Goal: Task Accomplishment & Management: Manage account settings

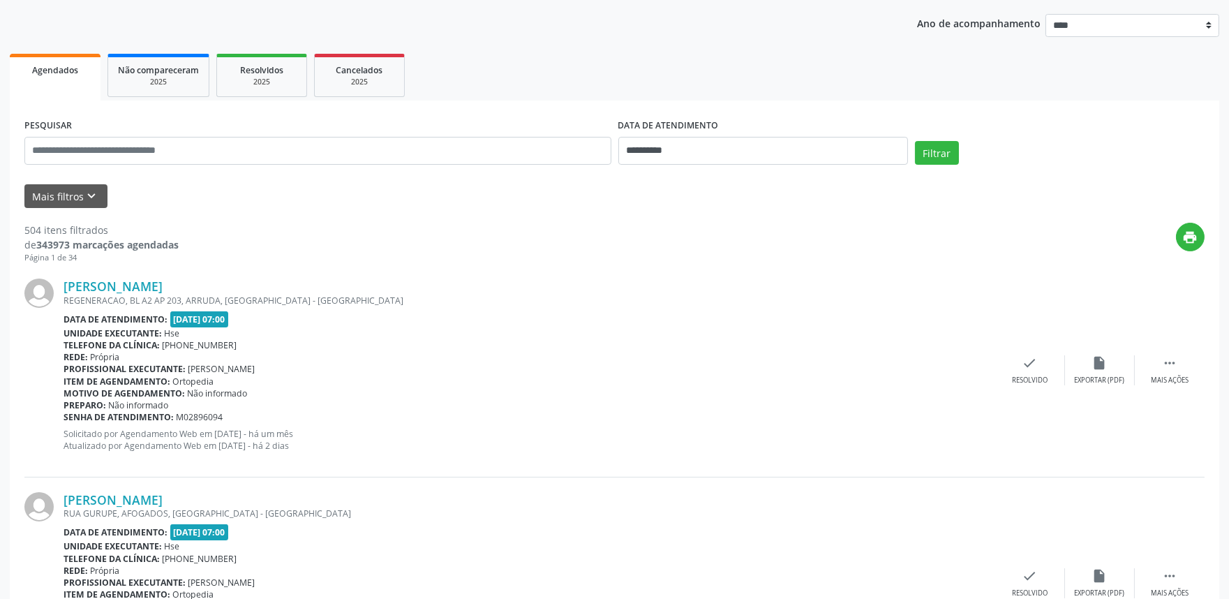
scroll to position [77, 0]
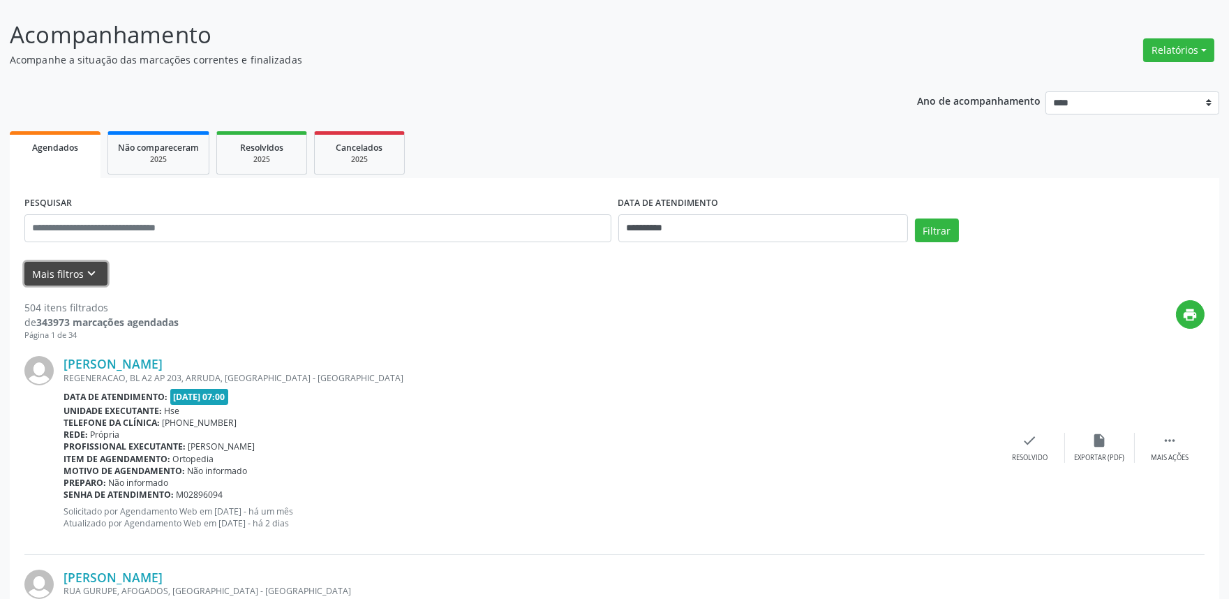
click at [68, 265] on button "Mais filtros keyboard_arrow_down" at bounding box center [65, 274] width 83 height 24
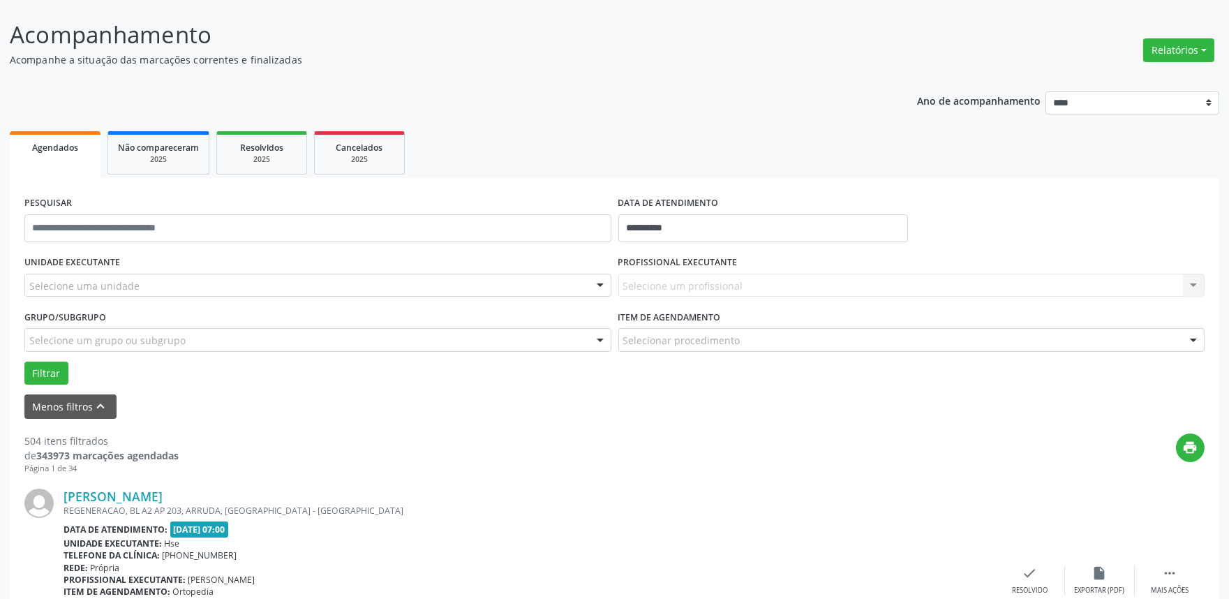
click at [780, 274] on div "Selecione um profissional Nenhum resultado encontrado para: " " Não há nenhuma …" at bounding box center [911, 286] width 587 height 24
click at [1196, 283] on div "Selecione um profissional Nenhum resultado encontrado para: " " Não há nenhuma …" at bounding box center [911, 286] width 587 height 24
drag, startPoint x: 1120, startPoint y: 291, endPoint x: 1100, endPoint y: 287, distance: 20.7
click at [1101, 288] on div "Selecione um profissional Nenhum resultado encontrado para: " " Não há nenhuma …" at bounding box center [911, 286] width 587 height 24
drag, startPoint x: 993, startPoint y: 289, endPoint x: 388, endPoint y: 290, distance: 604.5
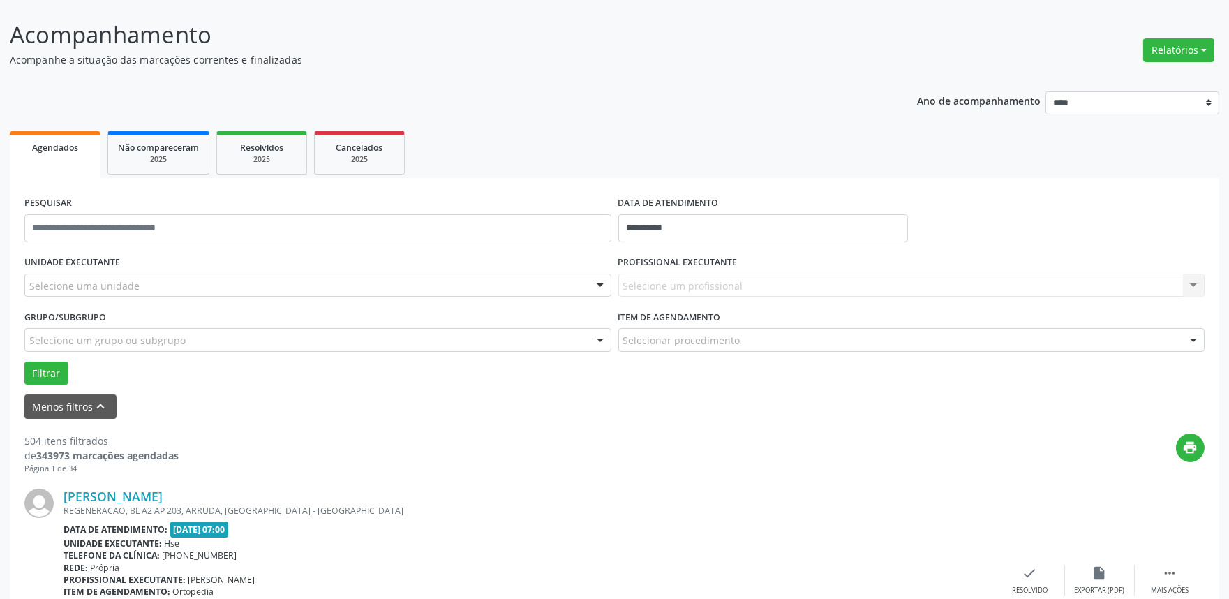
click at [701, 290] on div "Selecione um profissional Nenhum resultado encontrado para: " " Não há nenhuma …" at bounding box center [911, 286] width 587 height 24
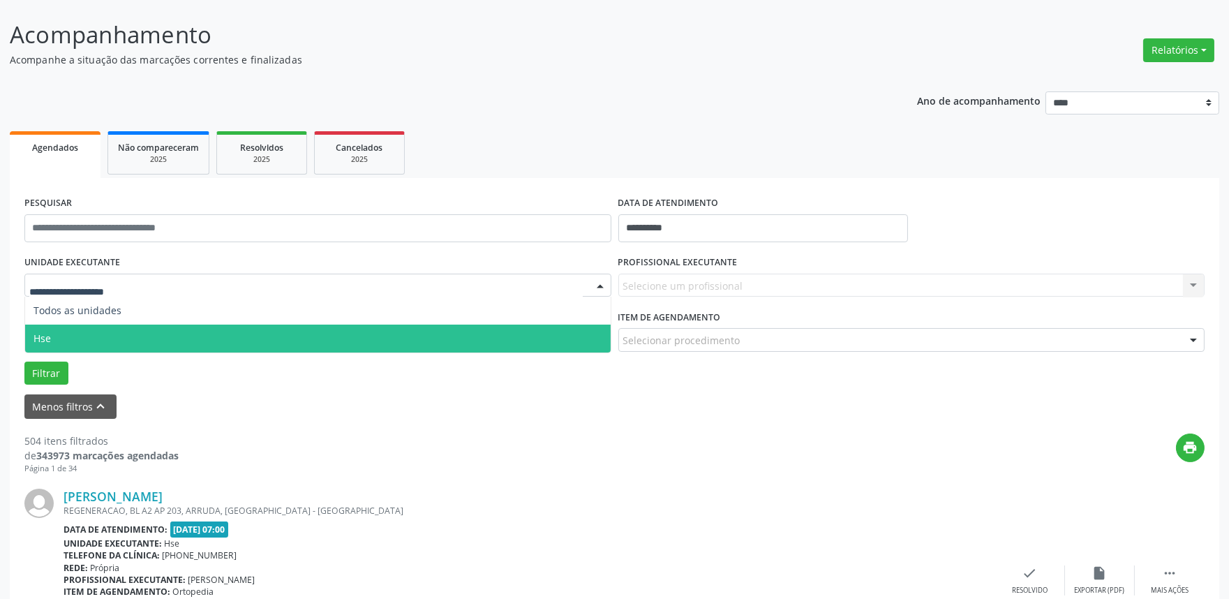
click at [105, 329] on span "Hse" at bounding box center [318, 339] width 586 height 28
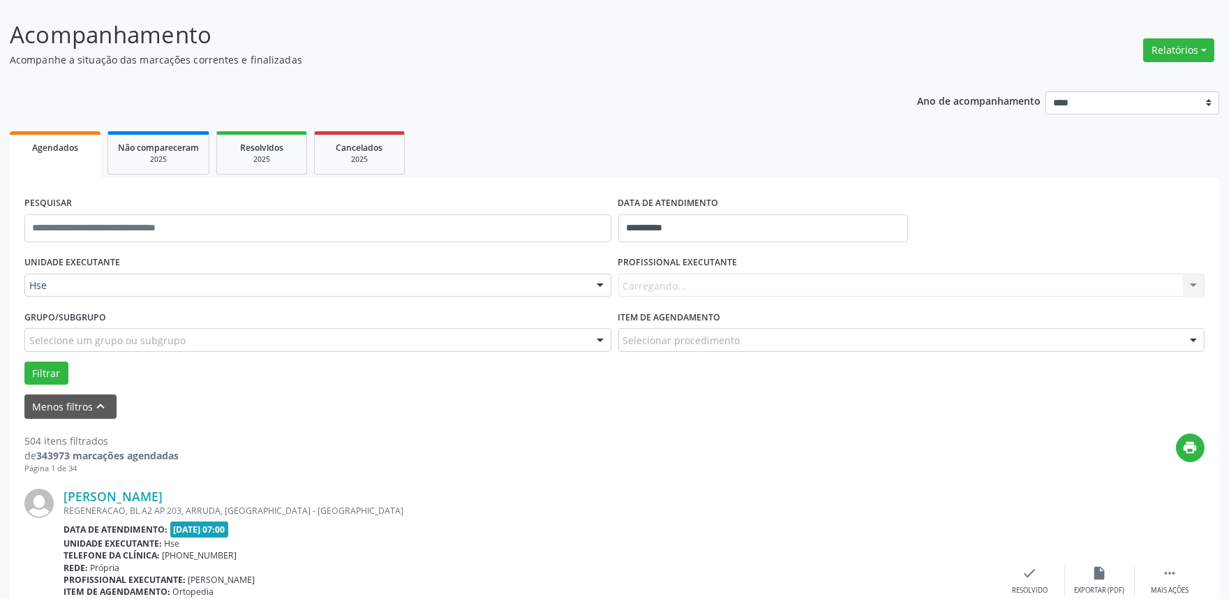
click at [672, 274] on div "Carregando... Nenhum resultado encontrado para: " " Não há nenhuma opção para s…" at bounding box center [911, 286] width 587 height 24
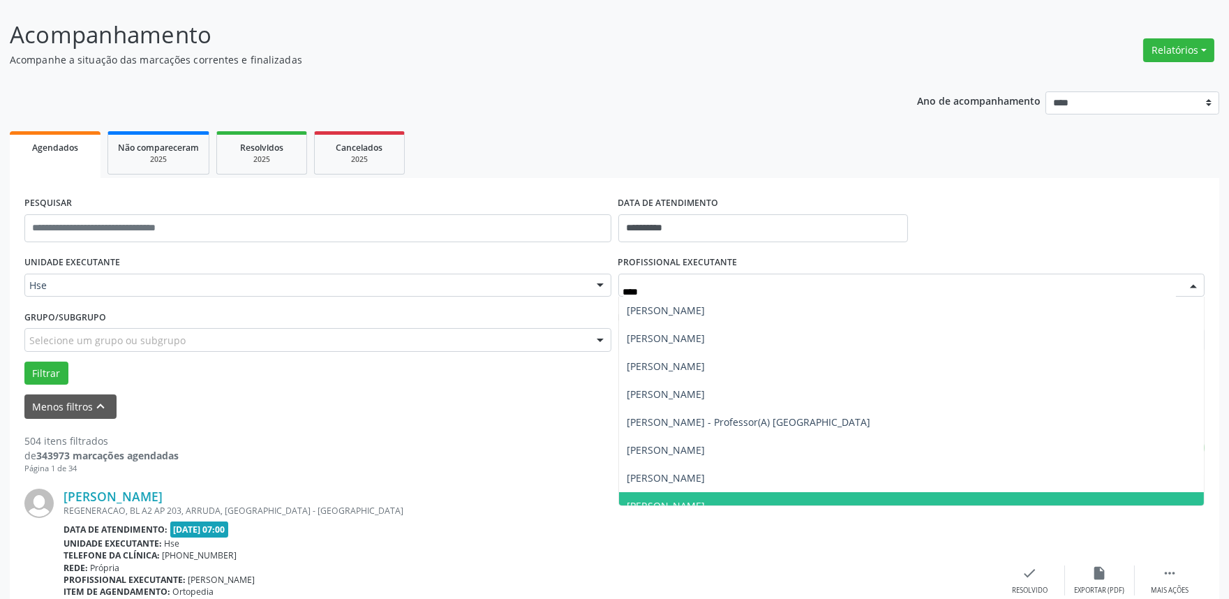
type input "*****"
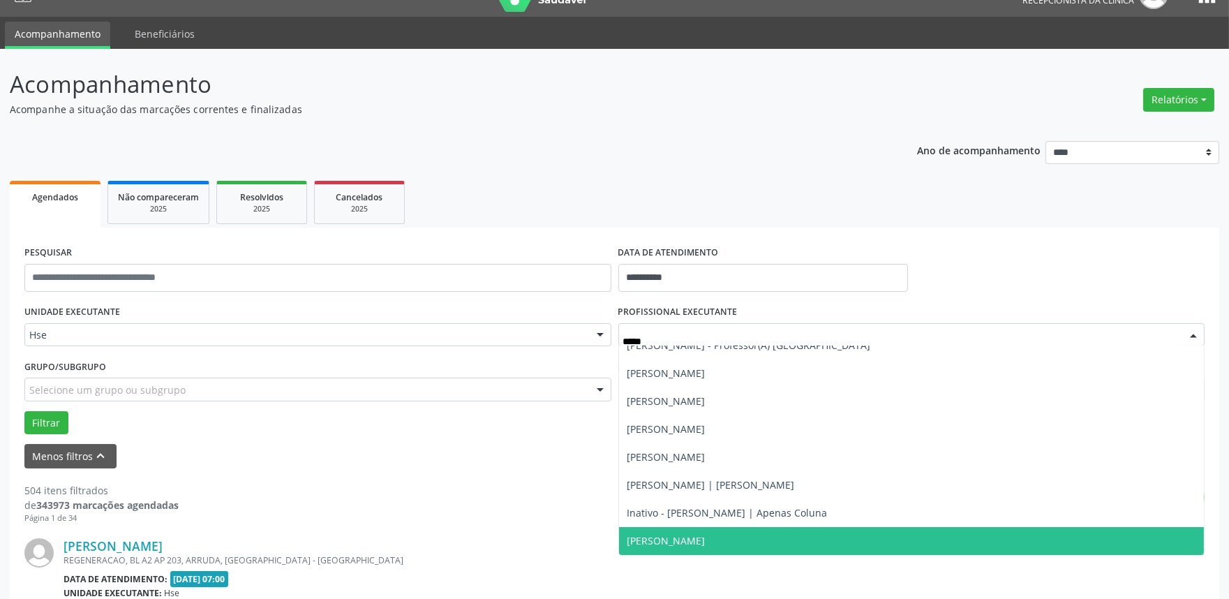
scroll to position [0, 0]
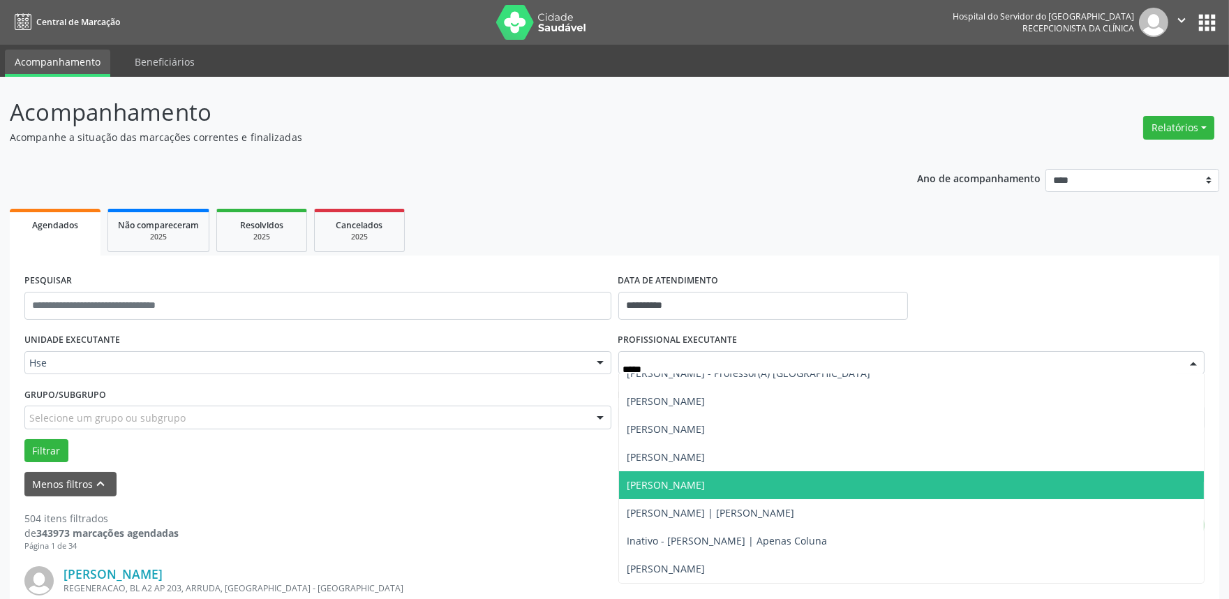
click at [1092, 490] on span "[PERSON_NAME]" at bounding box center [912, 485] width 586 height 28
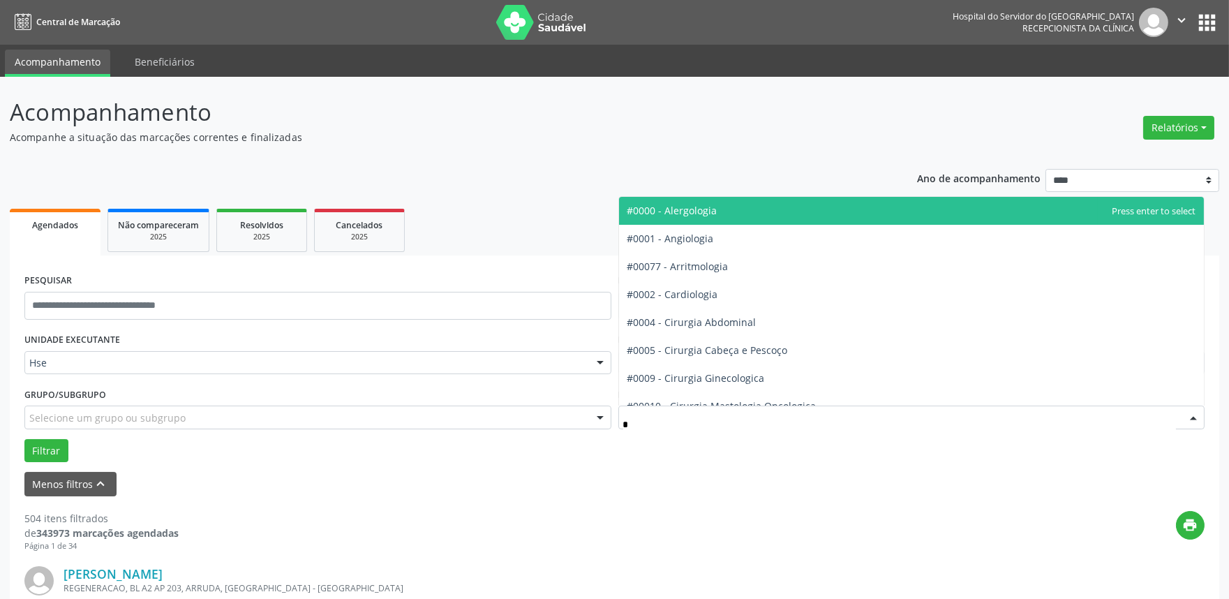
type input "**"
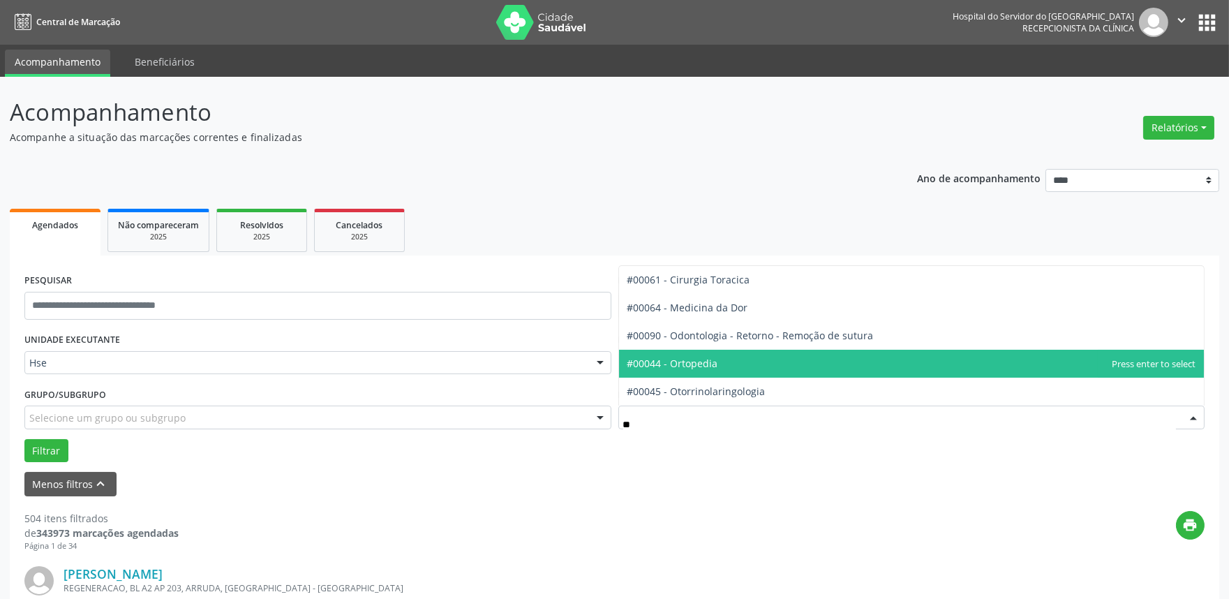
click at [732, 357] on span "#00044 - Ortopedia" at bounding box center [912, 364] width 586 height 28
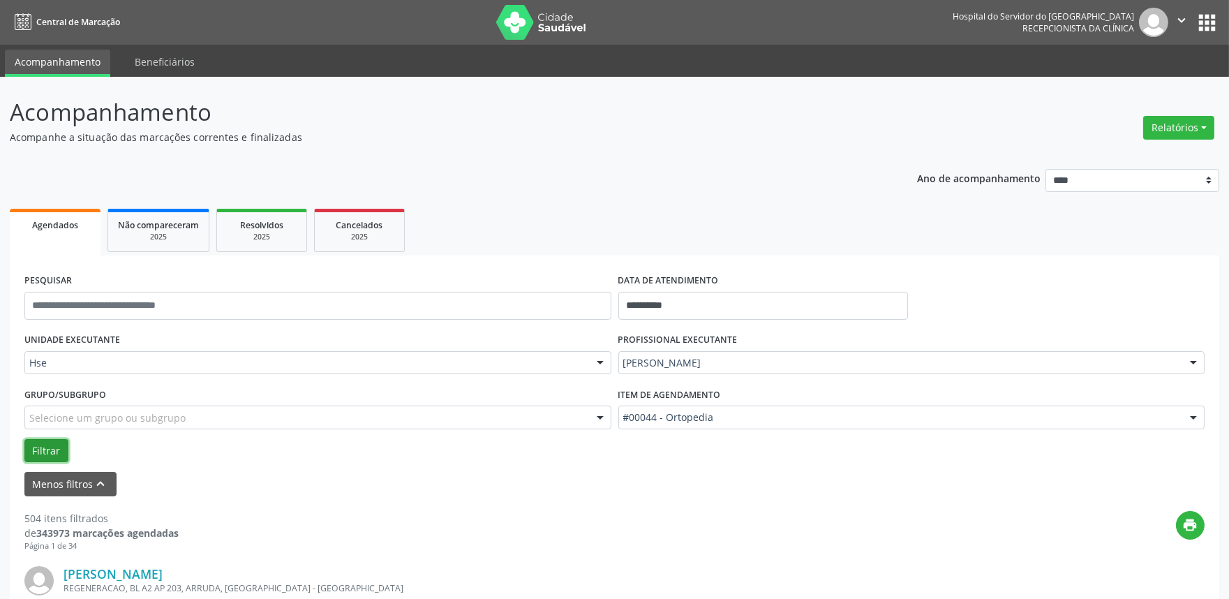
click at [38, 443] on button "Filtrar" at bounding box center [46, 451] width 44 height 24
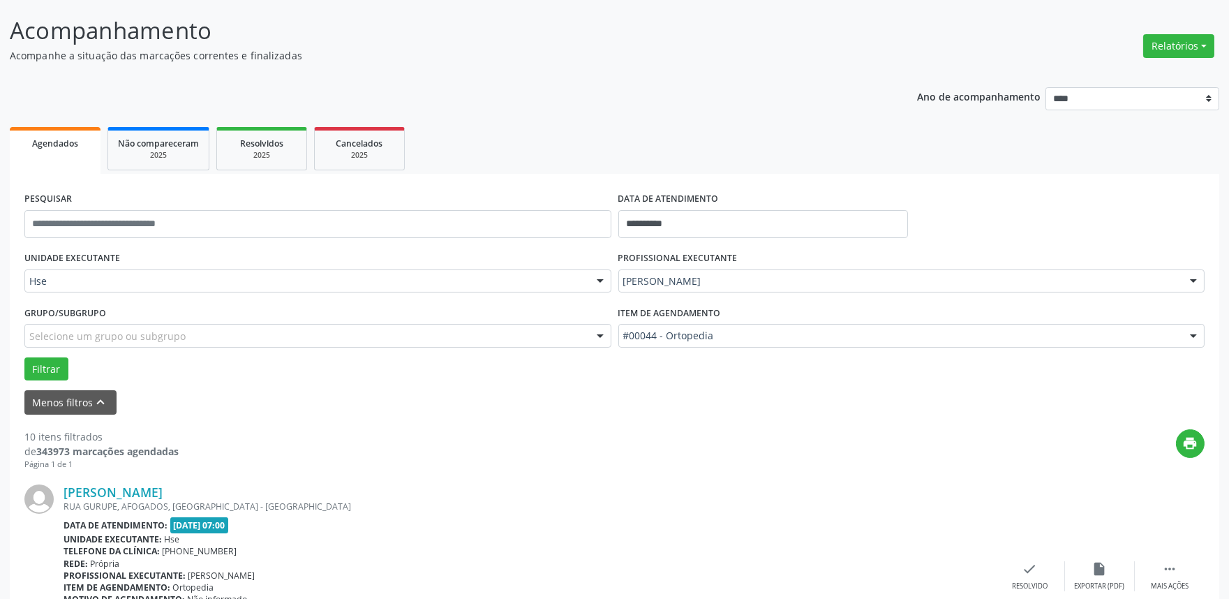
scroll to position [310, 0]
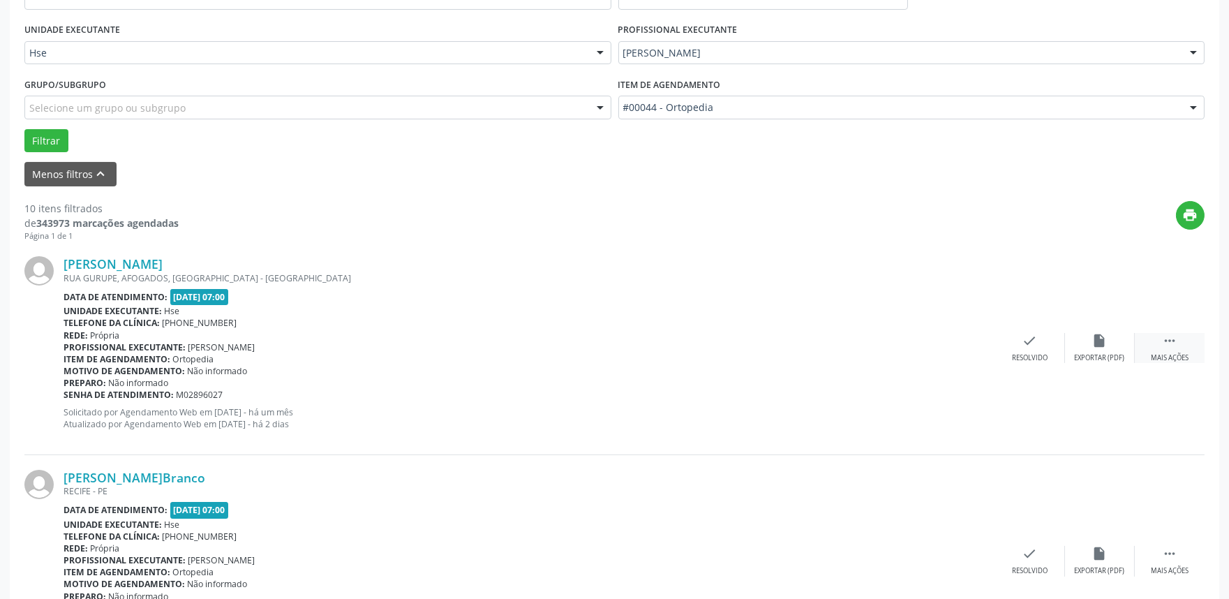
click at [1176, 350] on div " Mais ações" at bounding box center [1170, 348] width 70 height 30
click at [1083, 347] on div "alarm_off Não compareceu" at bounding box center [1100, 348] width 70 height 30
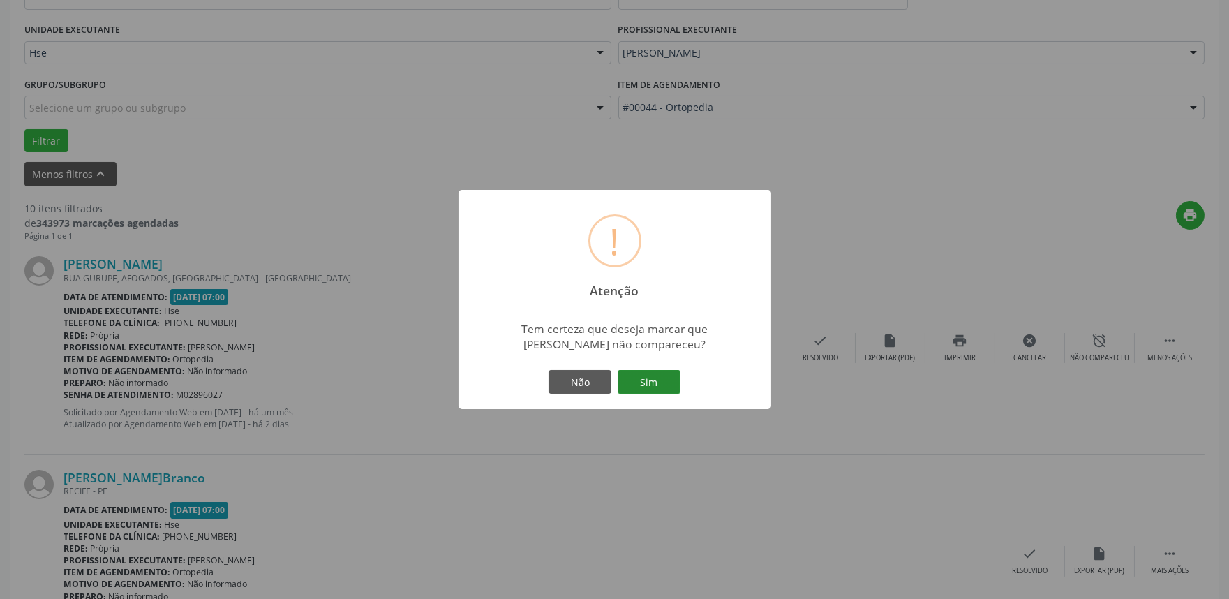
click at [655, 388] on button "Sim" at bounding box center [649, 382] width 63 height 24
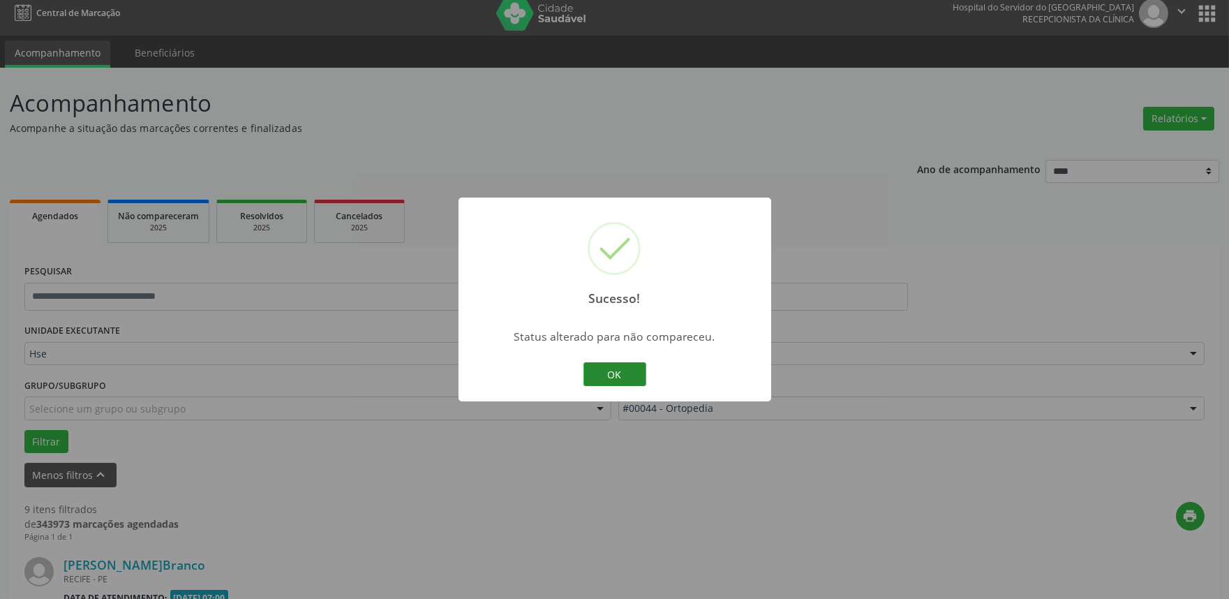
scroll to position [466, 0]
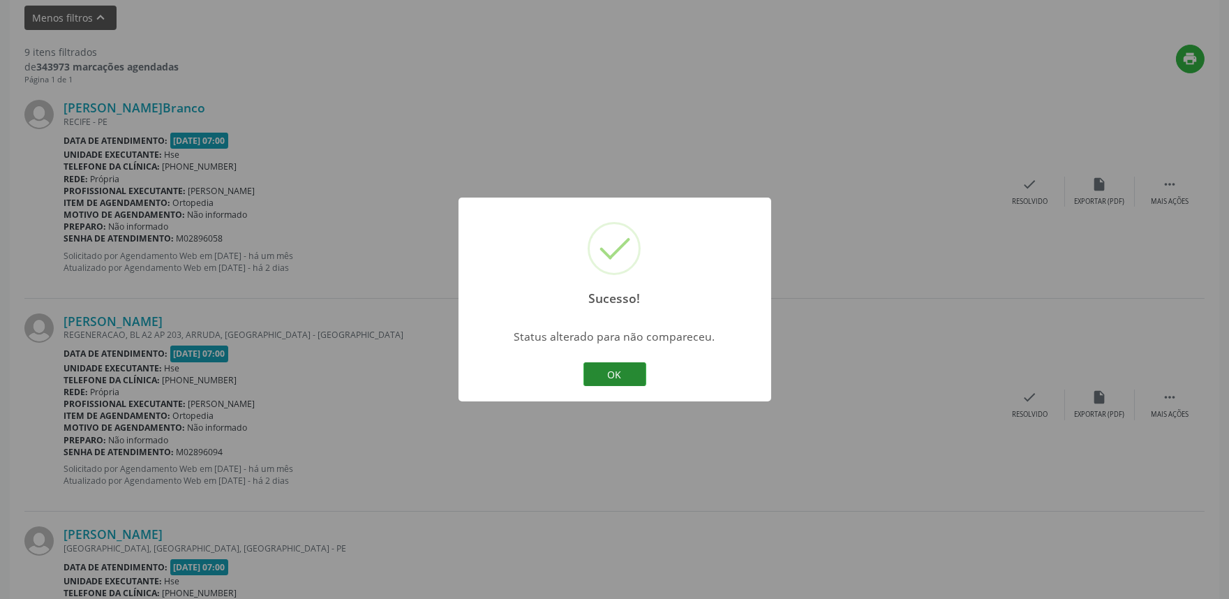
click at [619, 382] on button "OK" at bounding box center [615, 374] width 63 height 24
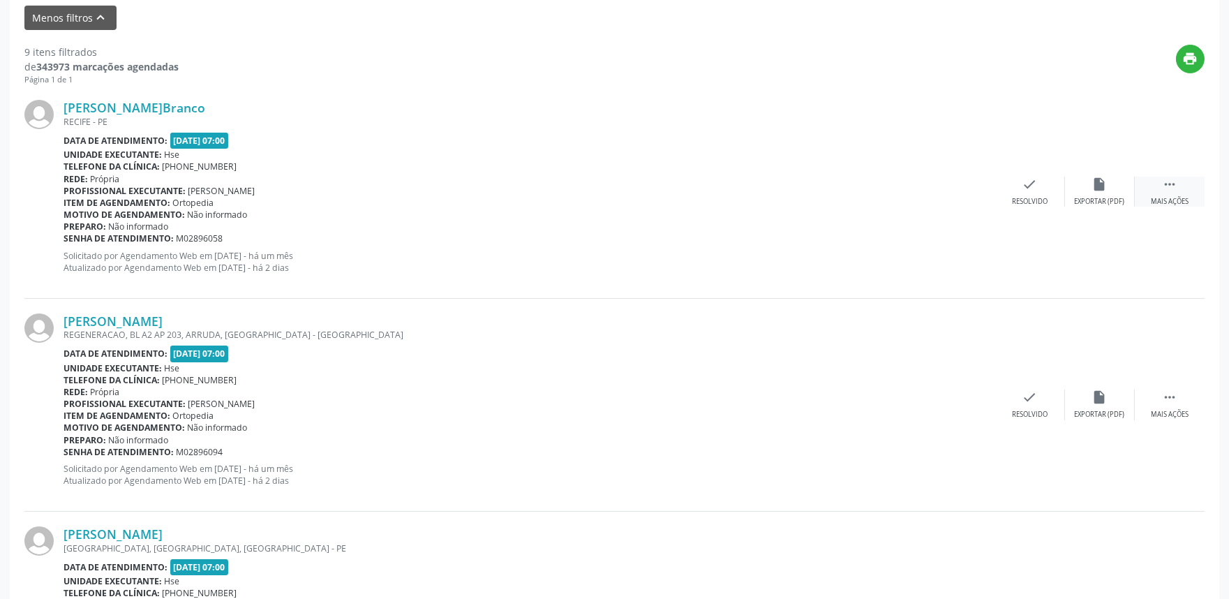
click at [1166, 178] on icon "" at bounding box center [1169, 184] width 15 height 15
click at [1093, 184] on icon "alarm_off" at bounding box center [1099, 184] width 15 height 15
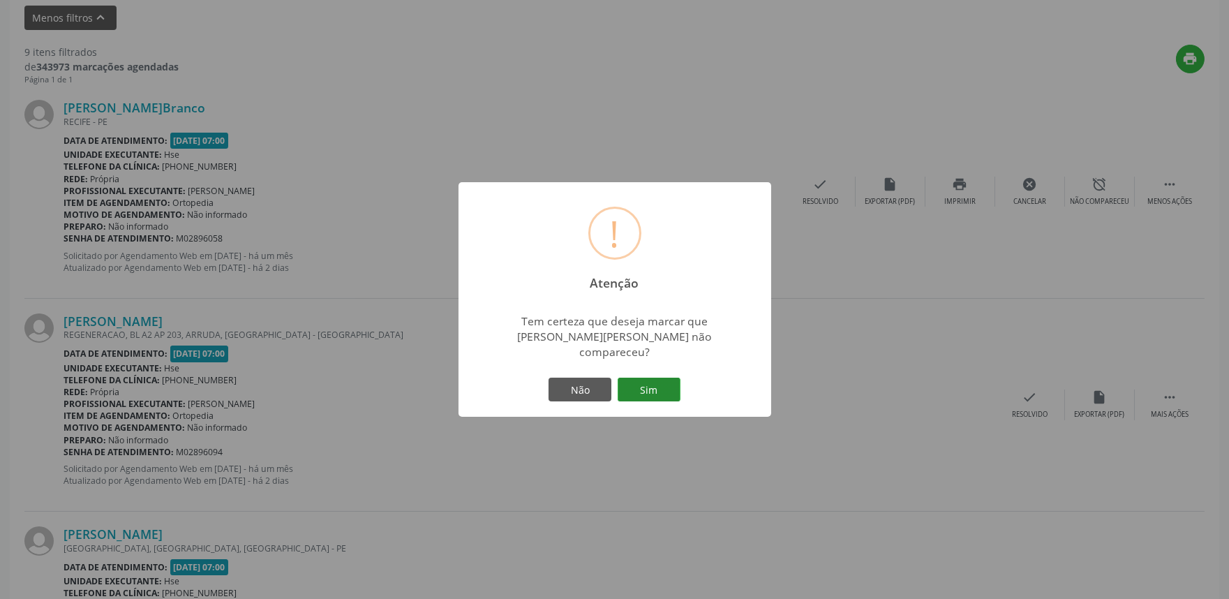
click at [639, 385] on button "Sim" at bounding box center [649, 390] width 63 height 24
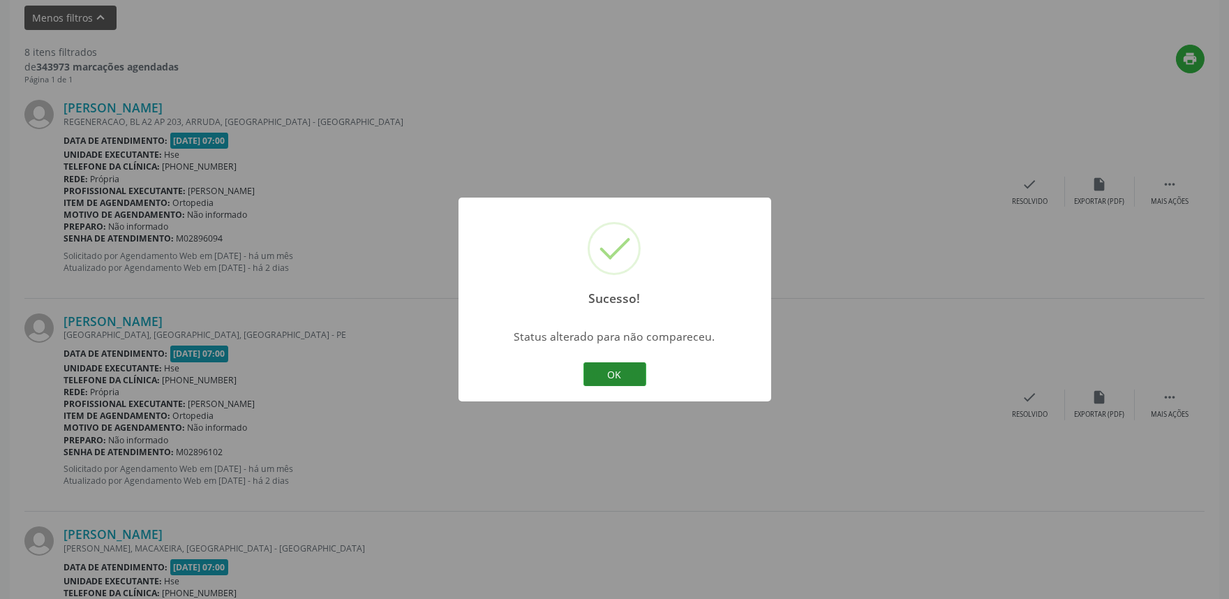
click at [612, 376] on button "OK" at bounding box center [615, 374] width 63 height 24
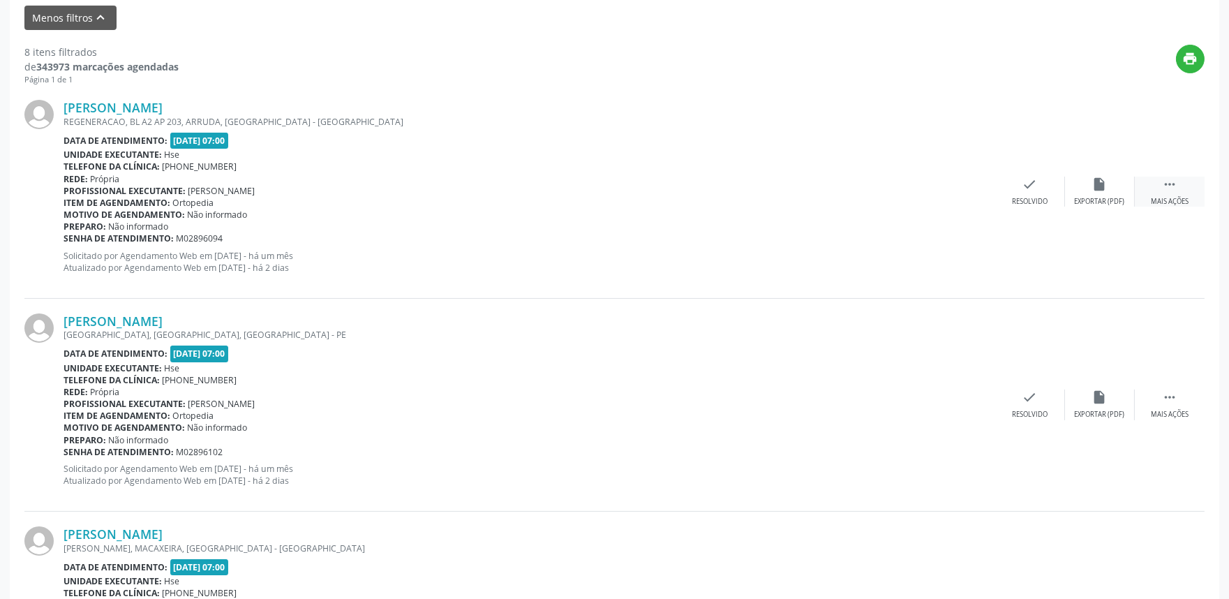
click at [1176, 181] on icon "" at bounding box center [1169, 184] width 15 height 15
click at [1074, 194] on div "alarm_off Não compareceu" at bounding box center [1100, 192] width 70 height 30
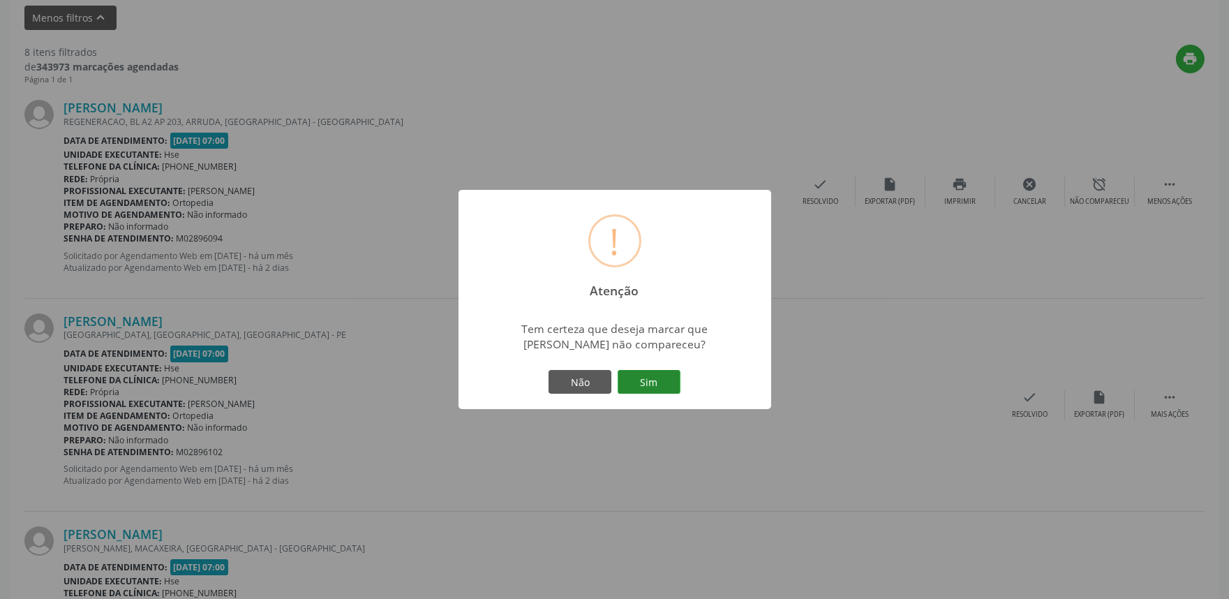
click at [642, 382] on button "Sim" at bounding box center [649, 382] width 63 height 24
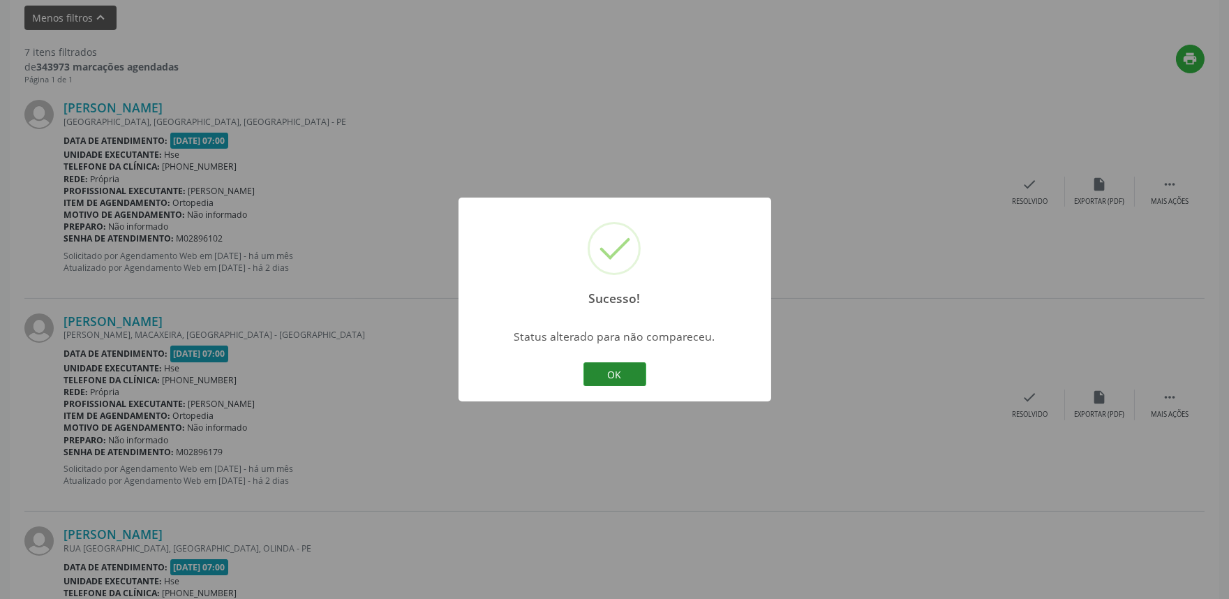
click at [606, 373] on button "OK" at bounding box center [615, 374] width 63 height 24
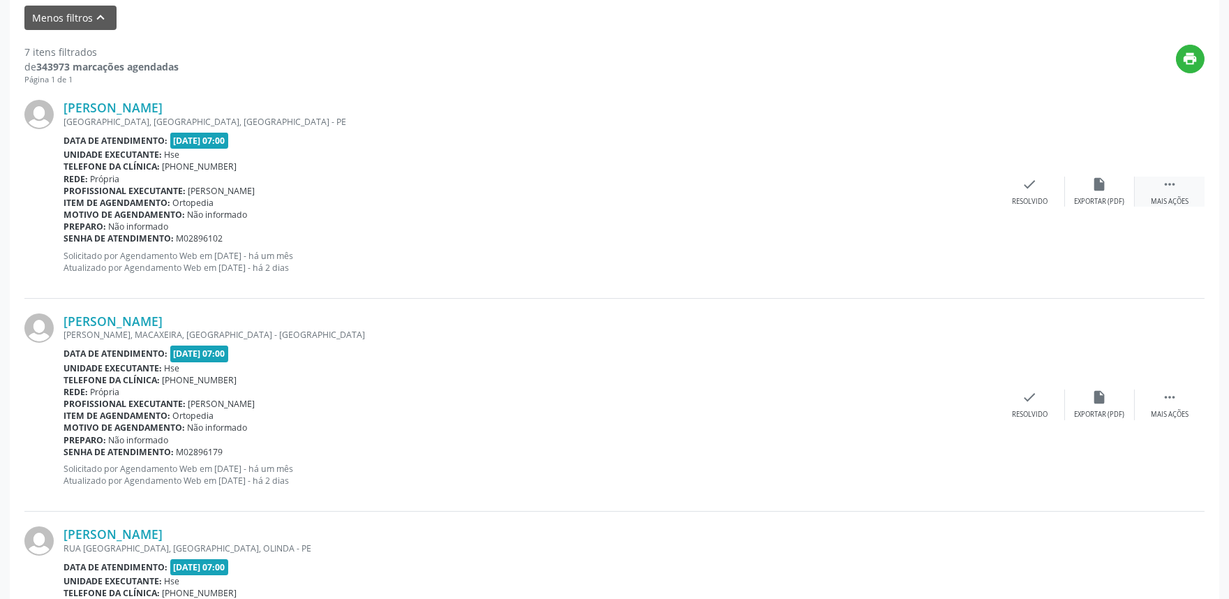
click at [1166, 186] on icon "" at bounding box center [1169, 184] width 15 height 15
click at [1095, 191] on icon "alarm_off" at bounding box center [1099, 184] width 15 height 15
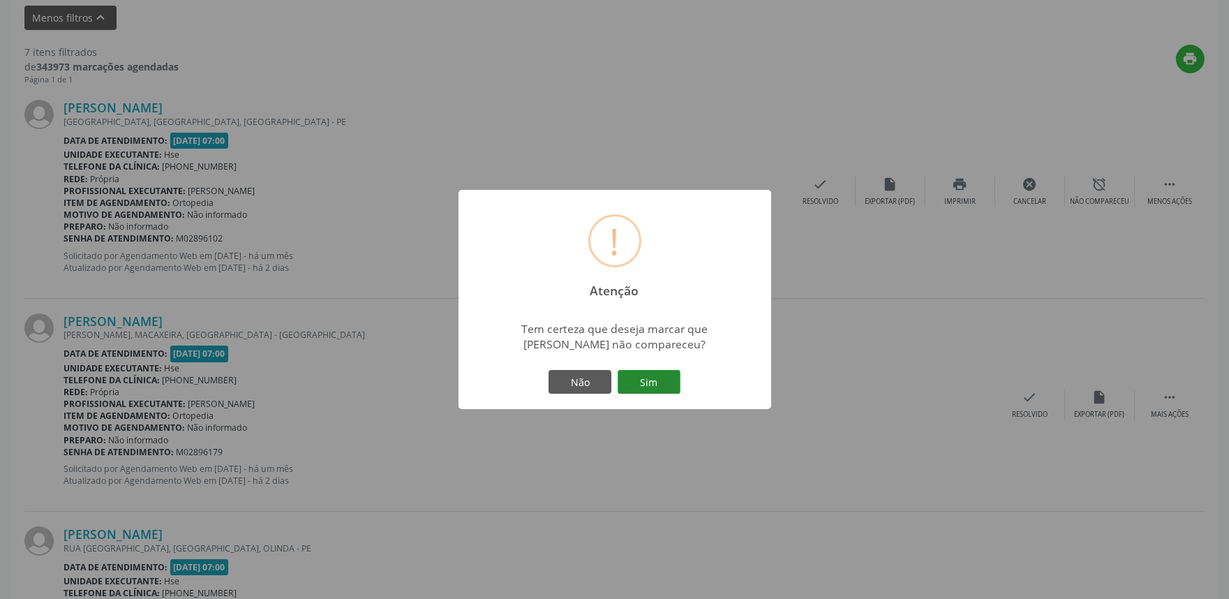
click at [629, 385] on button "Sim" at bounding box center [649, 382] width 63 height 24
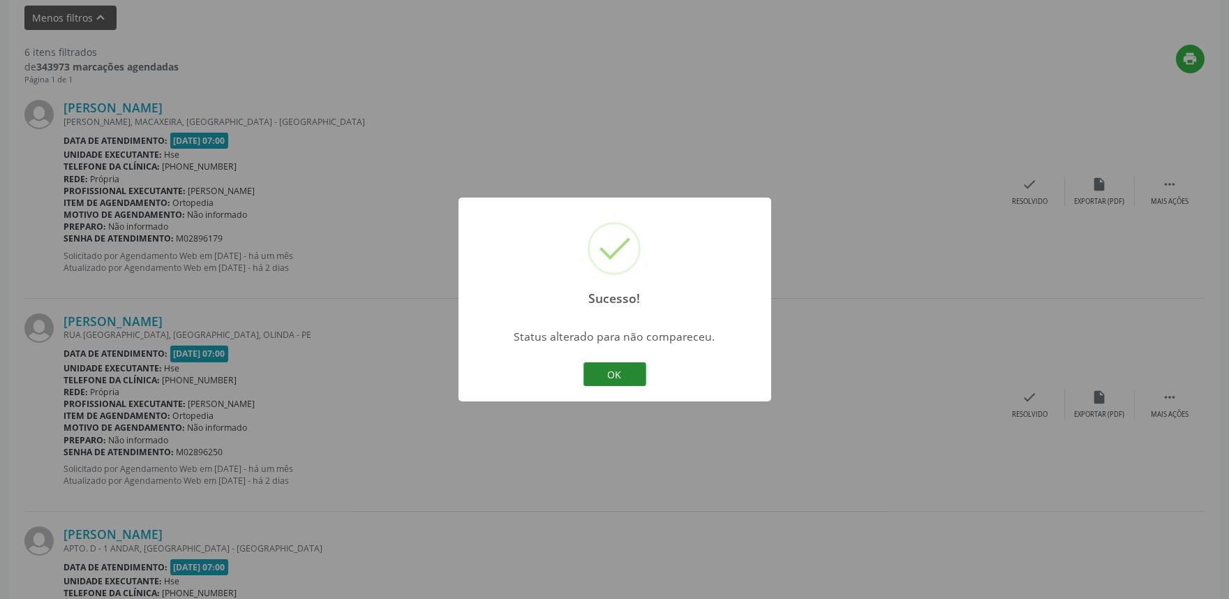
click at [634, 380] on button "OK" at bounding box center [615, 374] width 63 height 24
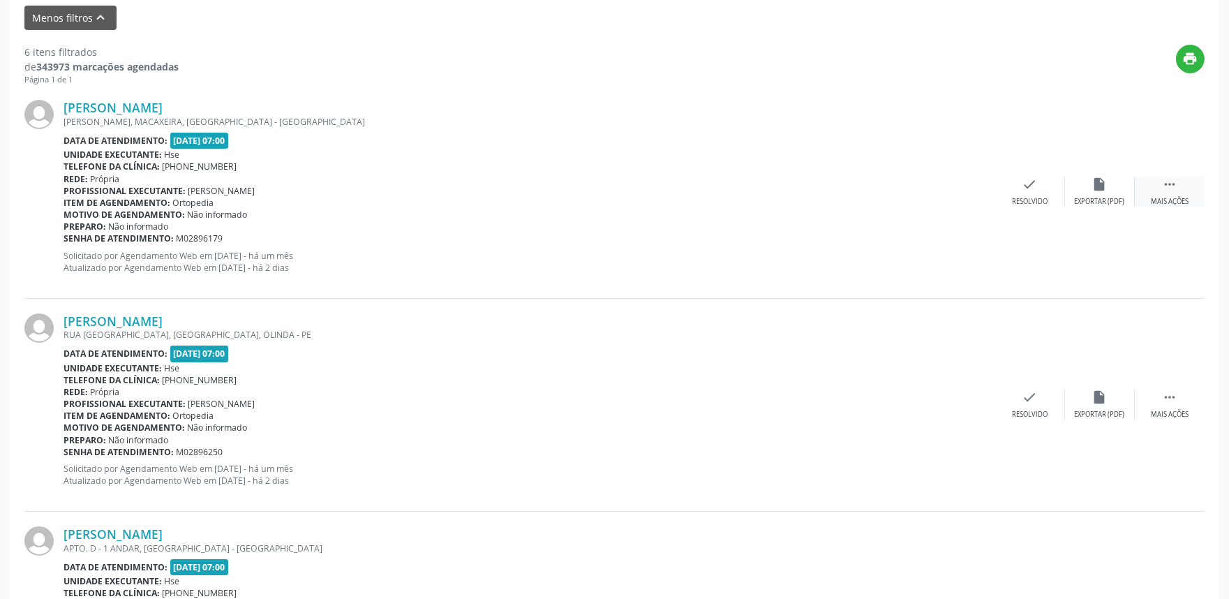
click at [1182, 198] on div "Mais ações" at bounding box center [1170, 202] width 38 height 10
click at [1103, 189] on icon "alarm_off" at bounding box center [1099, 184] width 15 height 15
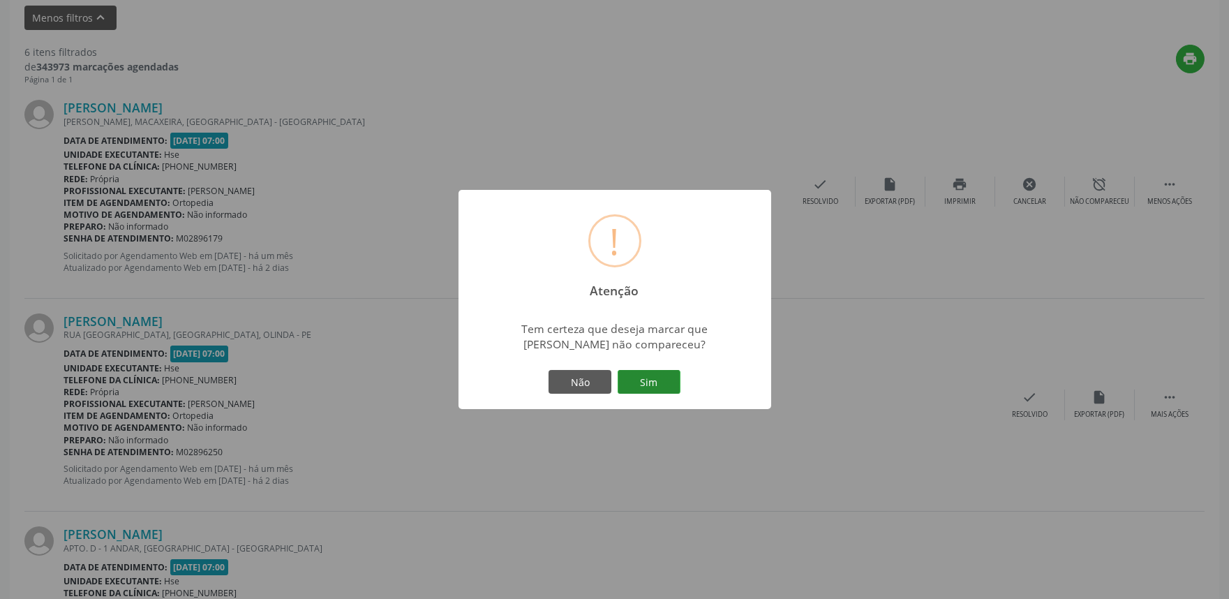
click at [645, 376] on button "Sim" at bounding box center [649, 382] width 63 height 24
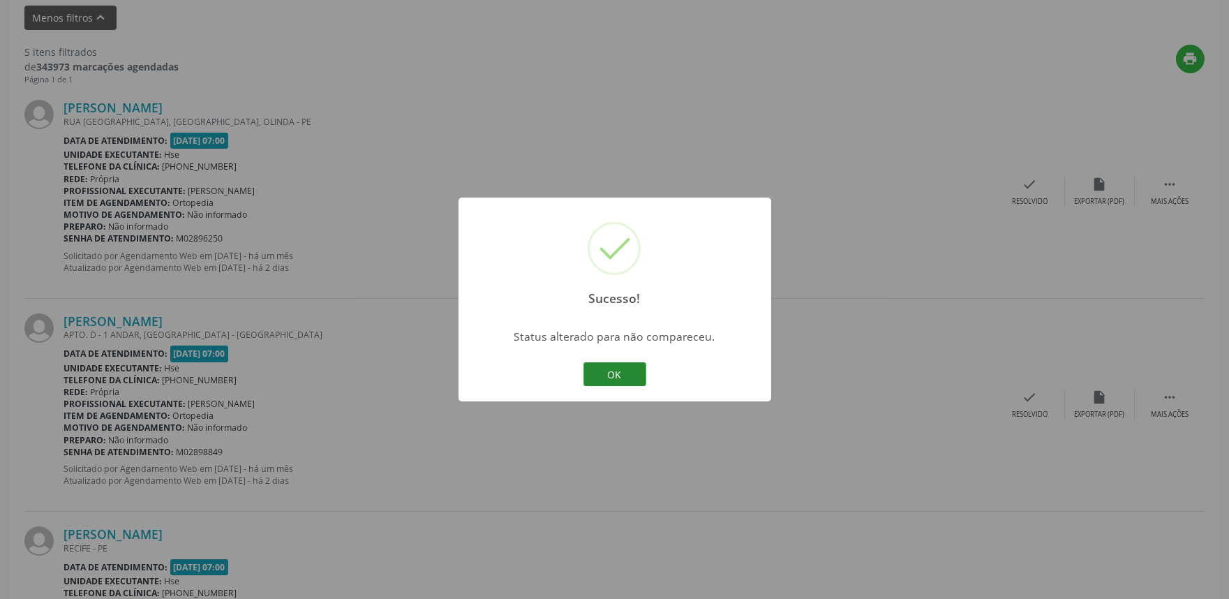
click at [621, 377] on button "OK" at bounding box center [615, 374] width 63 height 24
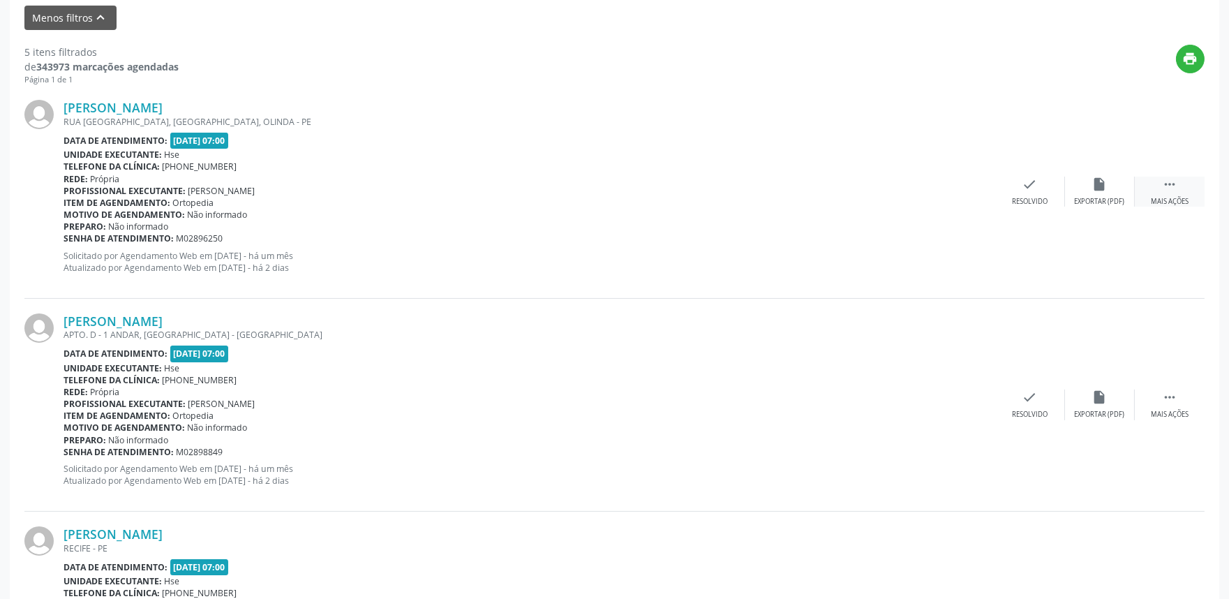
click at [1166, 189] on icon "" at bounding box center [1169, 184] width 15 height 15
click at [1099, 194] on div "alarm_off Não compareceu" at bounding box center [1100, 192] width 70 height 30
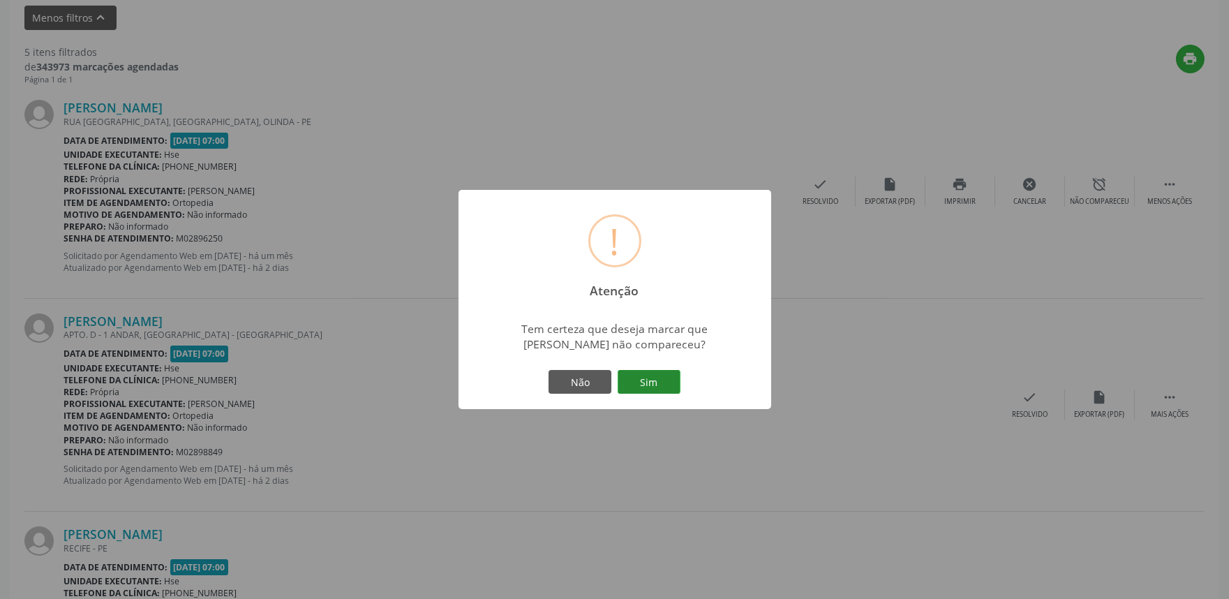
click at [667, 390] on button "Sim" at bounding box center [649, 382] width 63 height 24
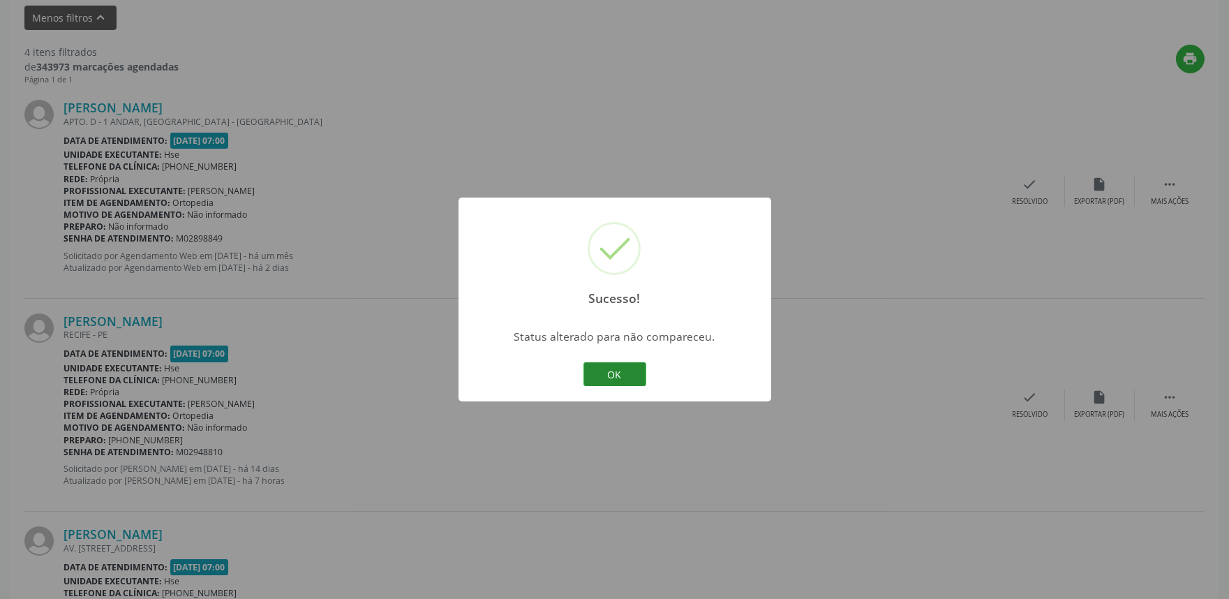
click at [630, 364] on button "OK" at bounding box center [615, 374] width 63 height 24
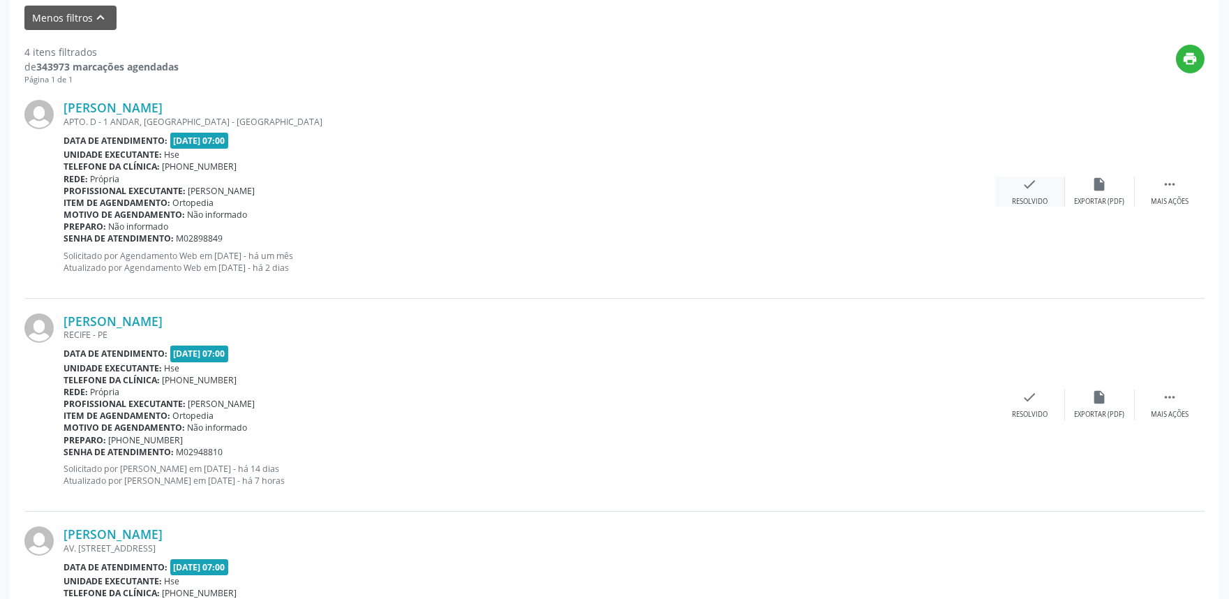
click at [1020, 185] on div "check Resolvido" at bounding box center [1030, 192] width 70 height 30
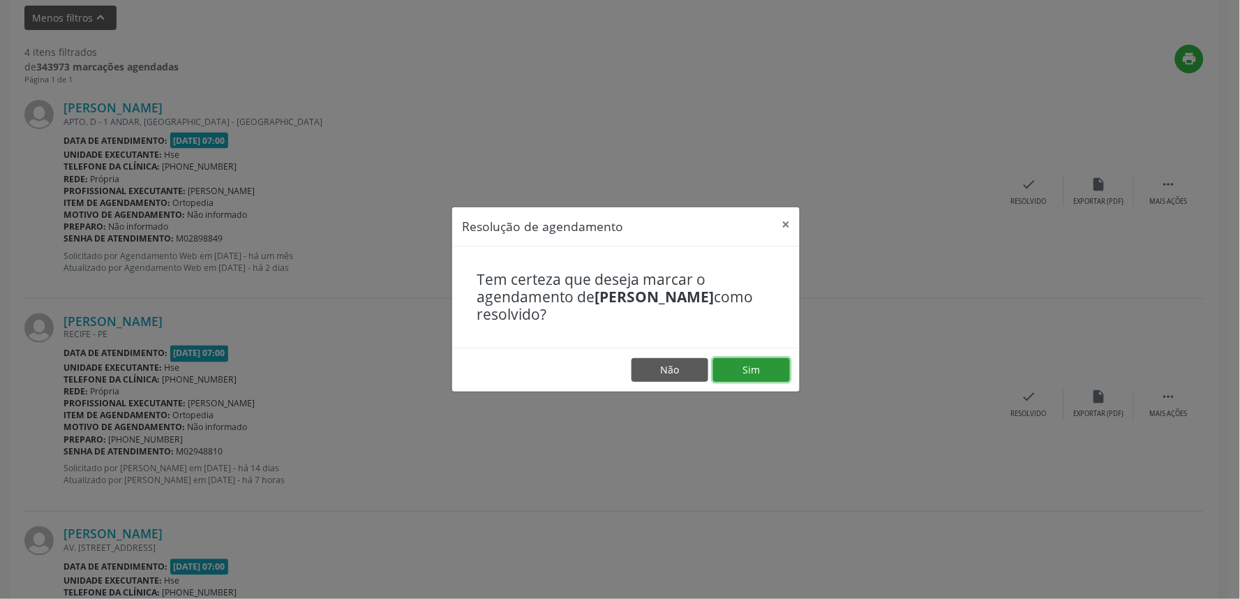
click at [748, 371] on button "Sim" at bounding box center [751, 370] width 77 height 24
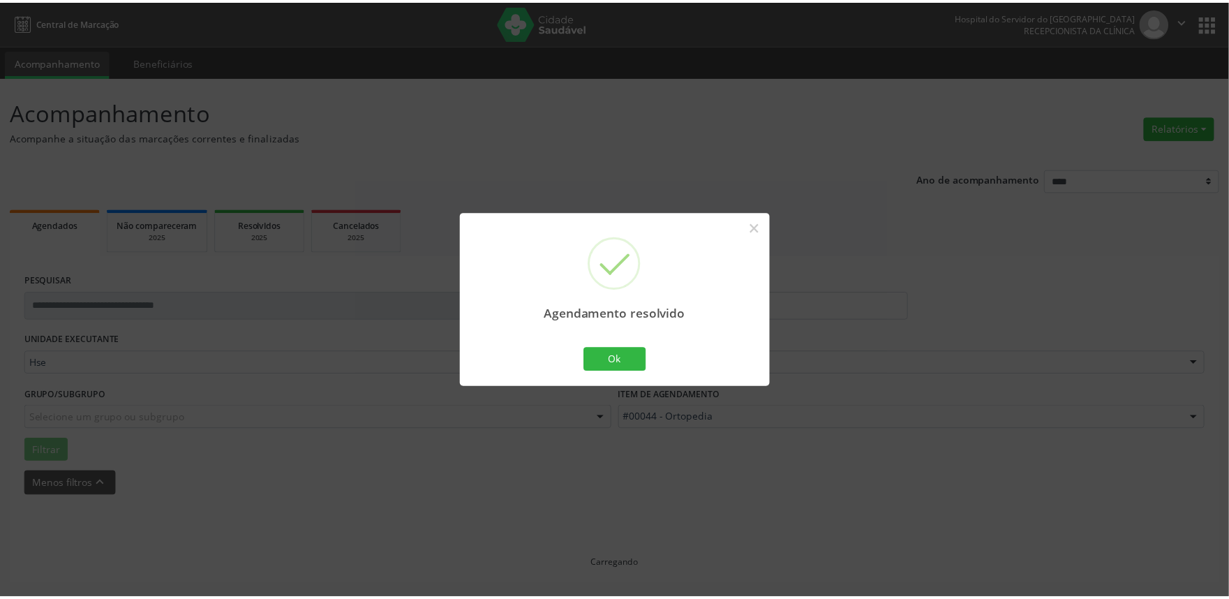
scroll to position [0, 0]
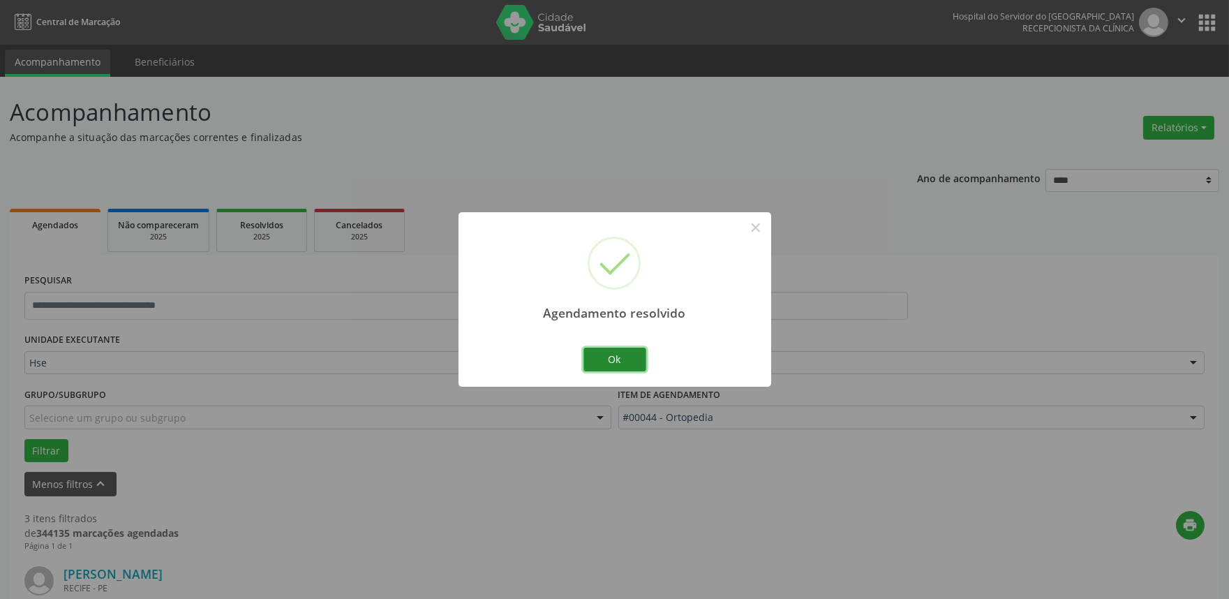
click at [617, 362] on button "Ok" at bounding box center [615, 360] width 63 height 24
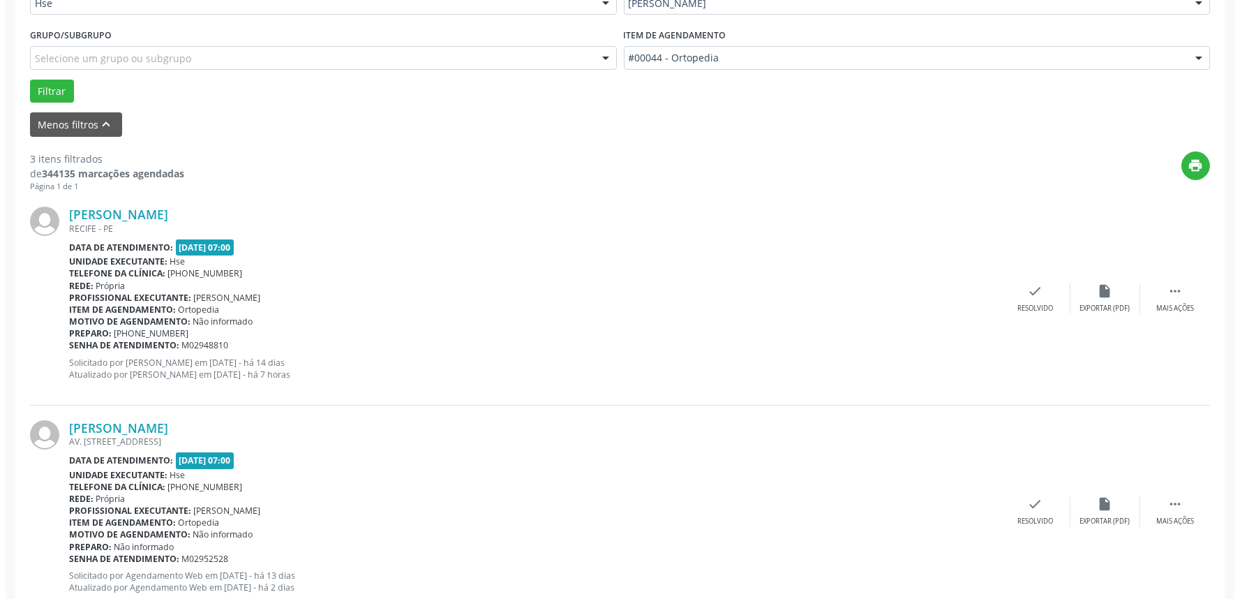
scroll to position [387, 0]
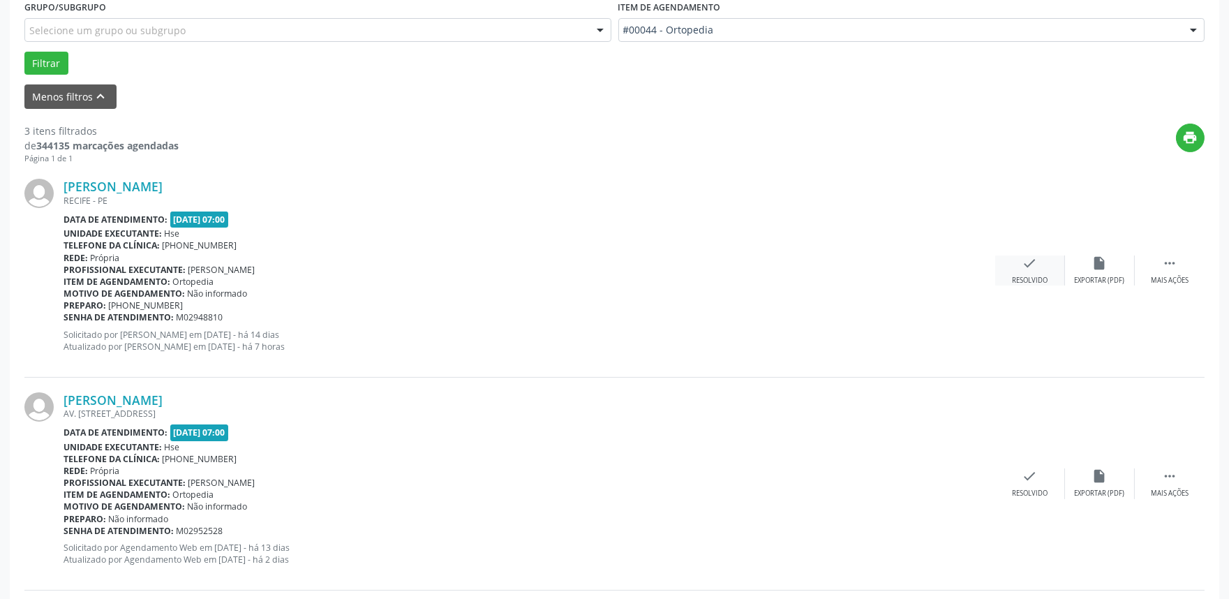
click at [1033, 260] on icon "check" at bounding box center [1030, 262] width 15 height 15
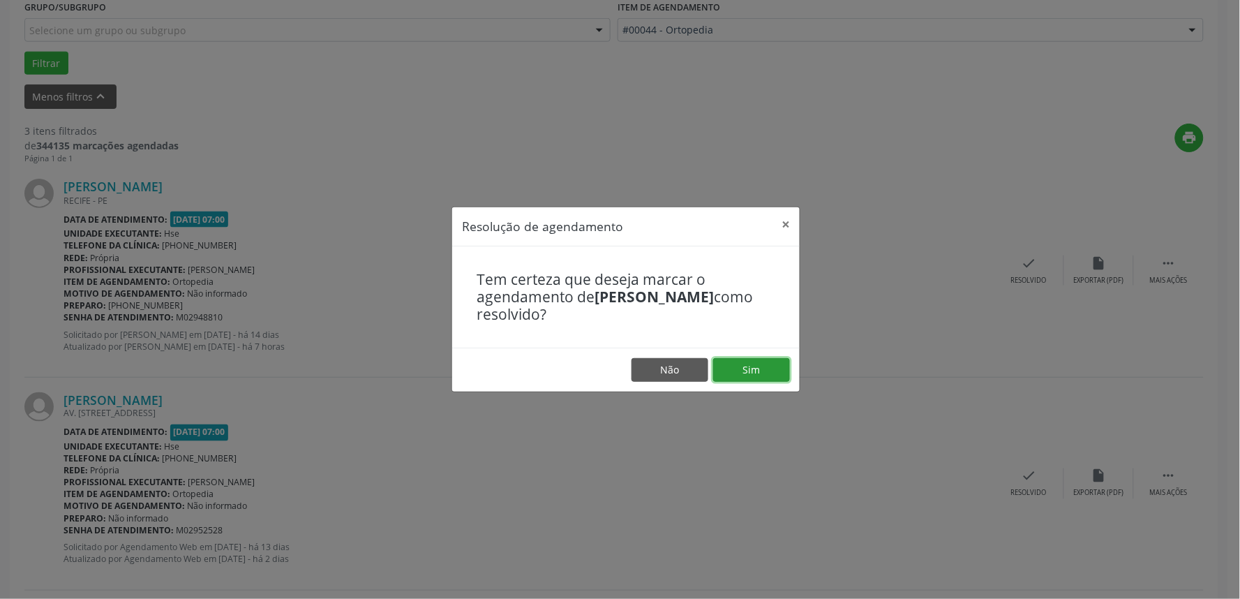
click at [743, 374] on button "Sim" at bounding box center [751, 370] width 77 height 24
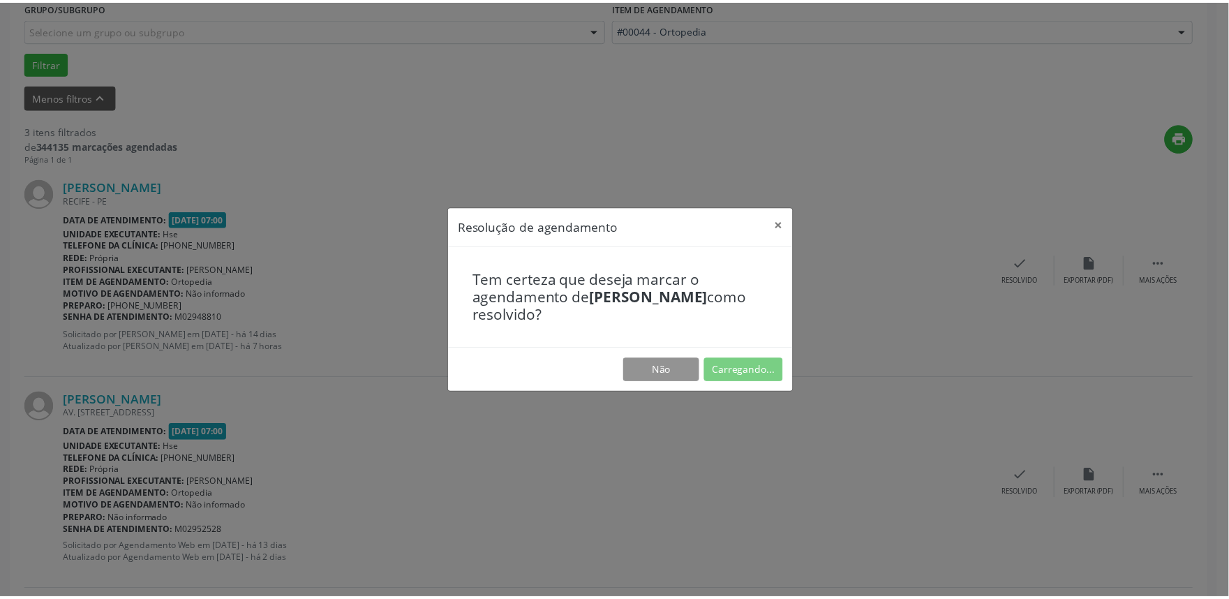
scroll to position [0, 0]
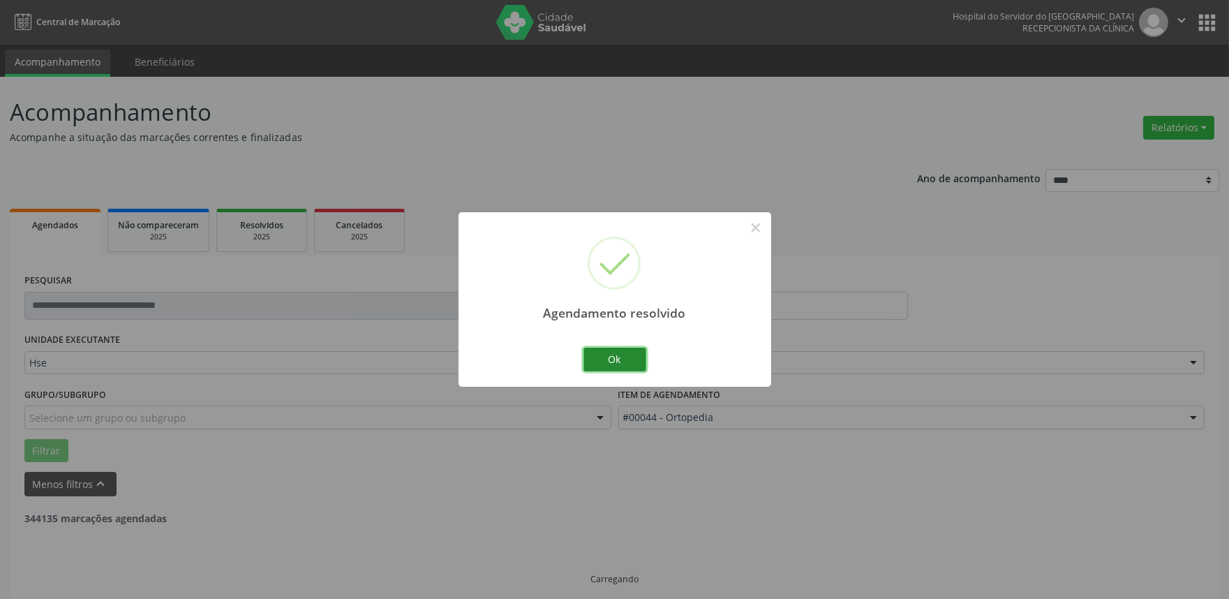
click at [622, 364] on button "Ok" at bounding box center [615, 360] width 63 height 24
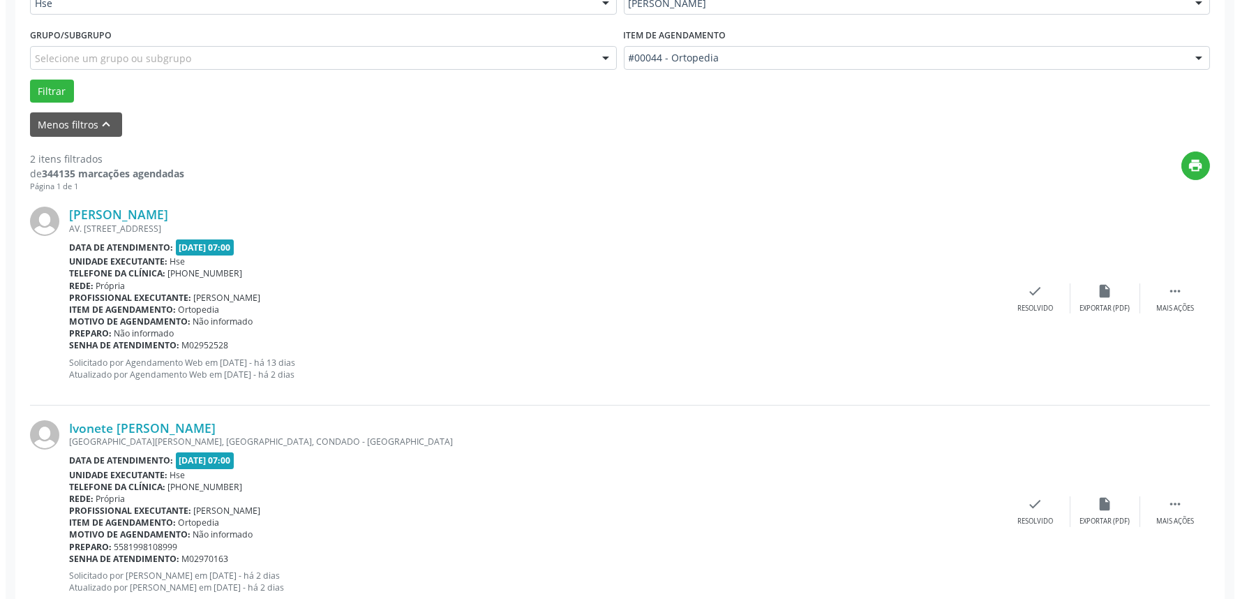
scroll to position [387, 0]
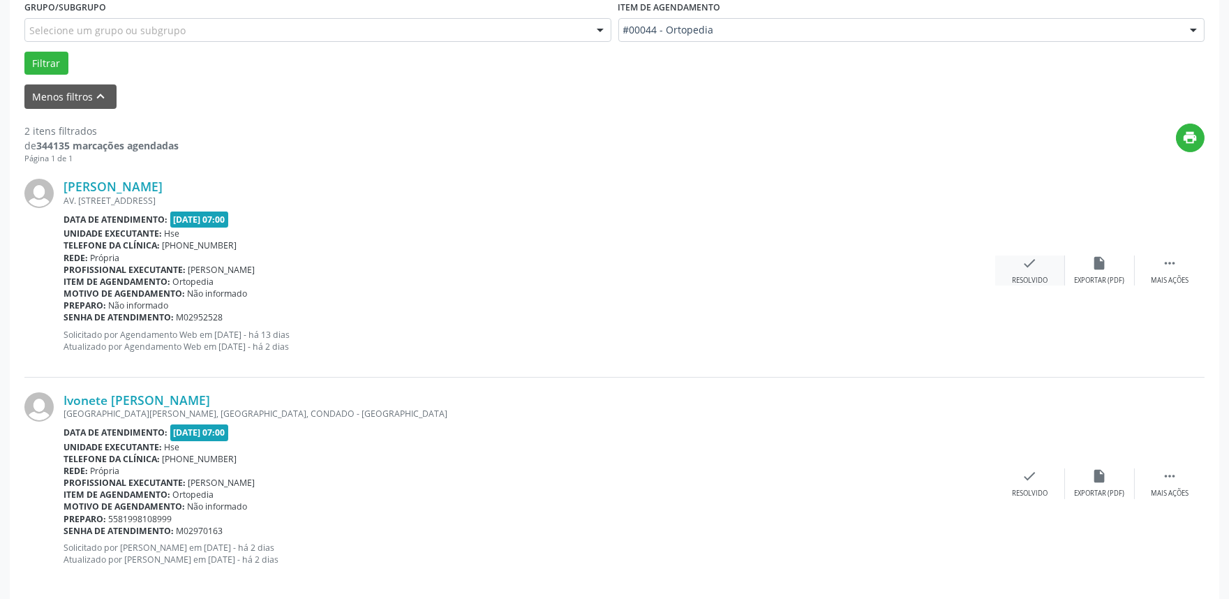
click at [1030, 276] on div "Resolvido" at bounding box center [1030, 281] width 36 height 10
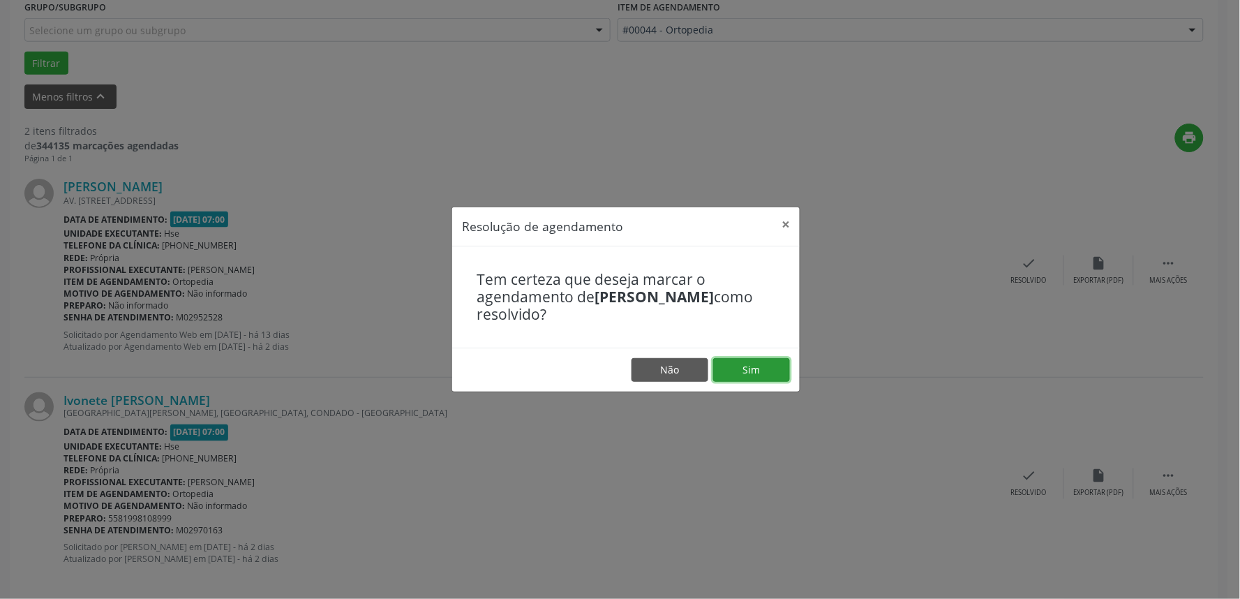
click at [735, 368] on button "Sim" at bounding box center [751, 370] width 77 height 24
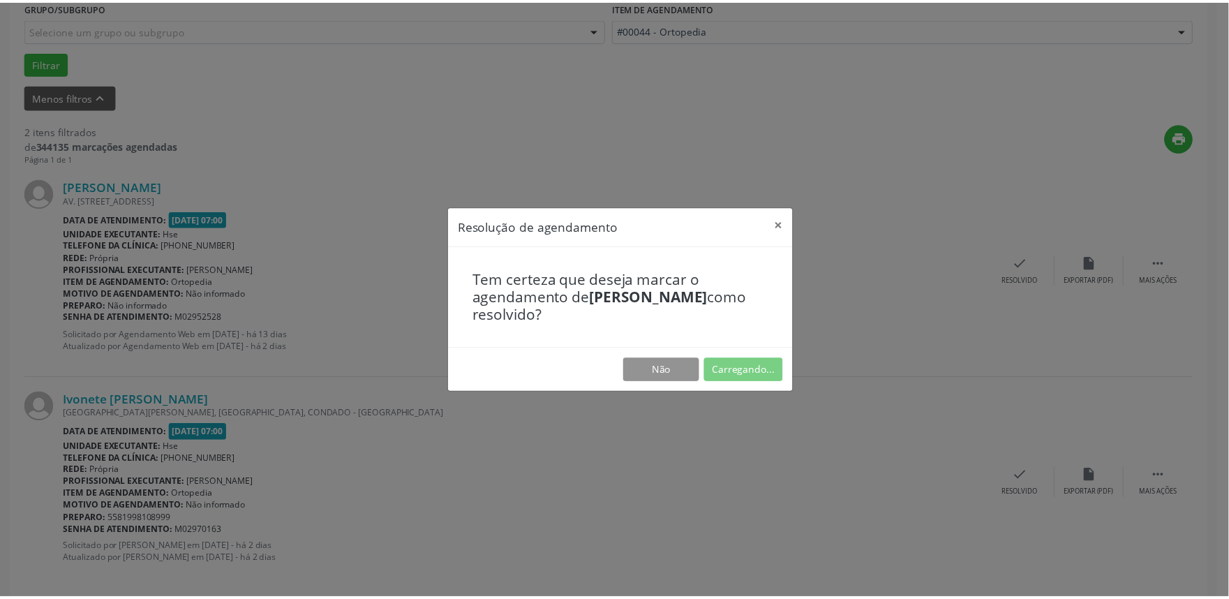
scroll to position [0, 0]
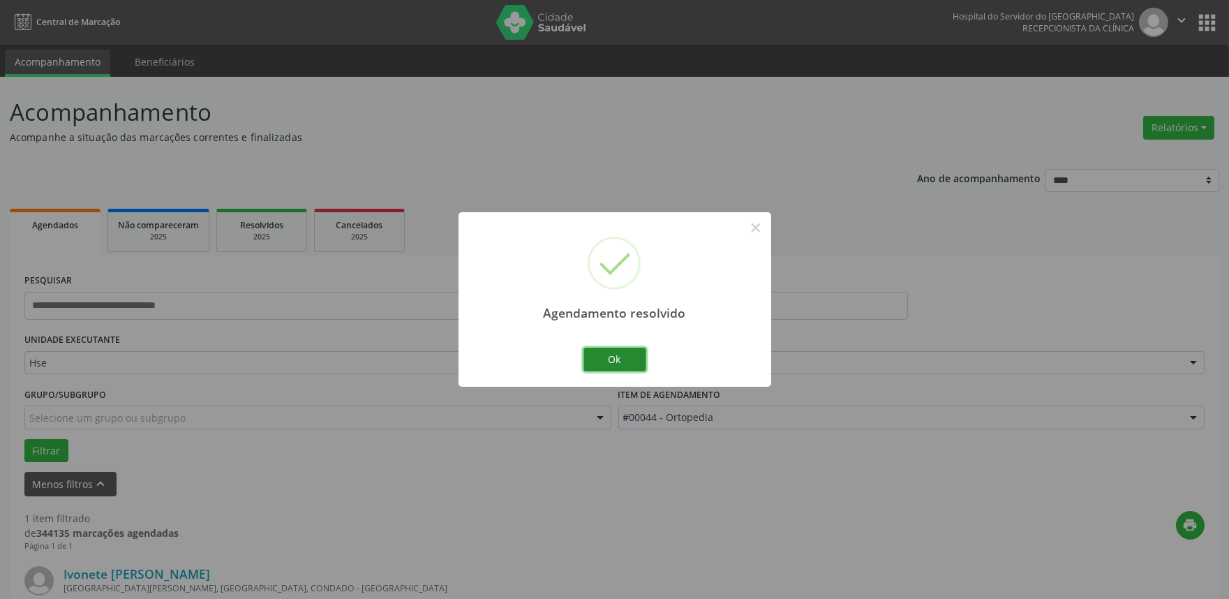
click at [606, 364] on button "Ok" at bounding box center [615, 360] width 63 height 24
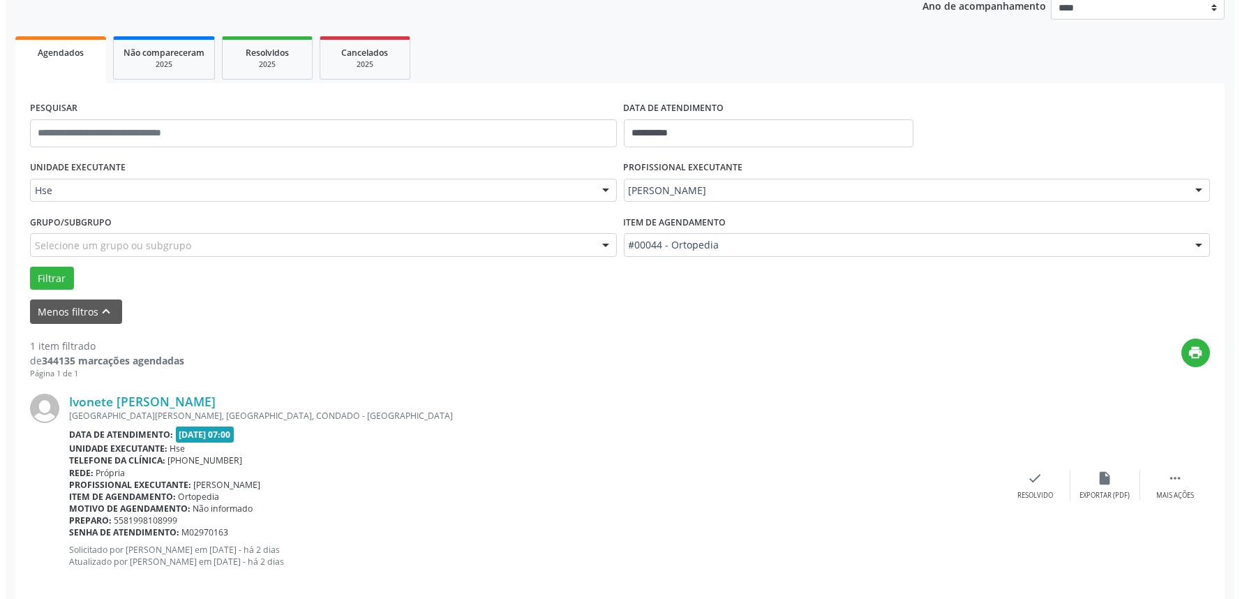
scroll to position [188, 0]
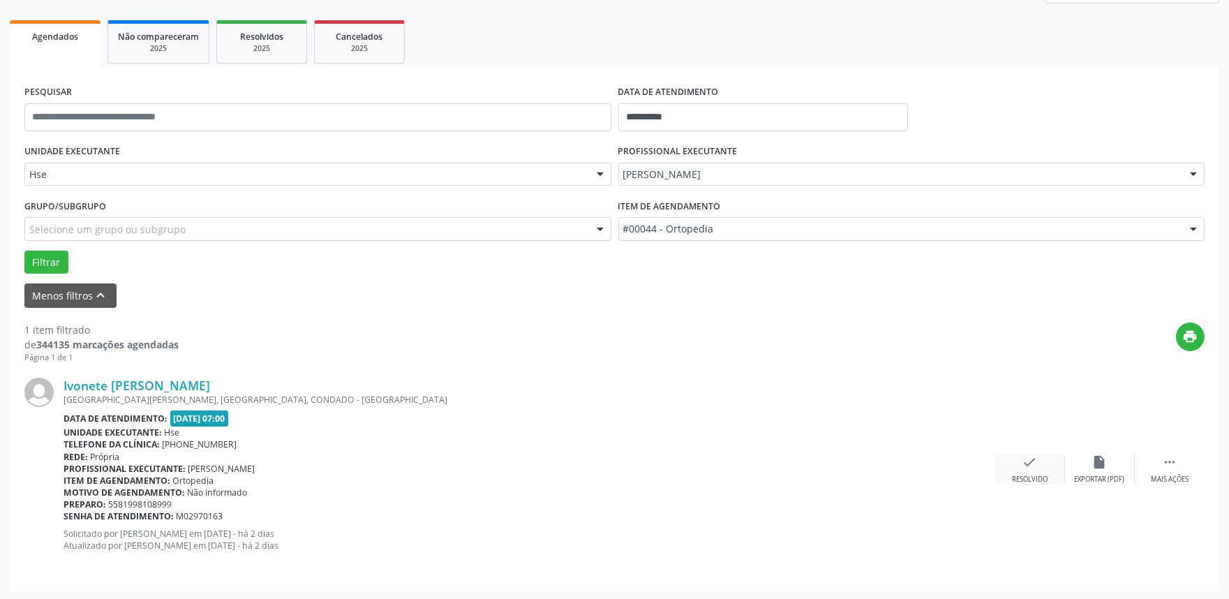
click at [1019, 470] on div "check Resolvido" at bounding box center [1030, 469] width 70 height 30
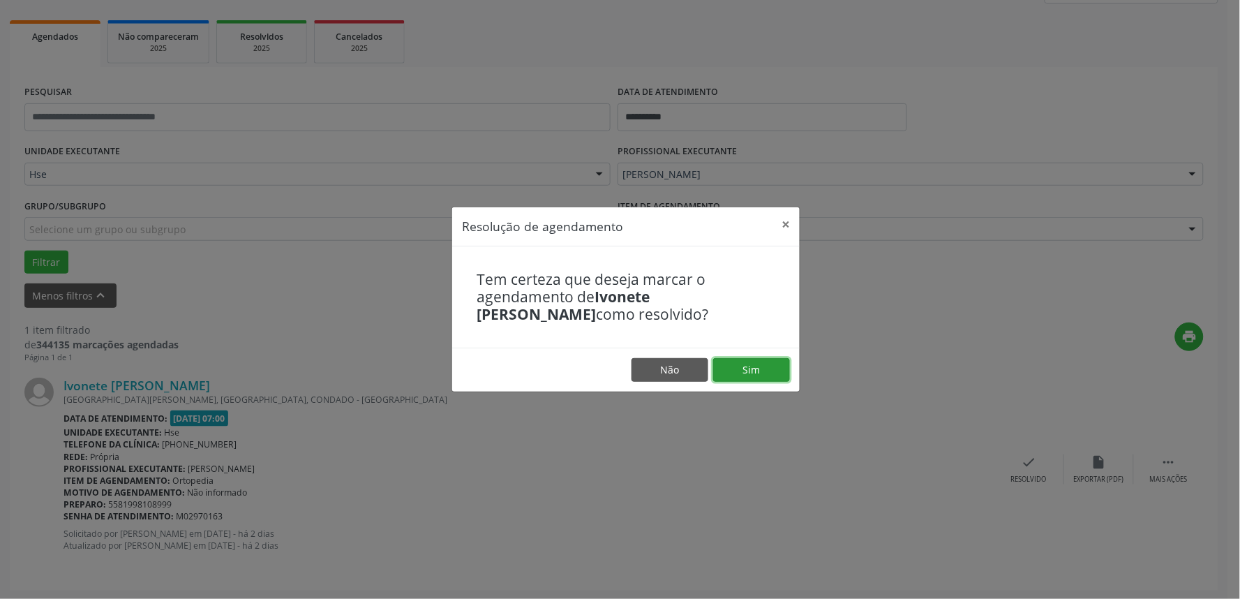
click at [756, 371] on button "Sim" at bounding box center [751, 370] width 77 height 24
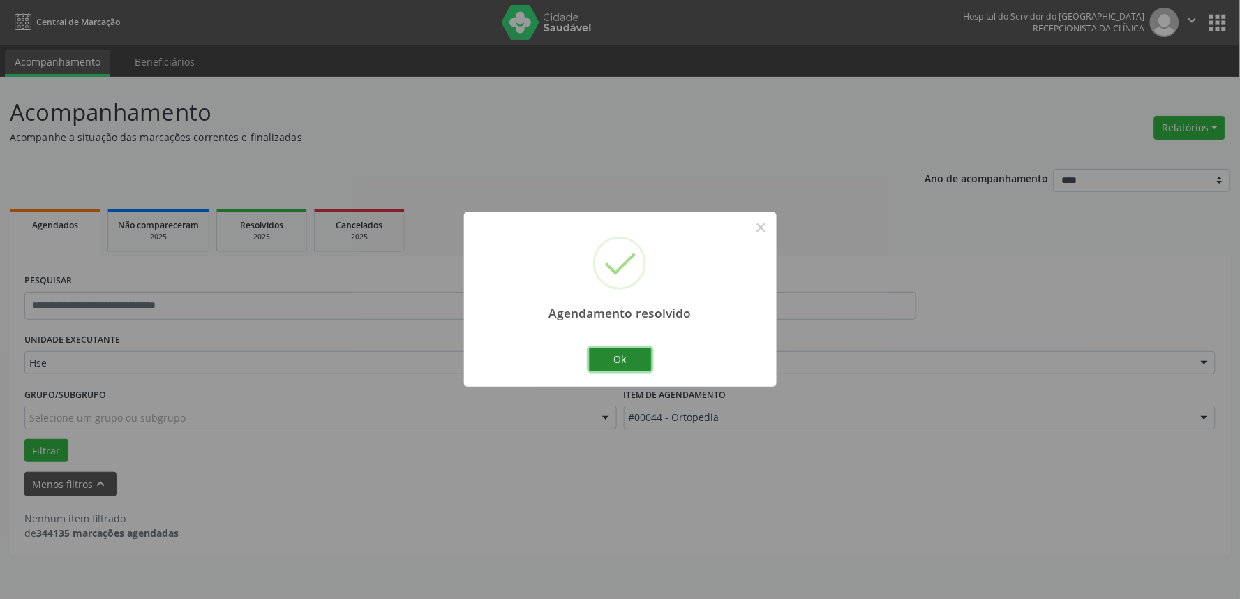
click at [612, 359] on button "Ok" at bounding box center [620, 360] width 63 height 24
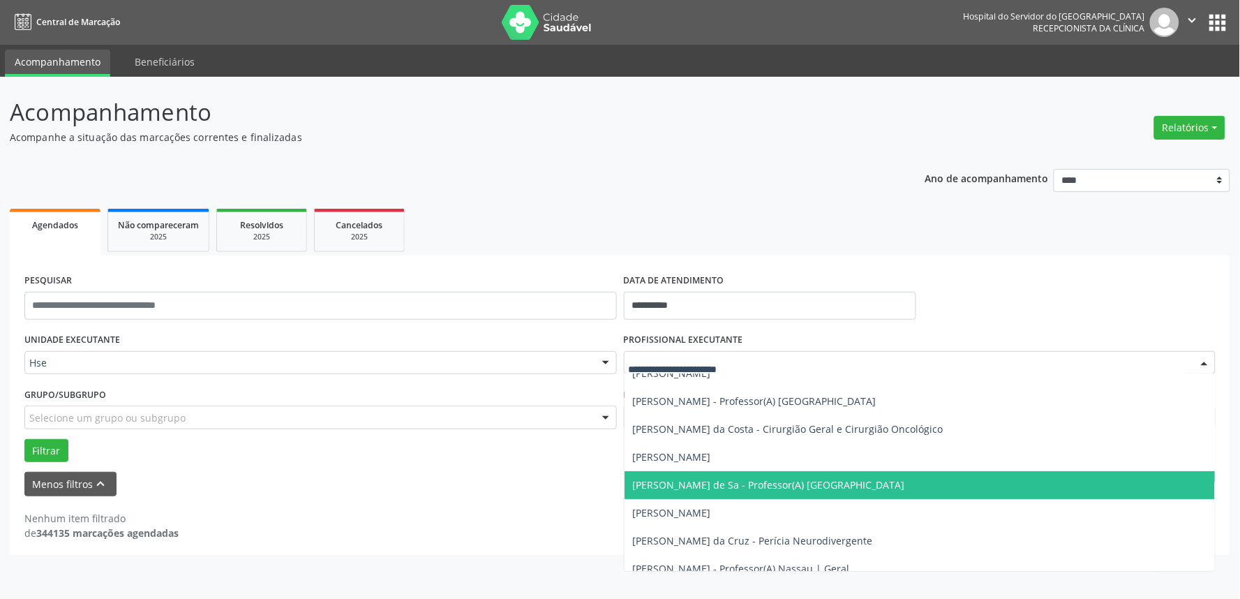
click at [1208, 365] on div at bounding box center [1204, 364] width 21 height 24
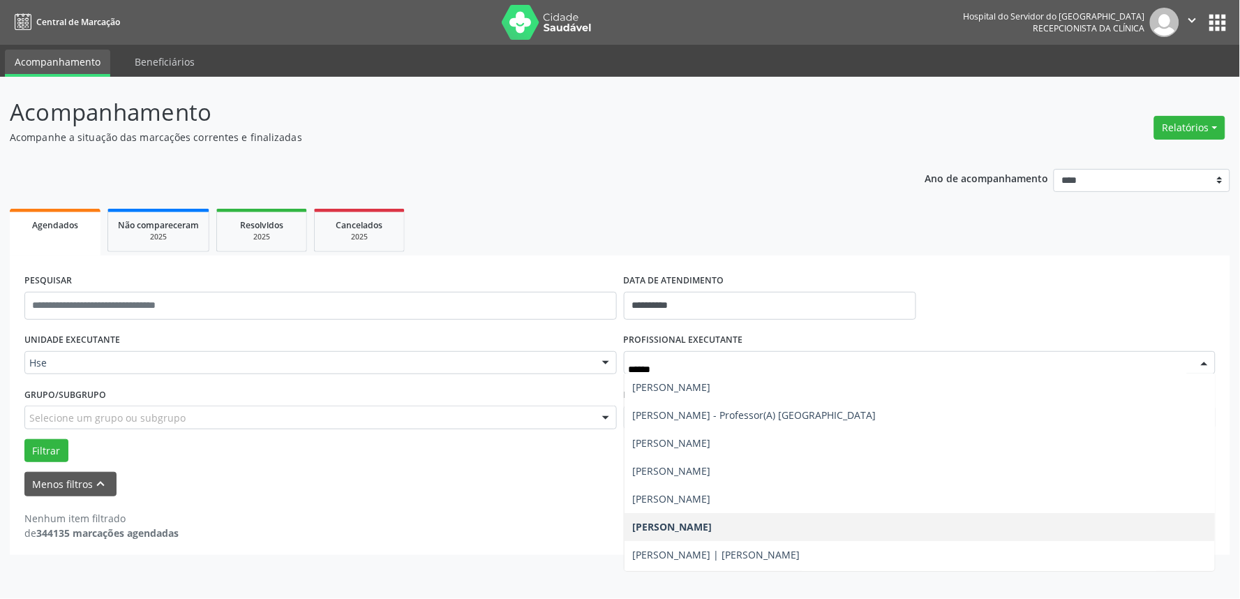
scroll to position [5, 0]
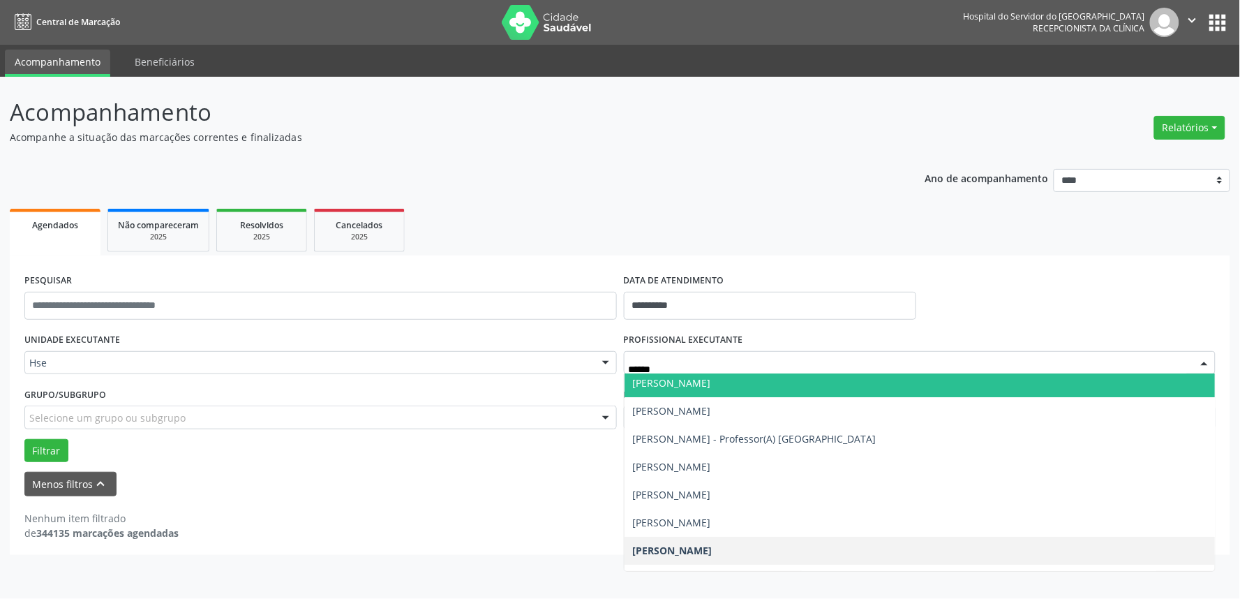
click at [693, 358] on input "******" at bounding box center [908, 370] width 559 height 28
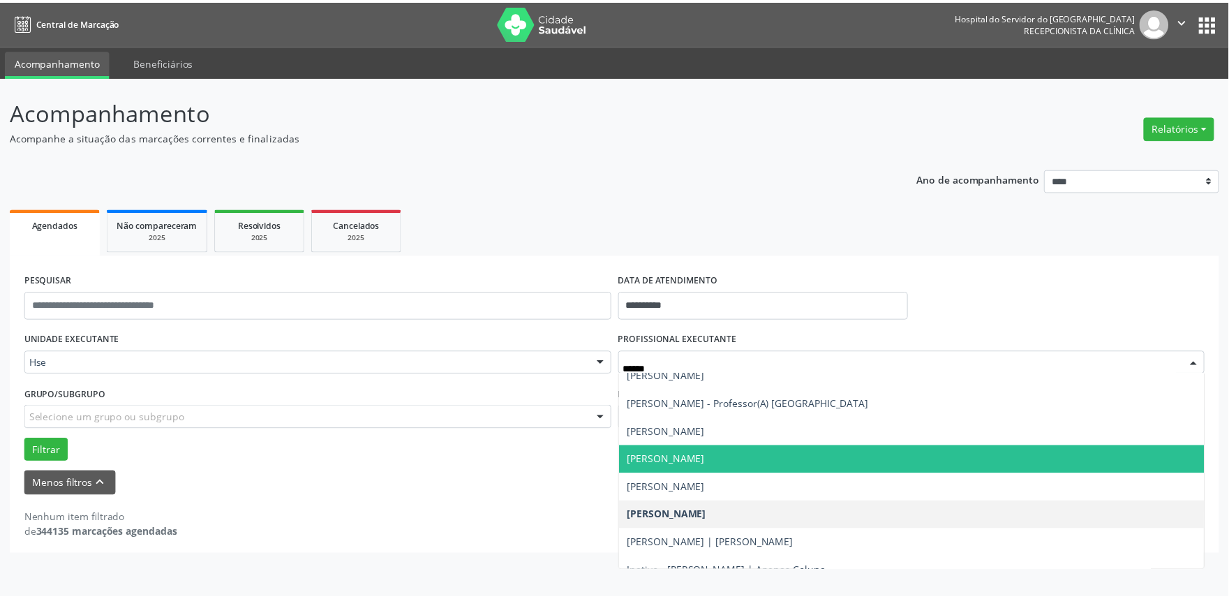
scroll to position [82, 0]
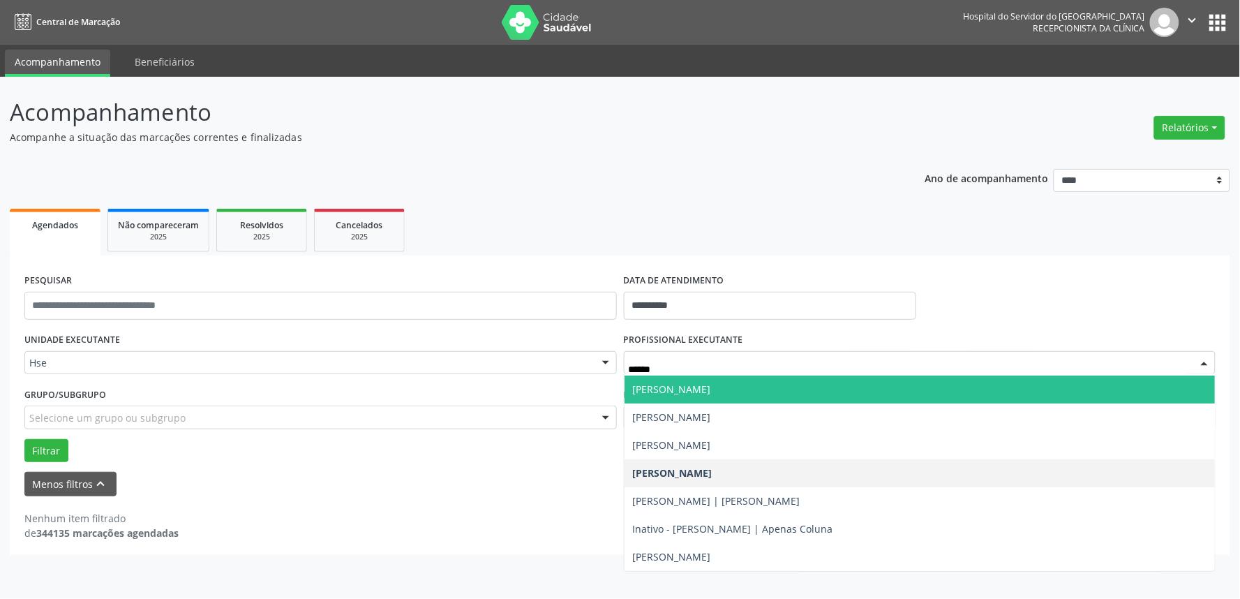
click at [679, 364] on input "******" at bounding box center [908, 370] width 559 height 28
type input "******"
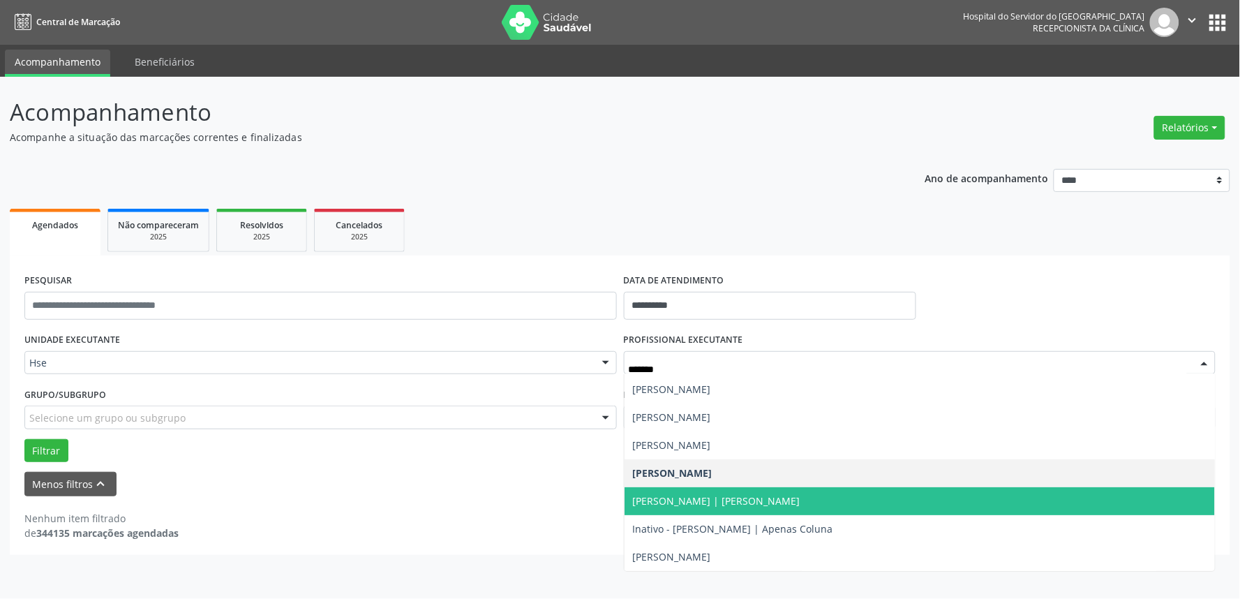
click at [682, 501] on span "[PERSON_NAME] | [PERSON_NAME]" at bounding box center [717, 500] width 168 height 13
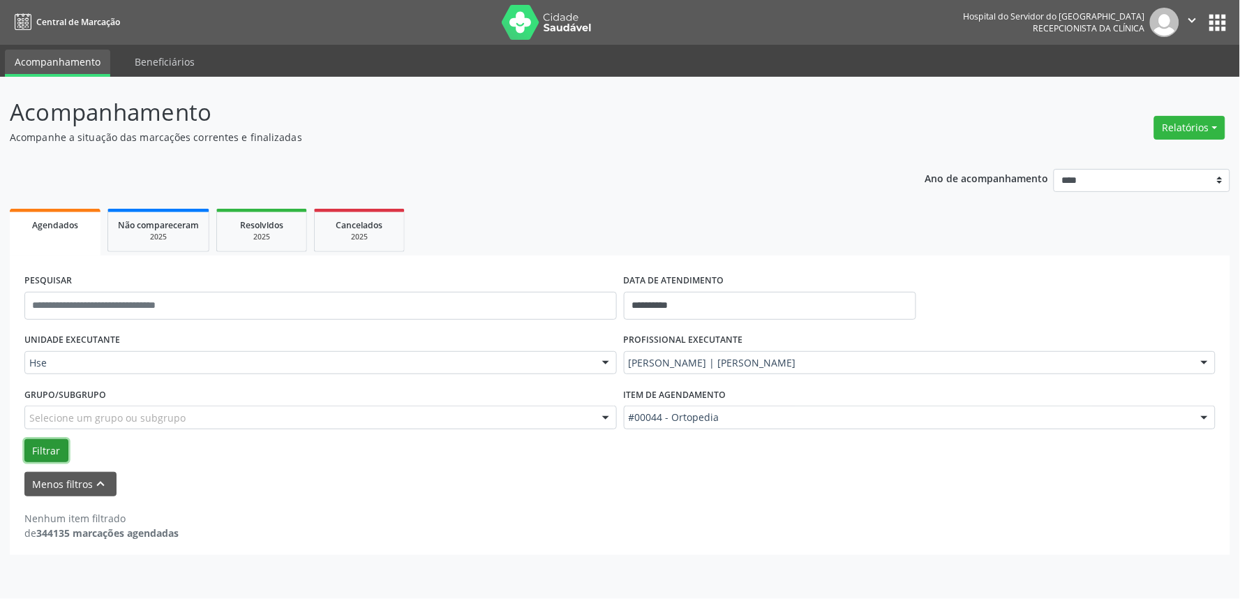
click at [54, 449] on button "Filtrar" at bounding box center [46, 451] width 44 height 24
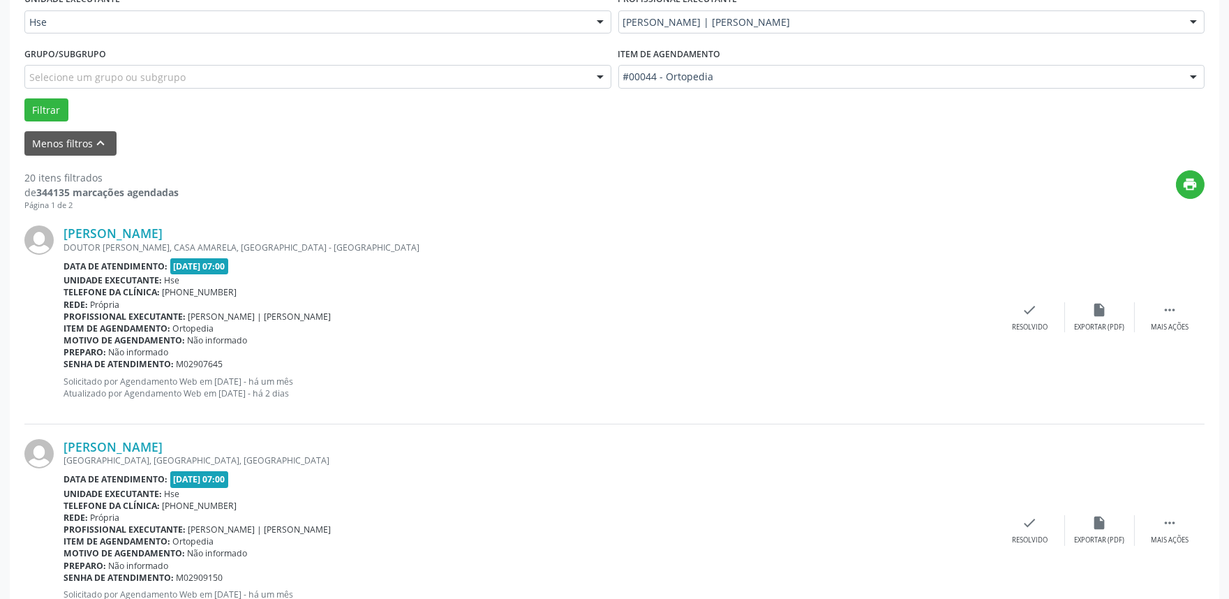
scroll to position [387, 0]
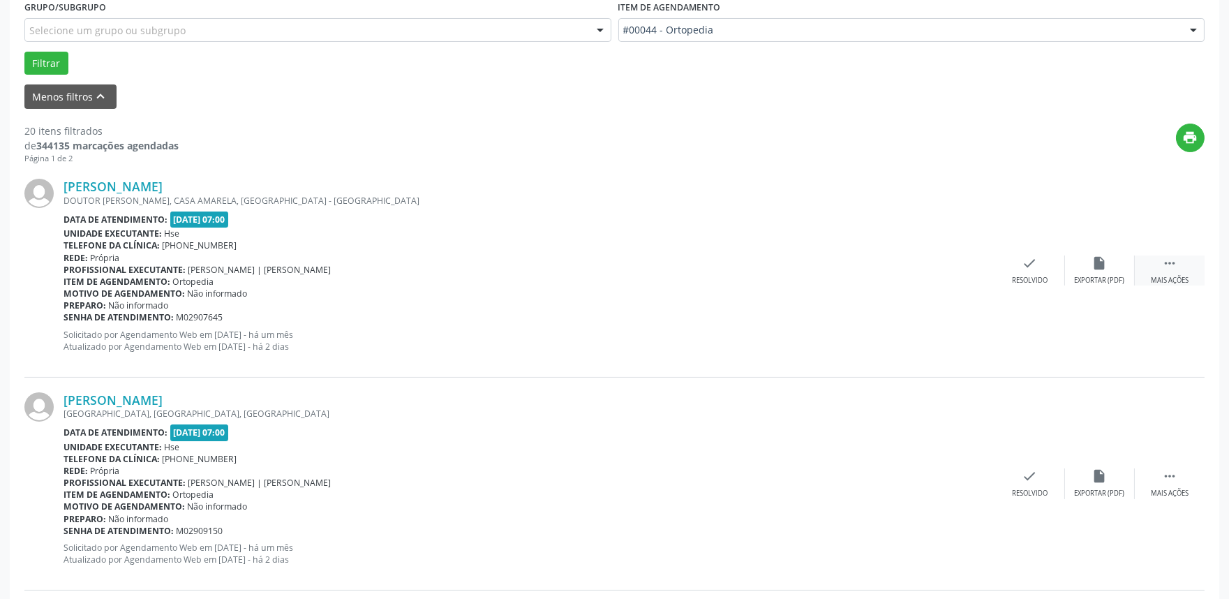
click at [1164, 276] on div "Mais ações" at bounding box center [1170, 281] width 38 height 10
click at [1097, 263] on icon "alarm_off" at bounding box center [1099, 262] width 15 height 15
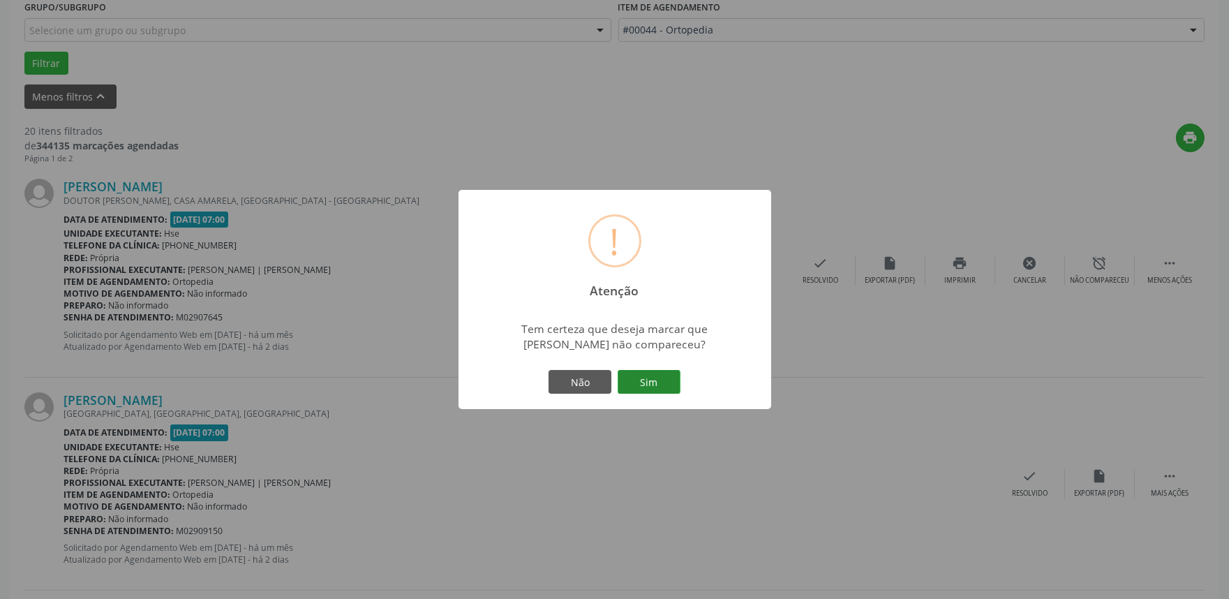
click at [653, 379] on button "Sim" at bounding box center [649, 382] width 63 height 24
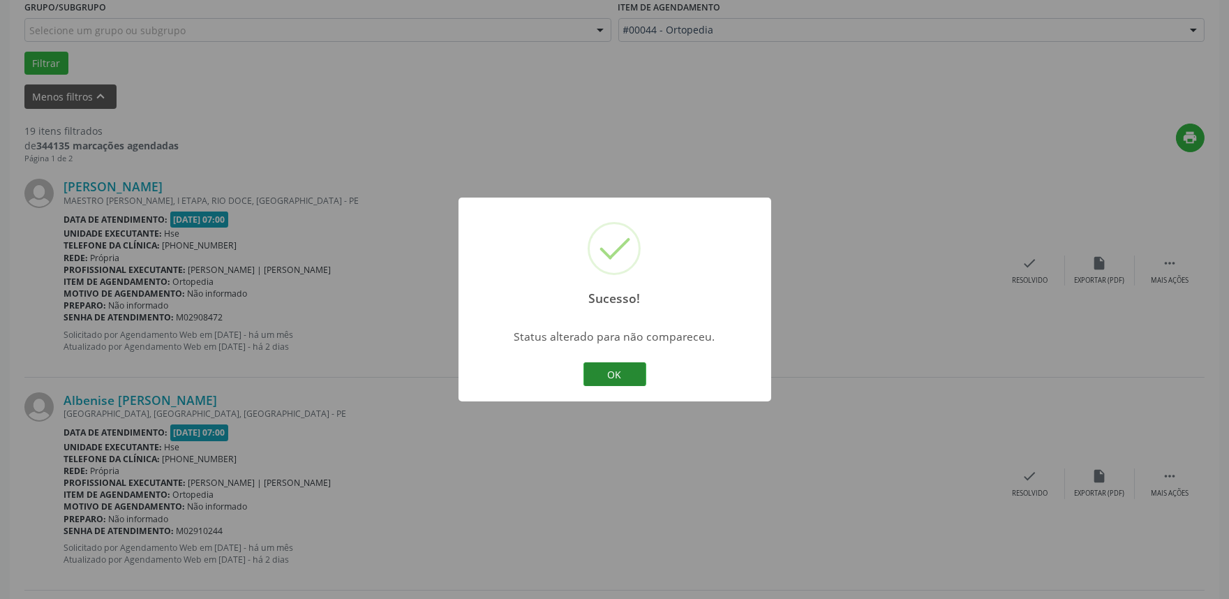
click at [624, 374] on button "OK" at bounding box center [615, 374] width 63 height 24
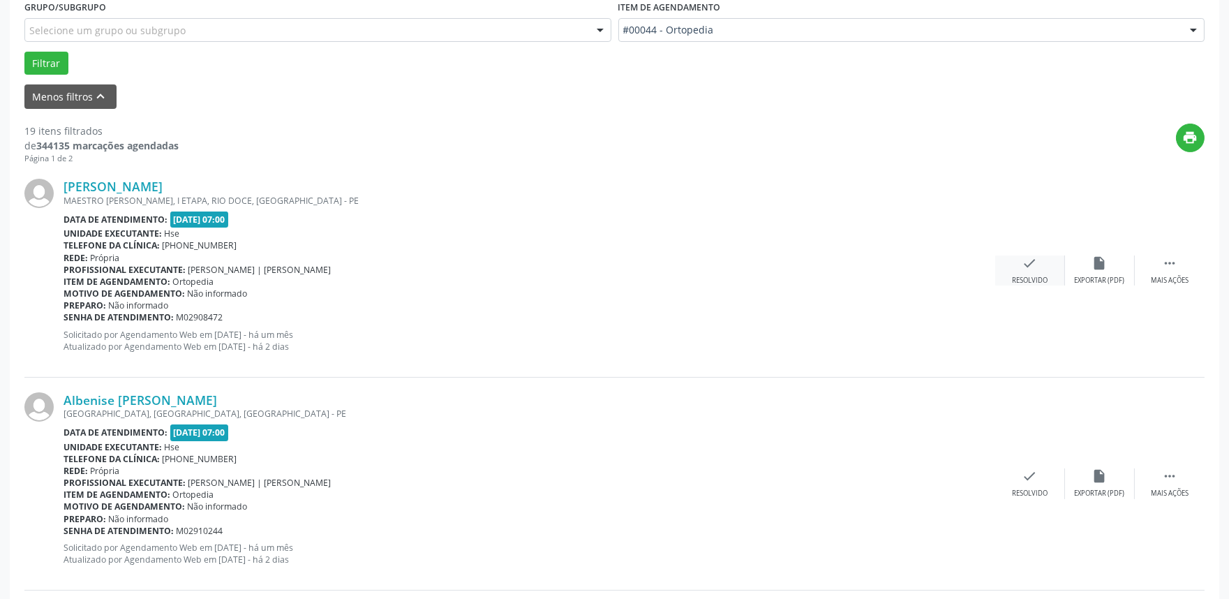
click at [1025, 260] on icon "check" at bounding box center [1030, 262] width 15 height 15
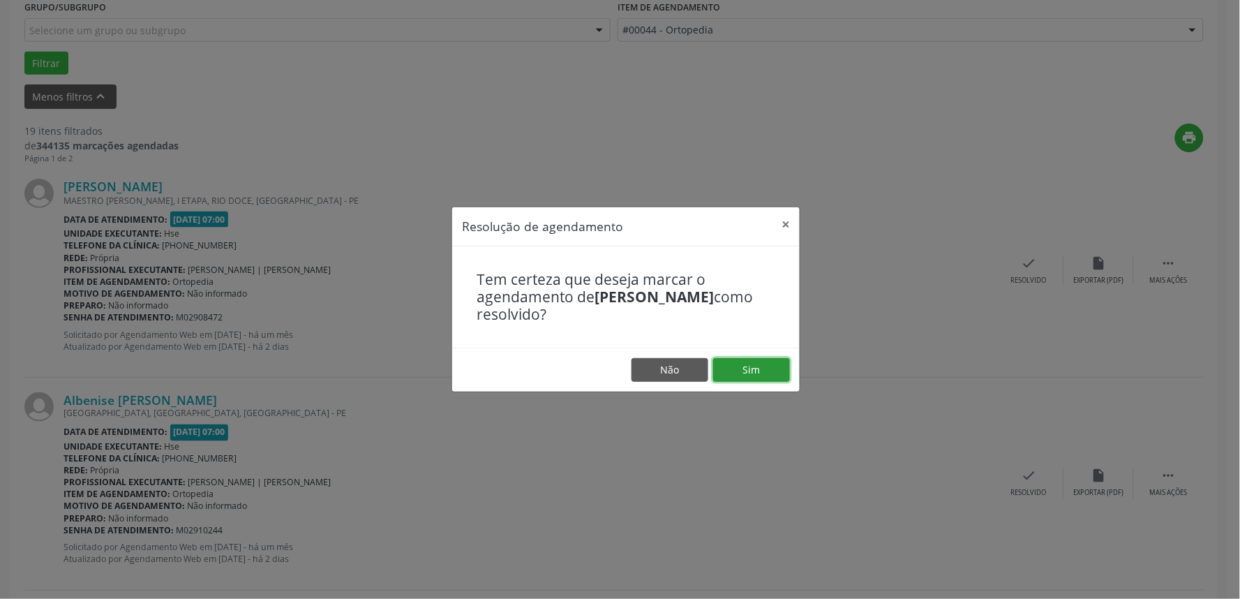
click at [740, 371] on button "Sim" at bounding box center [751, 370] width 77 height 24
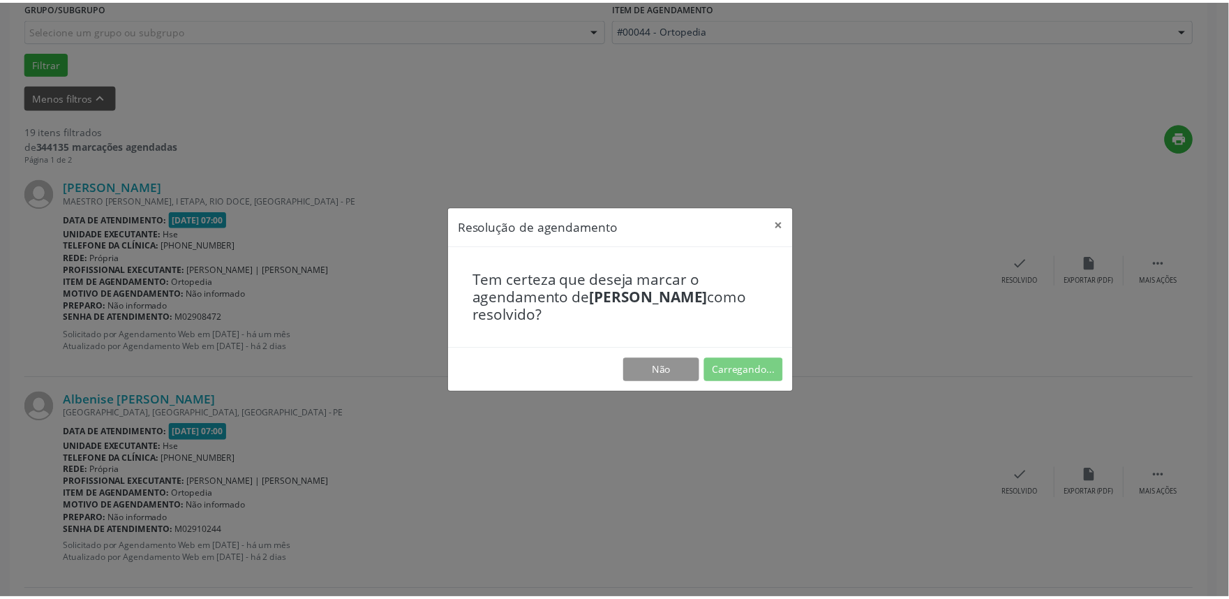
scroll to position [0, 0]
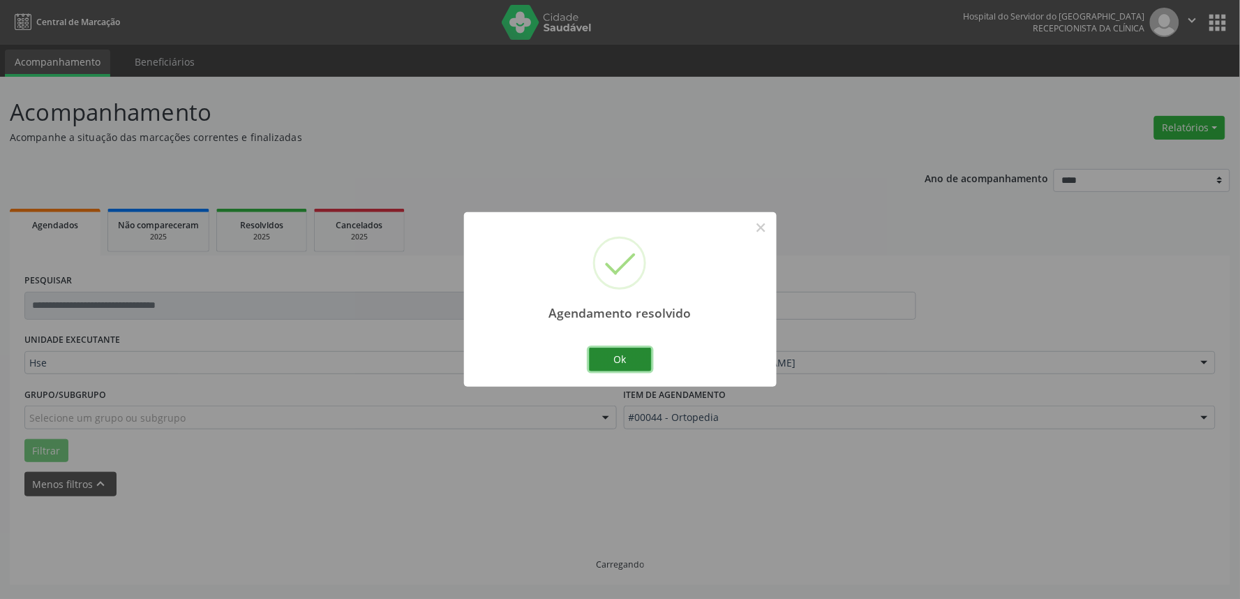
click at [616, 360] on button "Ok" at bounding box center [620, 360] width 63 height 24
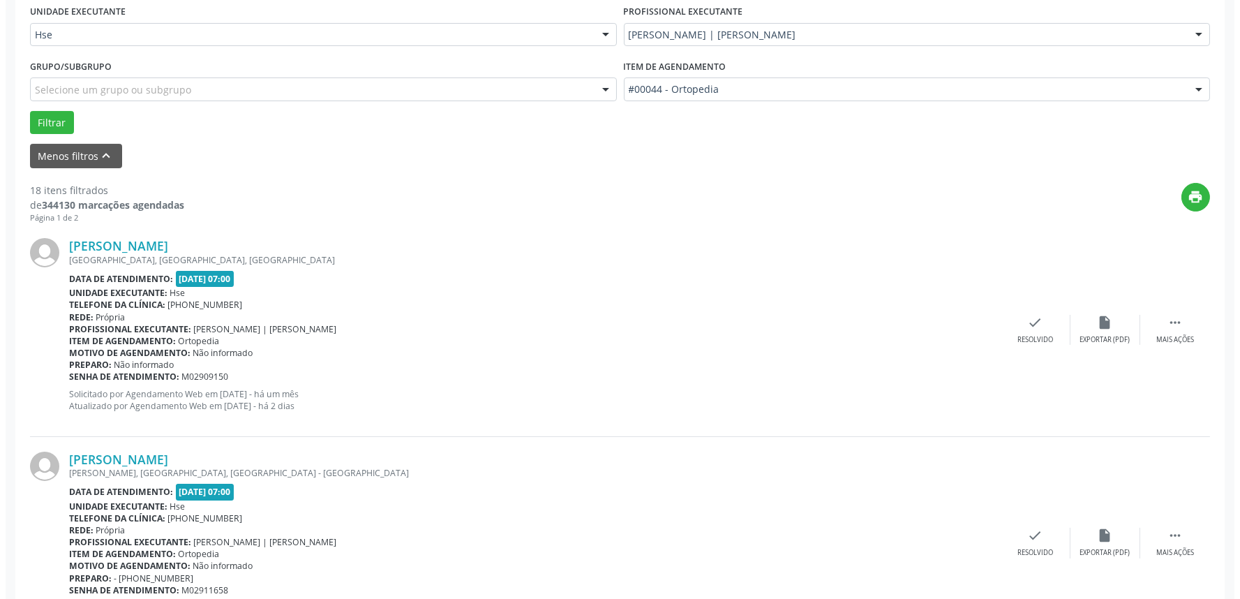
scroll to position [387, 0]
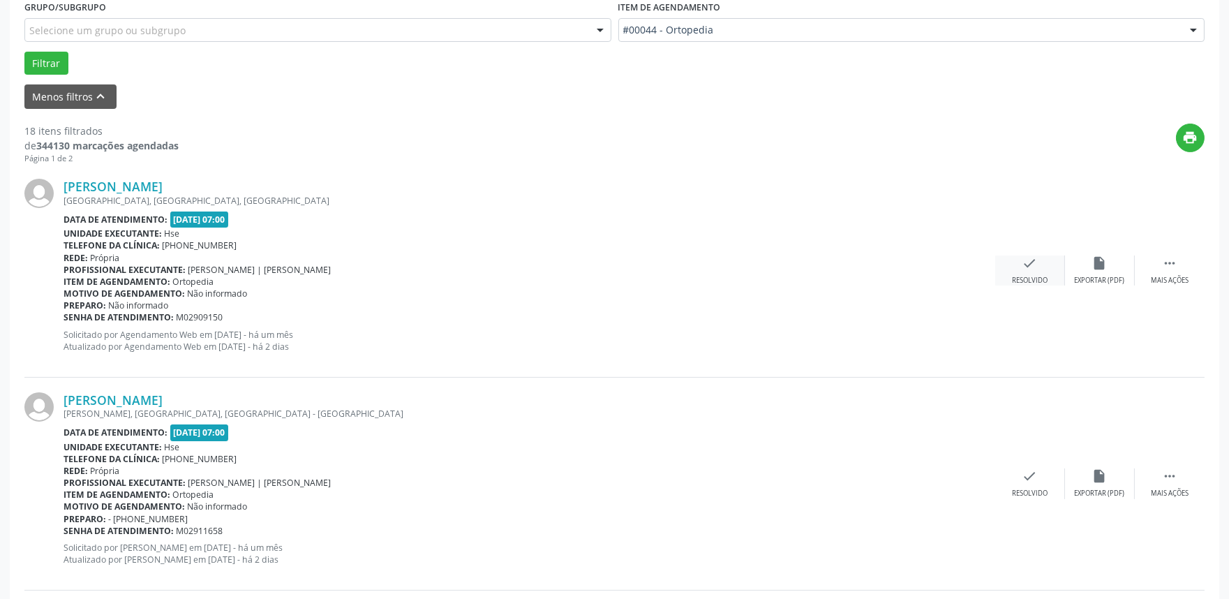
click at [1028, 269] on icon "check" at bounding box center [1030, 262] width 15 height 15
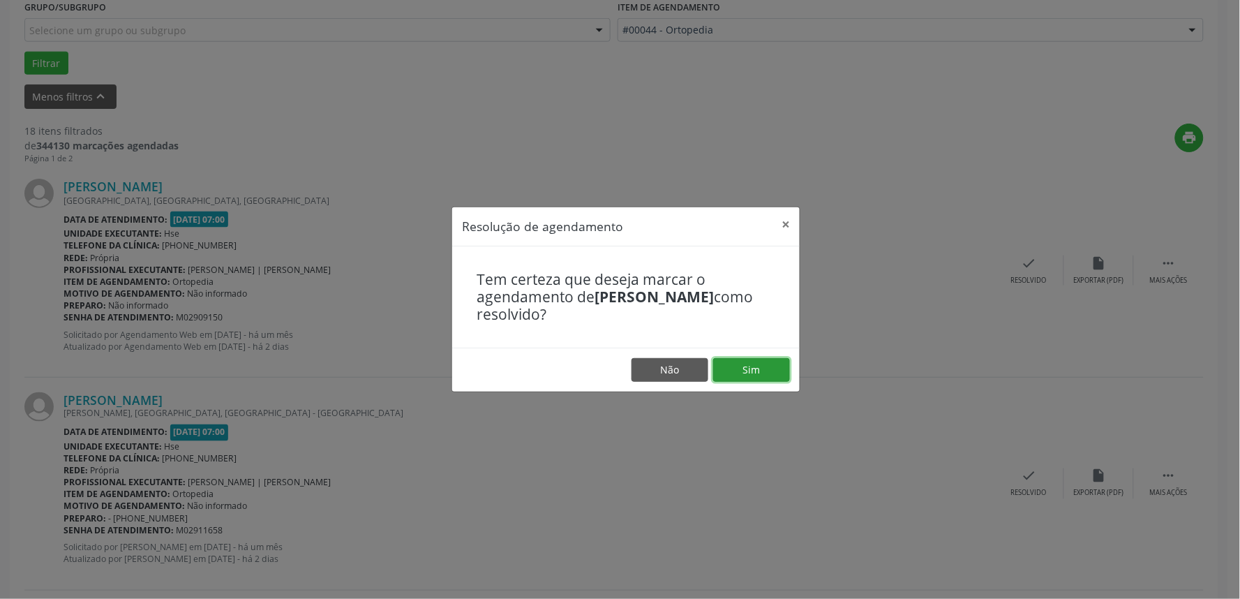
click at [751, 371] on button "Sim" at bounding box center [751, 370] width 77 height 24
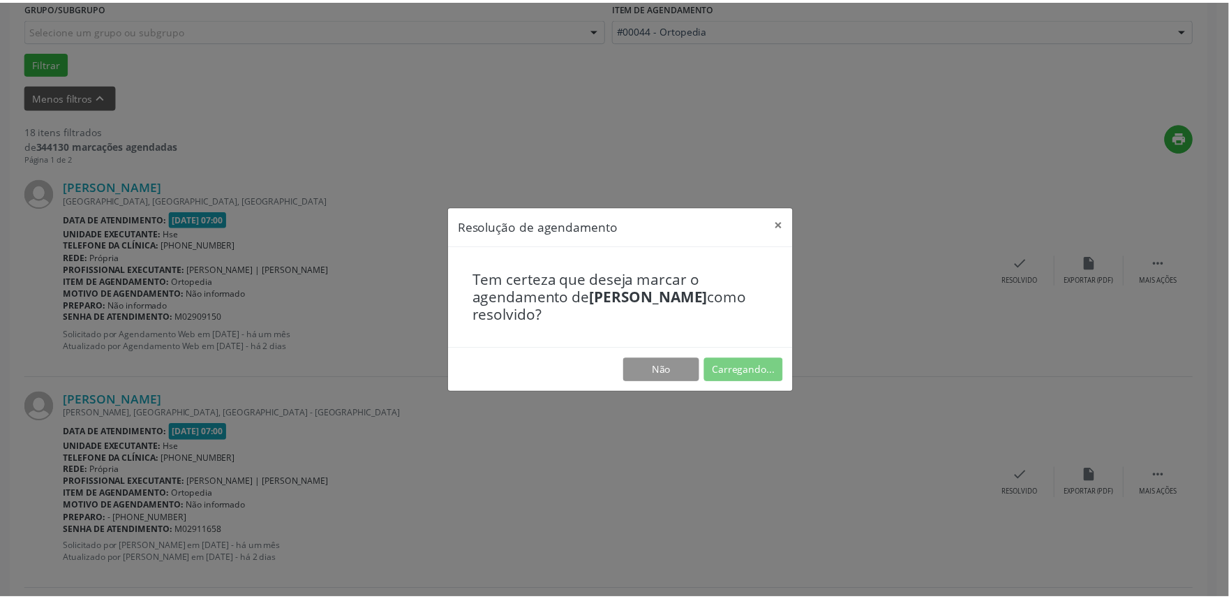
scroll to position [0, 0]
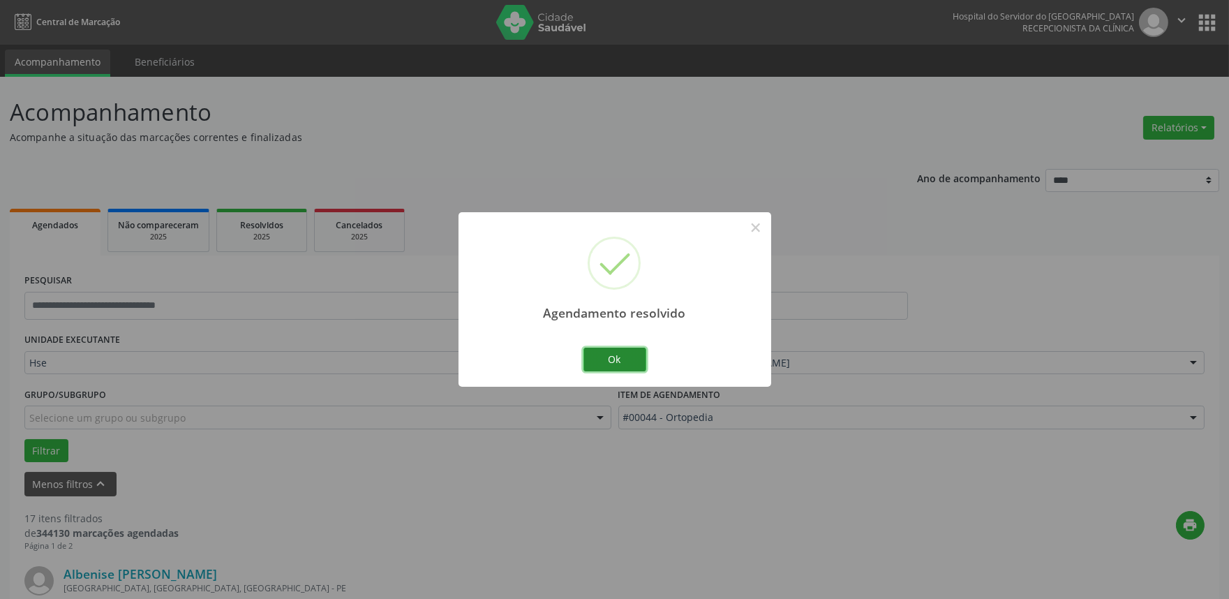
click at [614, 355] on button "Ok" at bounding box center [615, 360] width 63 height 24
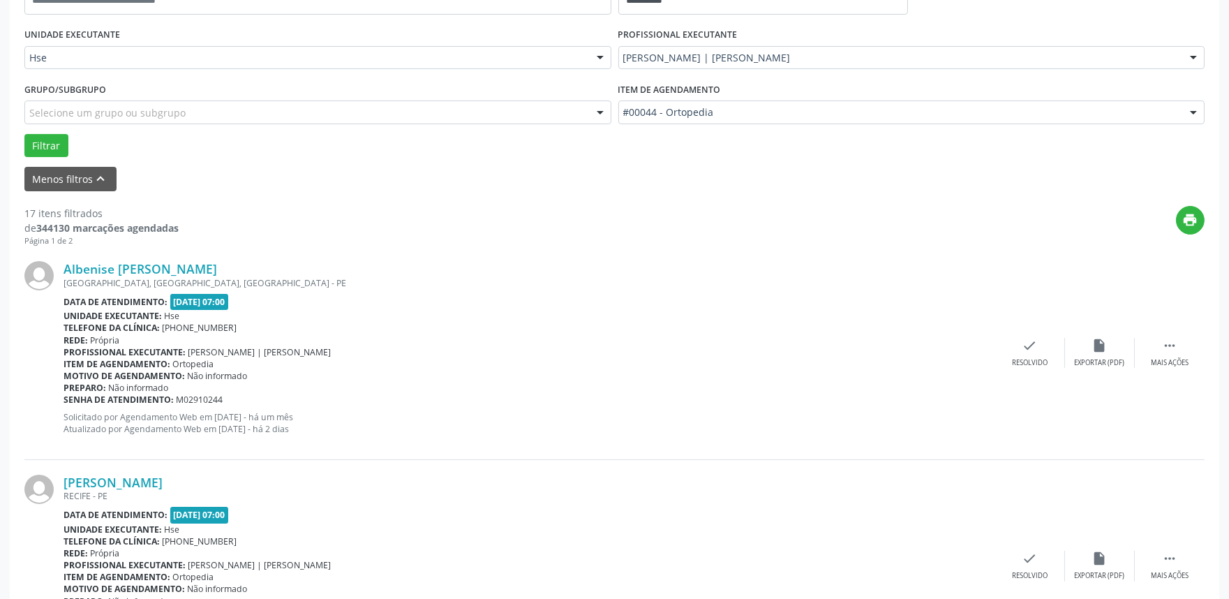
scroll to position [310, 0]
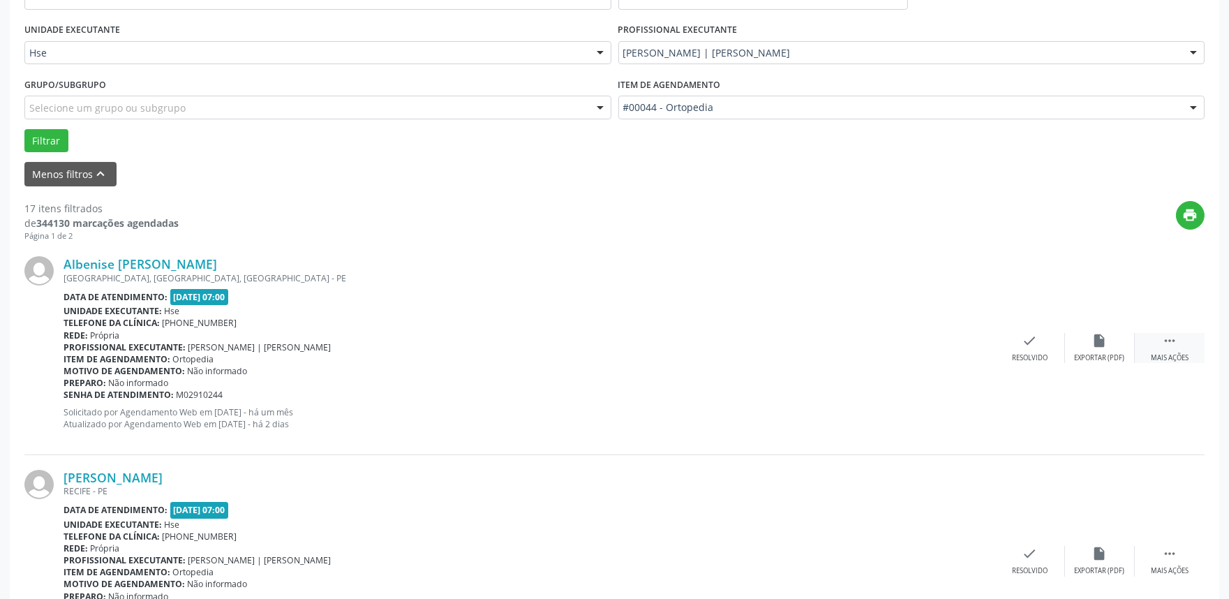
click at [1183, 341] on div " Mais ações" at bounding box center [1170, 348] width 70 height 30
click at [1100, 346] on icon "alarm_off" at bounding box center [1099, 340] width 15 height 15
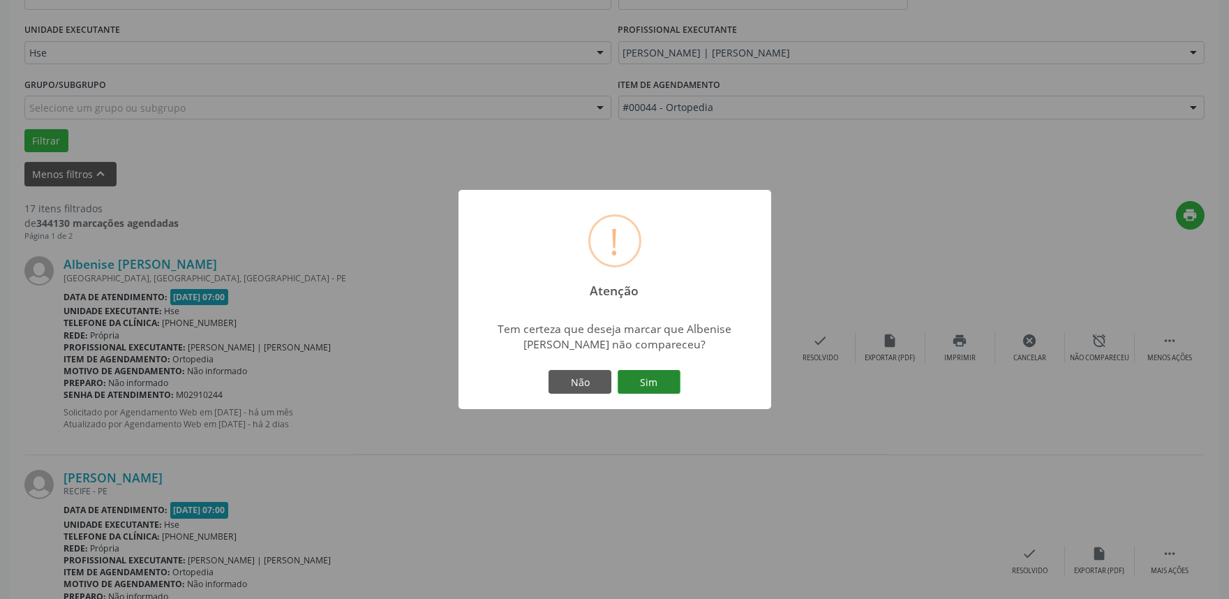
click at [642, 373] on button "Sim" at bounding box center [649, 382] width 63 height 24
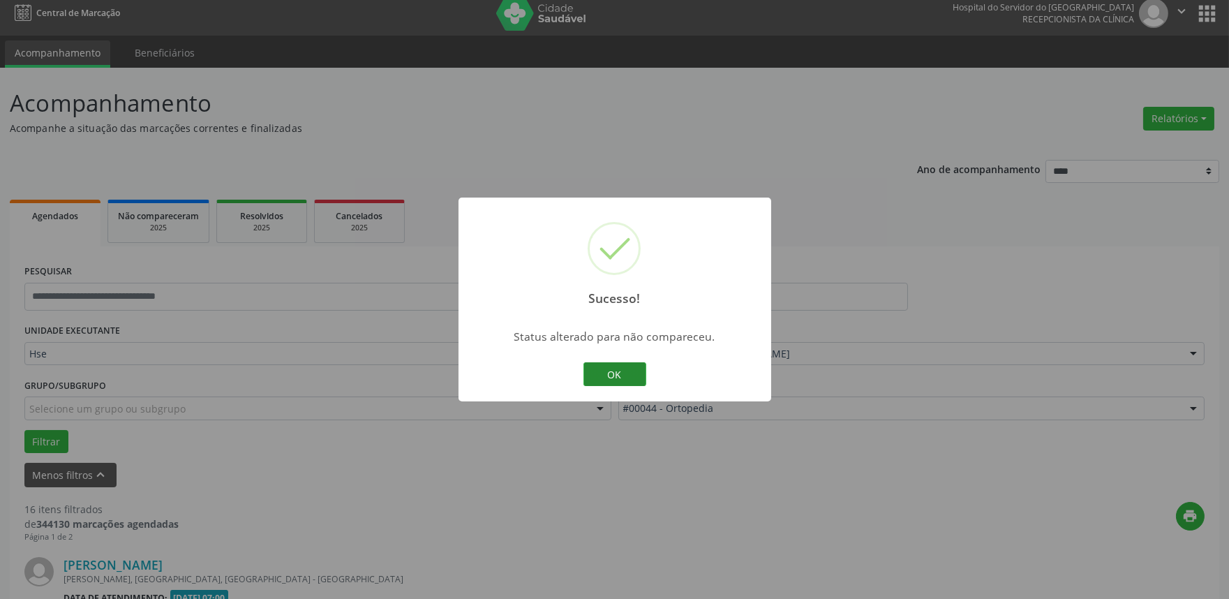
scroll to position [363, 0]
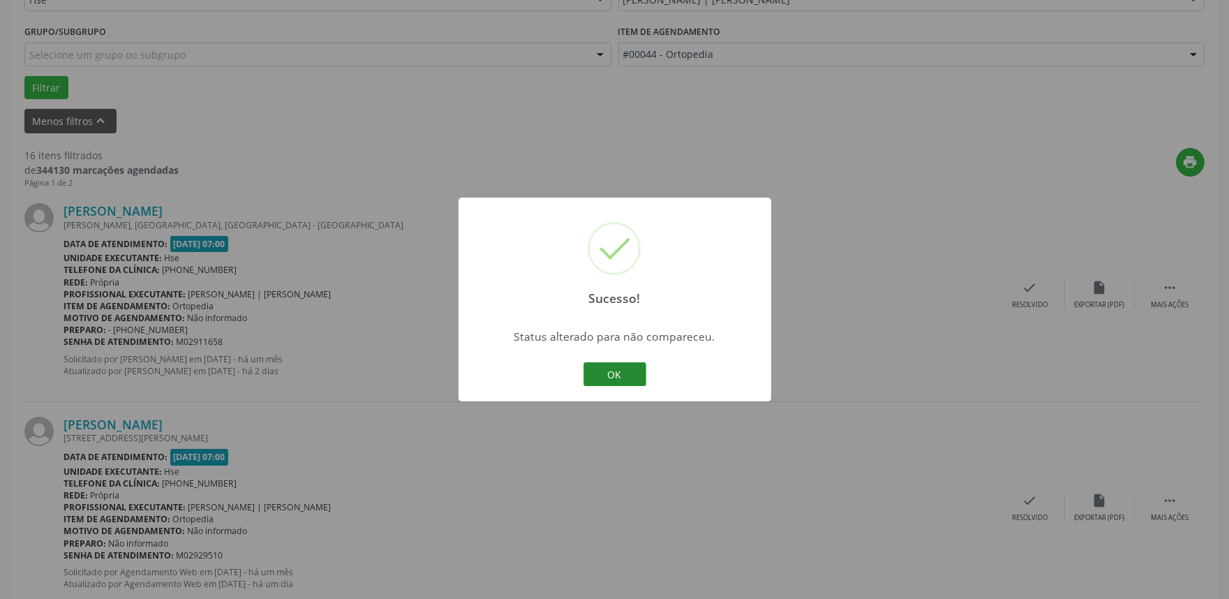
click at [618, 369] on button "OK" at bounding box center [615, 374] width 63 height 24
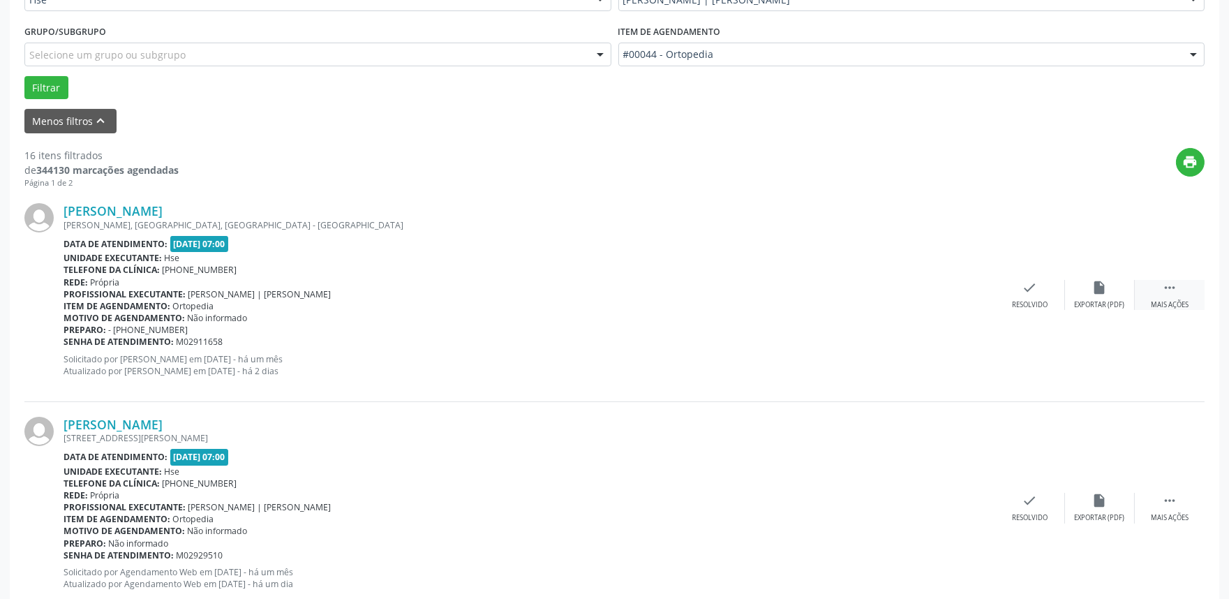
click at [1178, 288] on div " Mais ações" at bounding box center [1170, 295] width 70 height 30
click at [1101, 295] on icon "alarm_off" at bounding box center [1099, 287] width 15 height 15
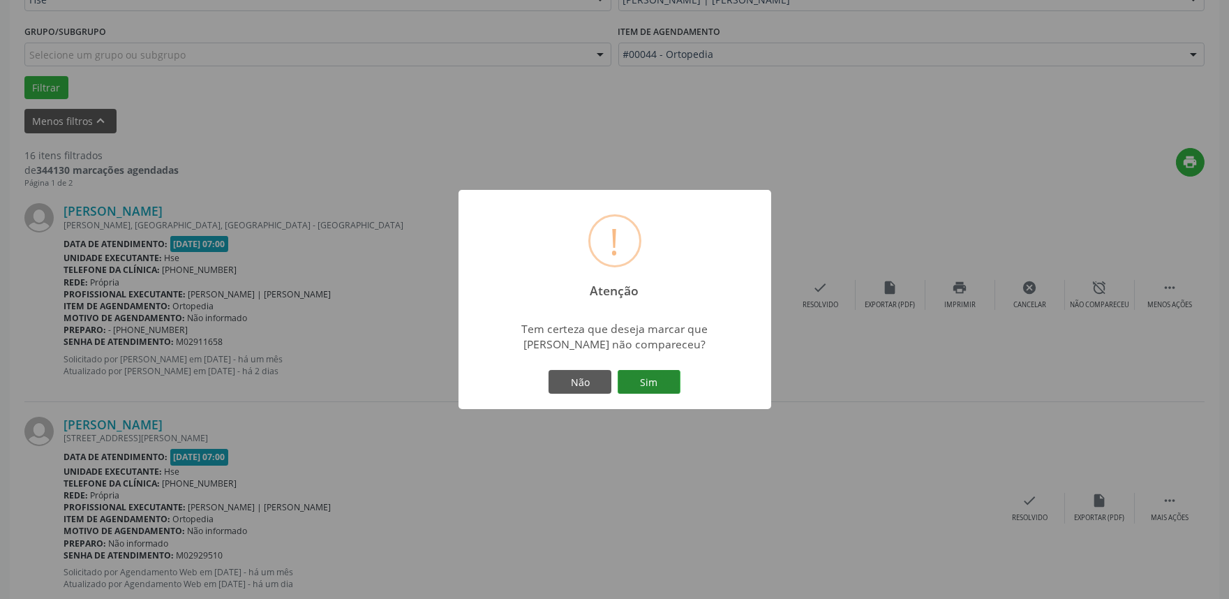
click at [642, 376] on button "Sim" at bounding box center [649, 382] width 63 height 24
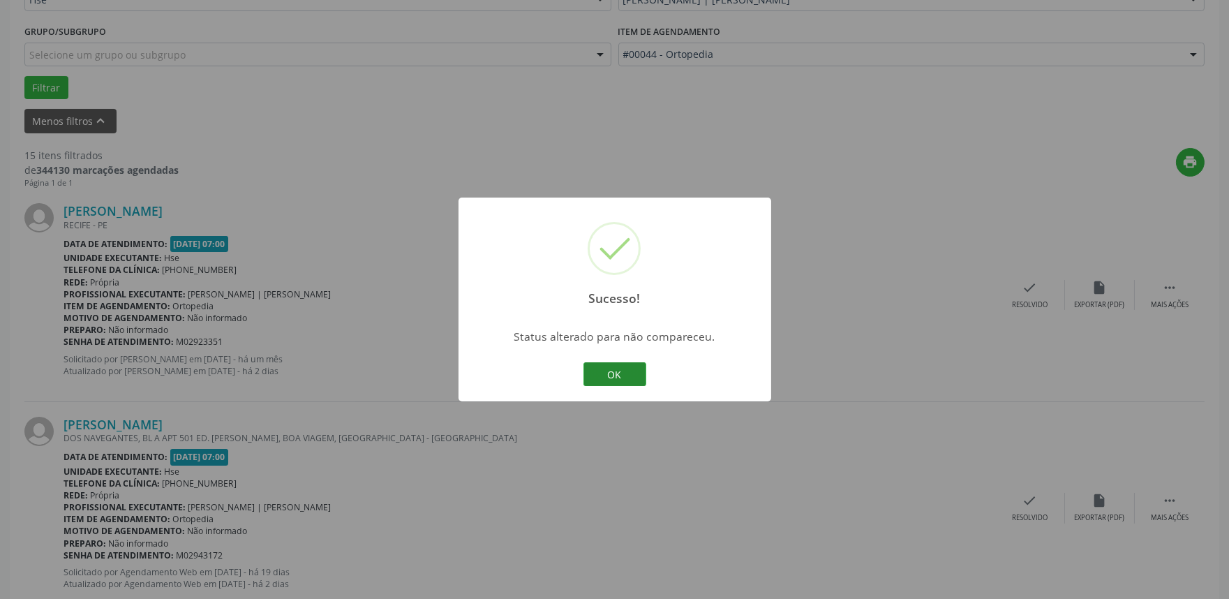
click at [612, 381] on button "OK" at bounding box center [615, 374] width 63 height 24
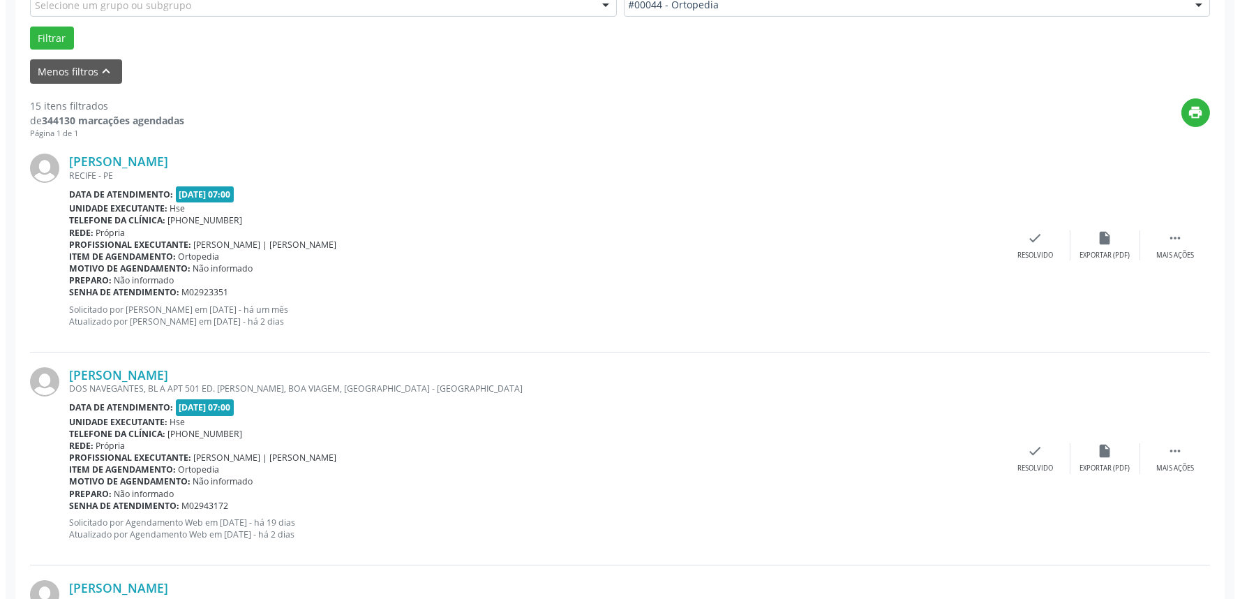
scroll to position [440, 0]
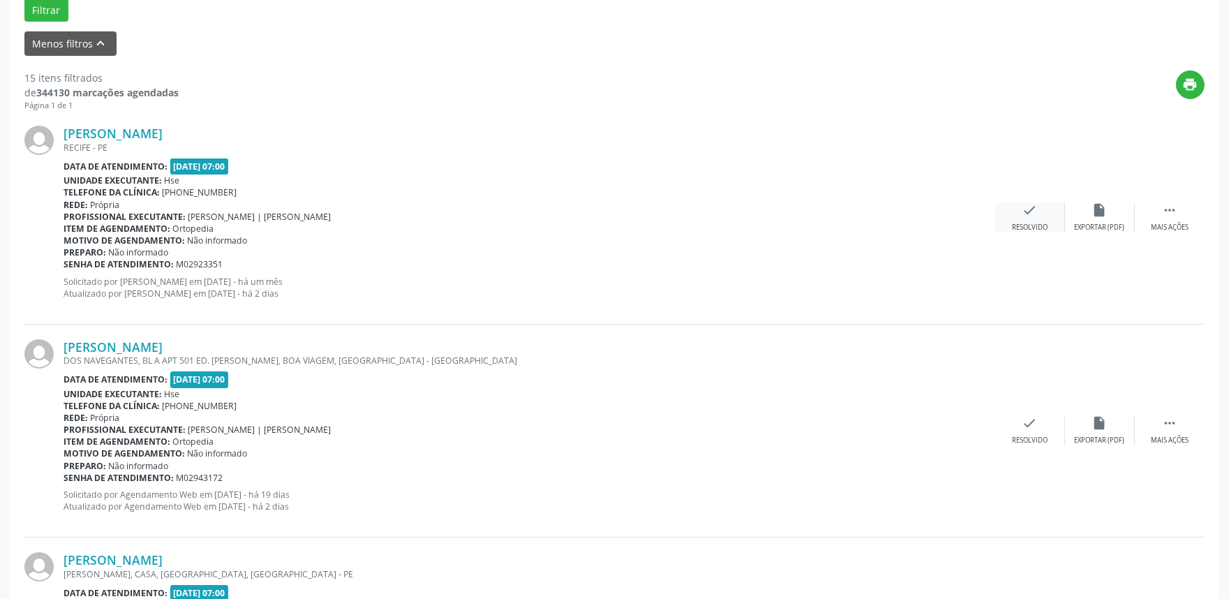
click at [1025, 220] on div "check Resolvido" at bounding box center [1030, 217] width 70 height 30
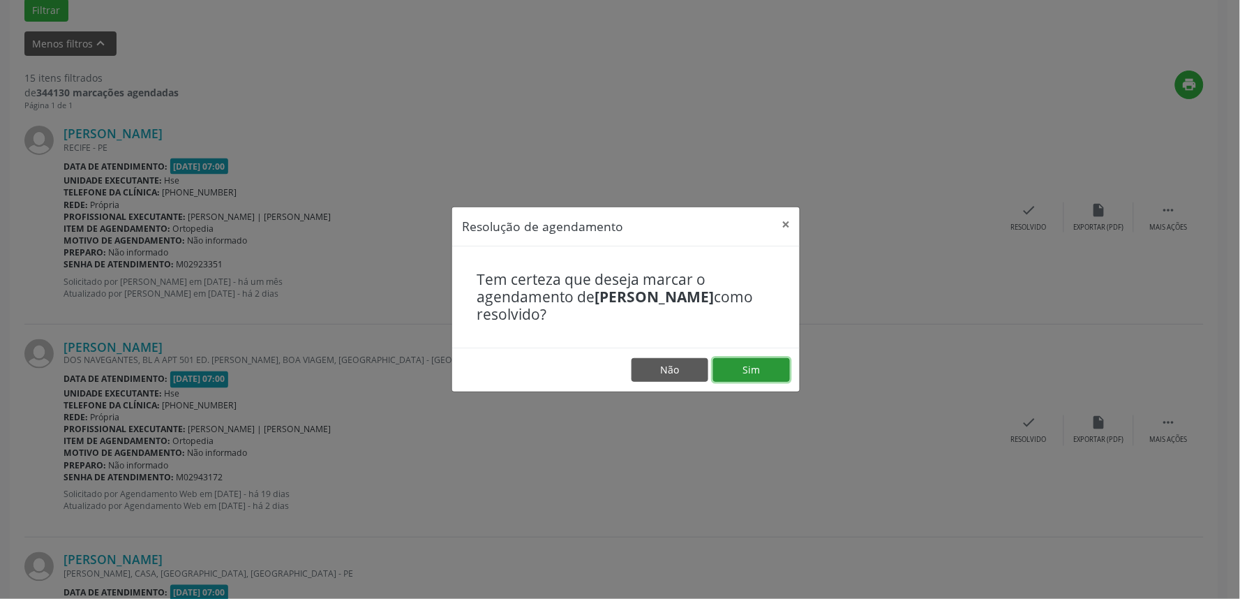
click at [744, 370] on button "Sim" at bounding box center [751, 370] width 77 height 24
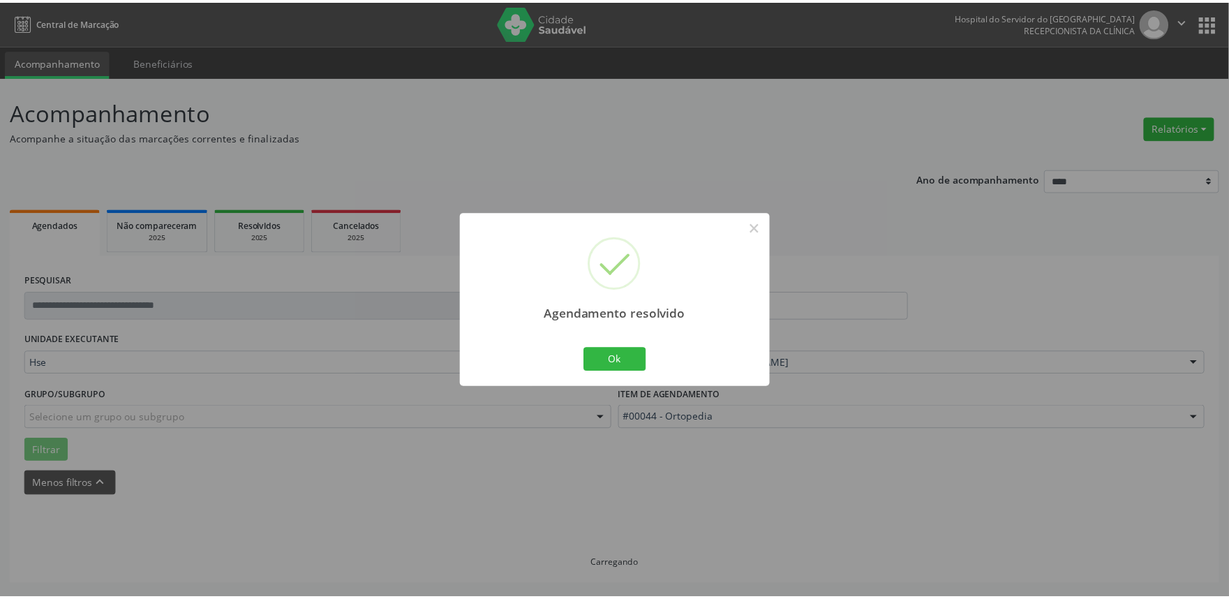
scroll to position [0, 0]
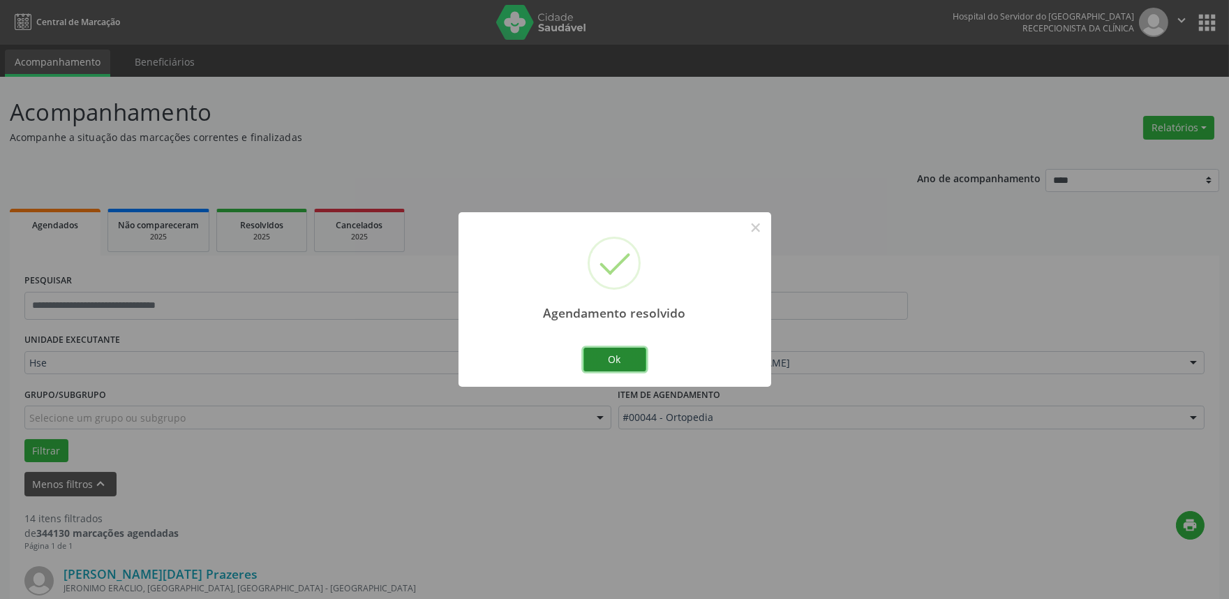
click at [613, 353] on button "Ok" at bounding box center [615, 360] width 63 height 24
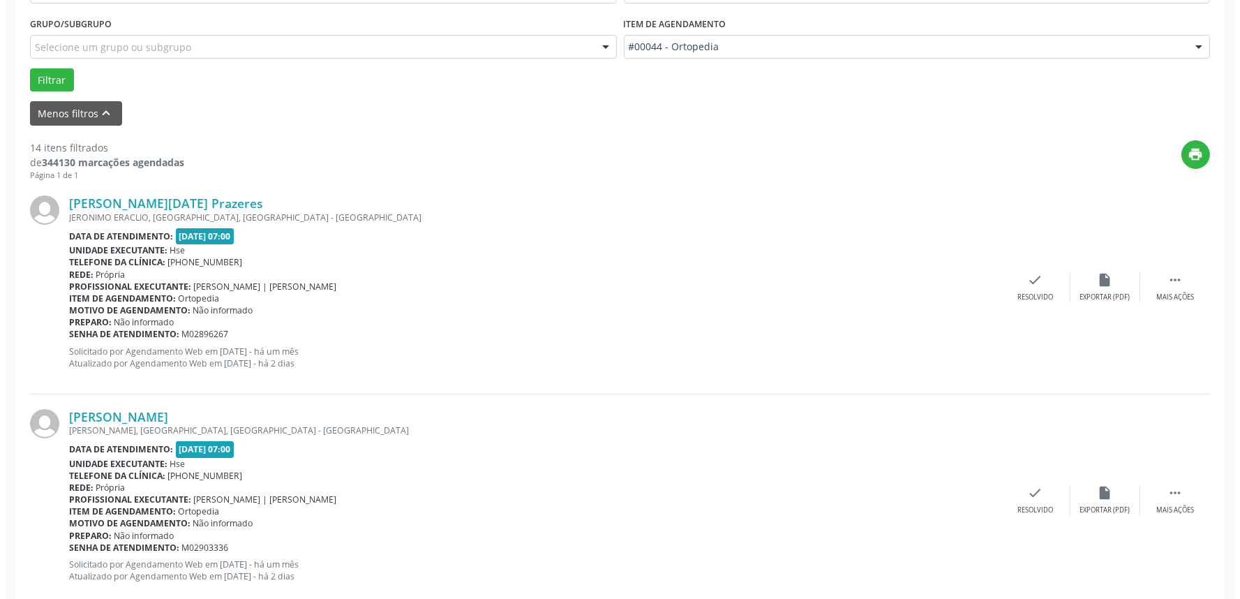
scroll to position [465, 0]
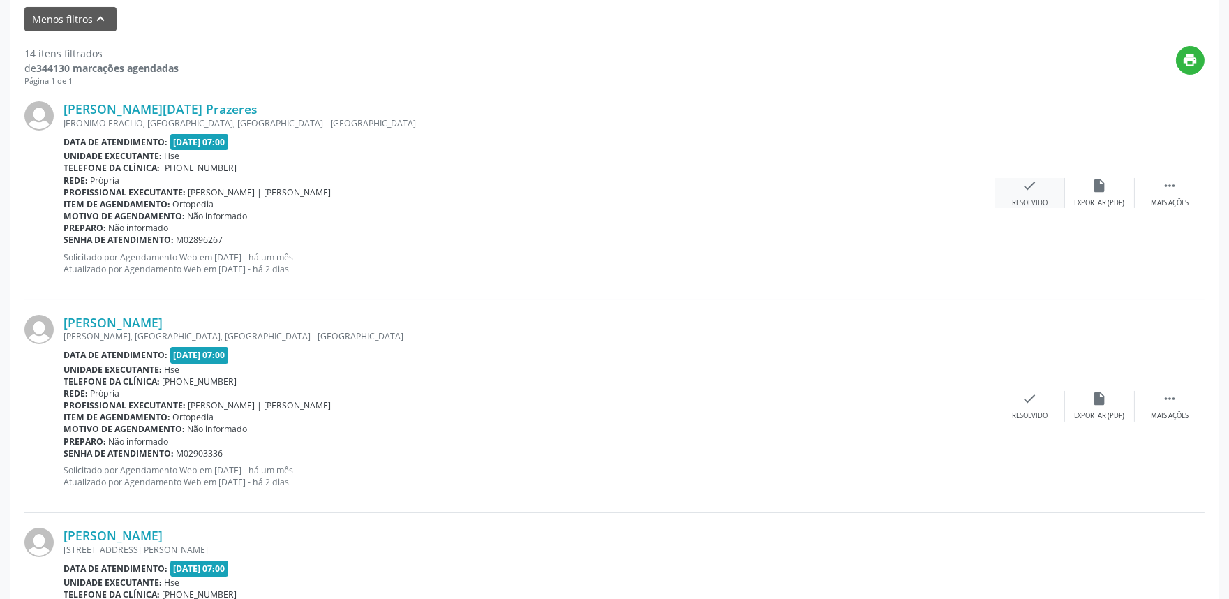
click at [1041, 191] on div "check Resolvido" at bounding box center [1030, 193] width 70 height 30
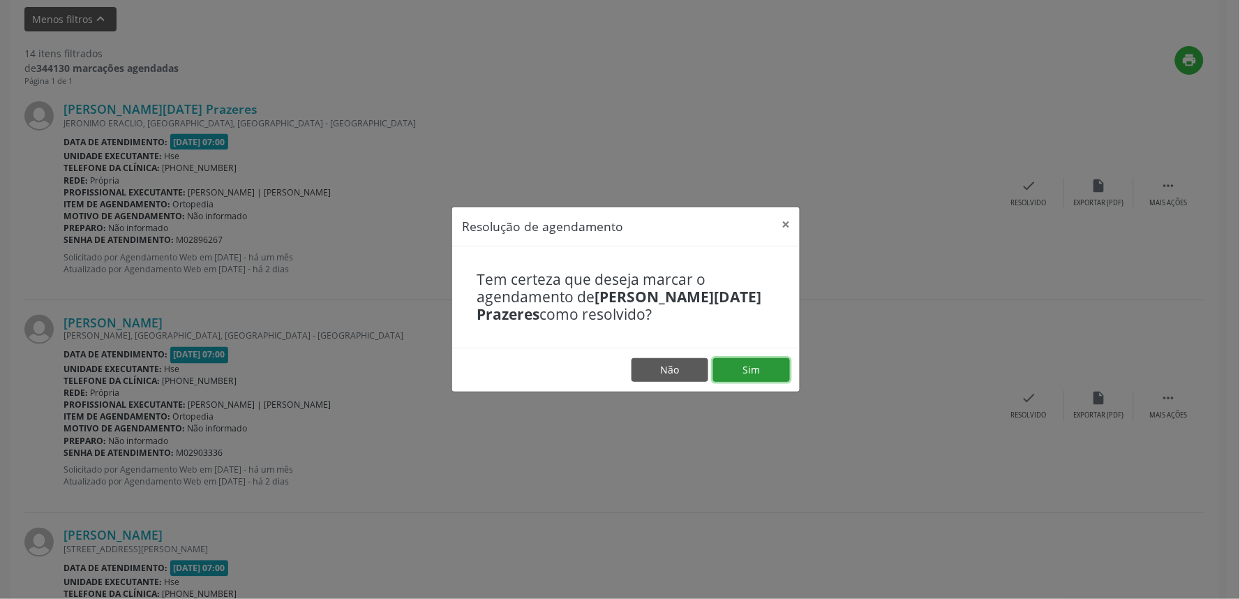
click at [769, 367] on button "Sim" at bounding box center [751, 370] width 77 height 24
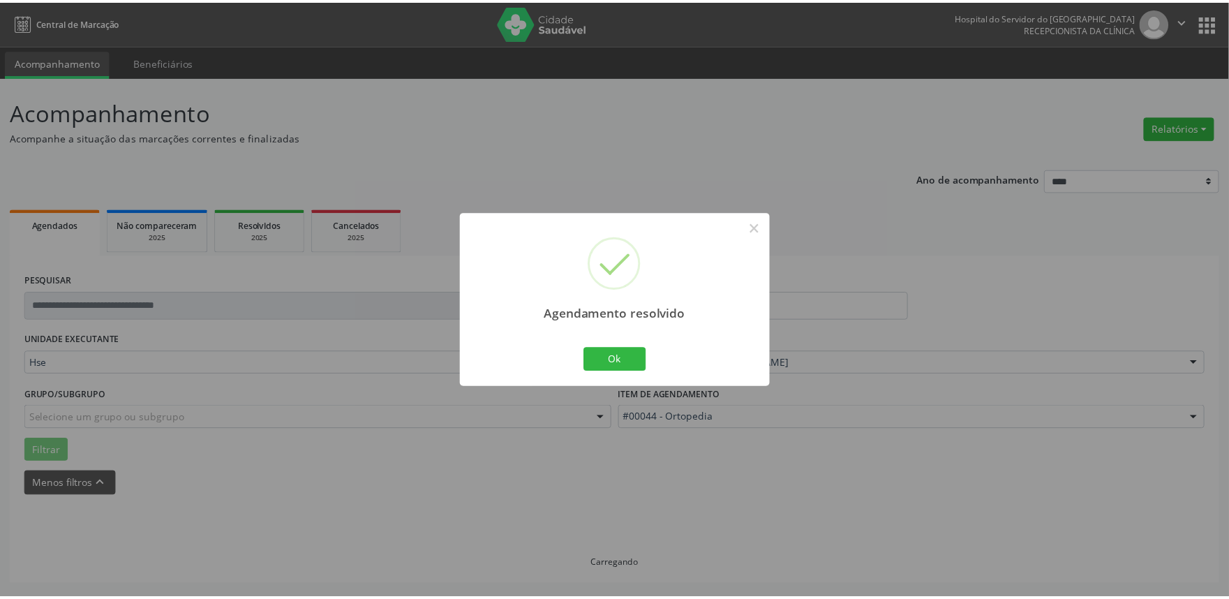
scroll to position [0, 0]
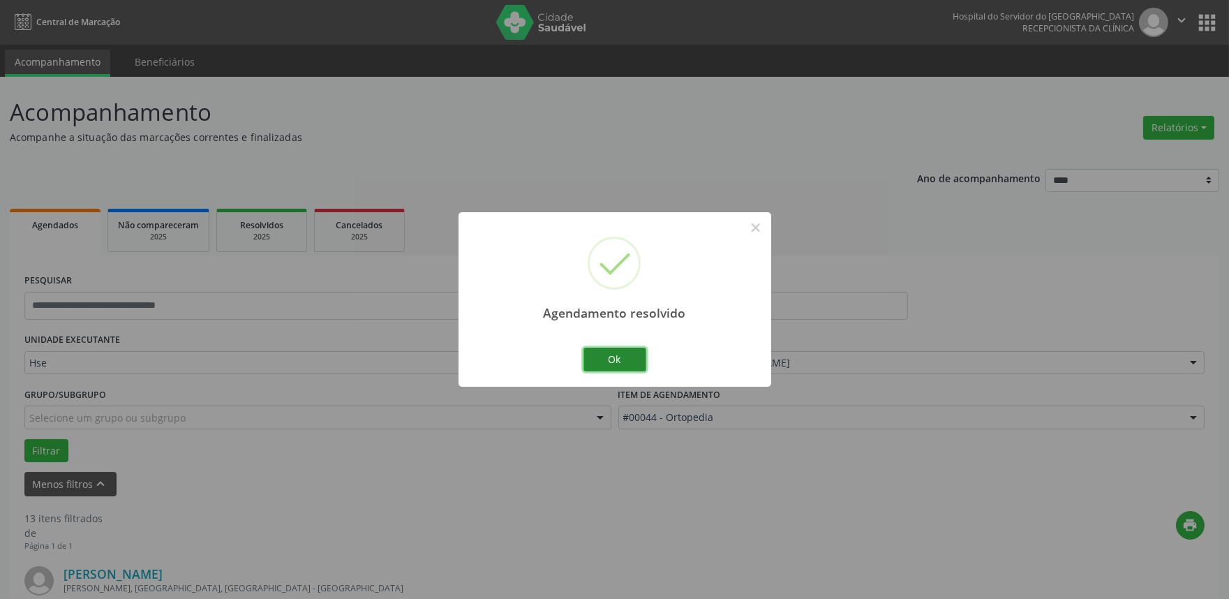
click at [614, 360] on button "Ok" at bounding box center [615, 360] width 63 height 24
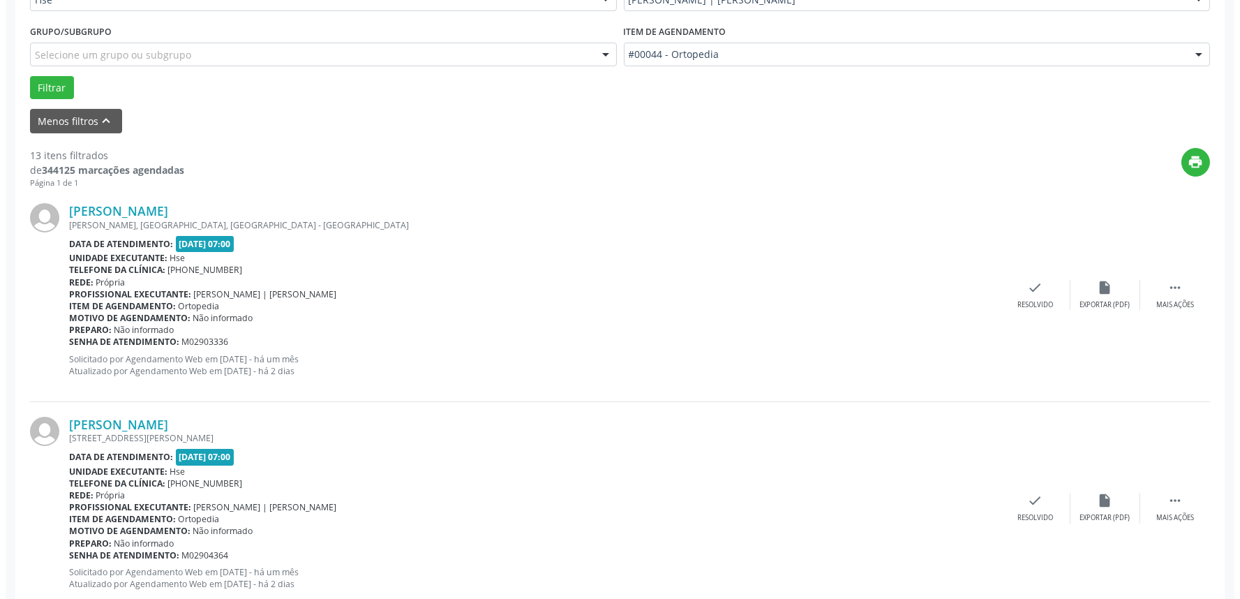
scroll to position [387, 0]
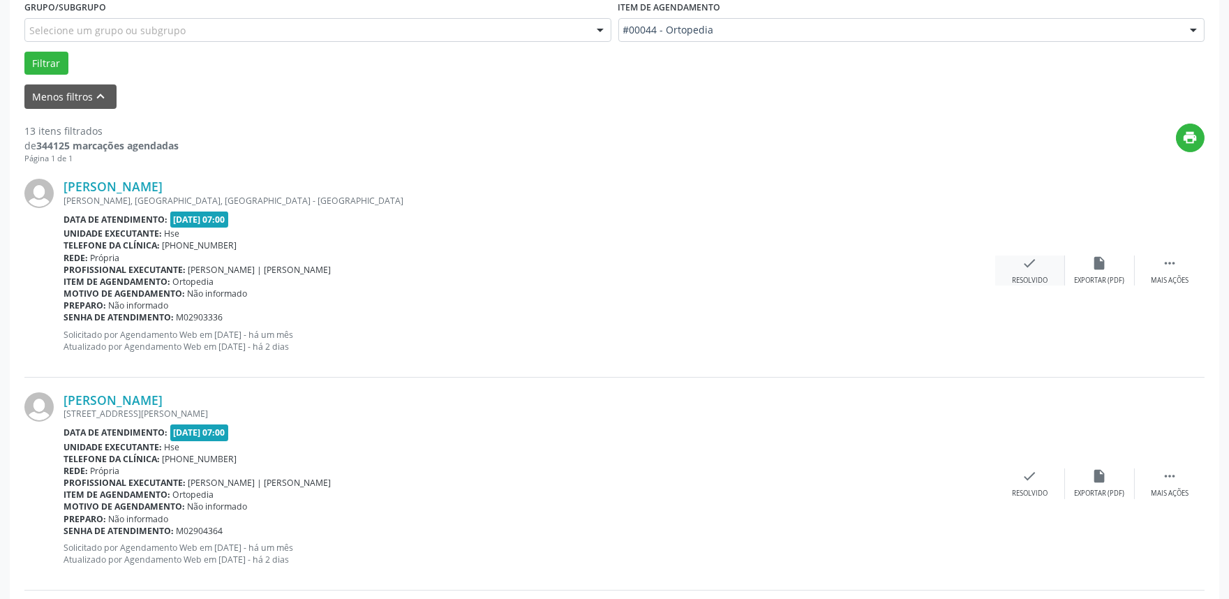
click at [1044, 267] on div "check Resolvido" at bounding box center [1030, 270] width 70 height 30
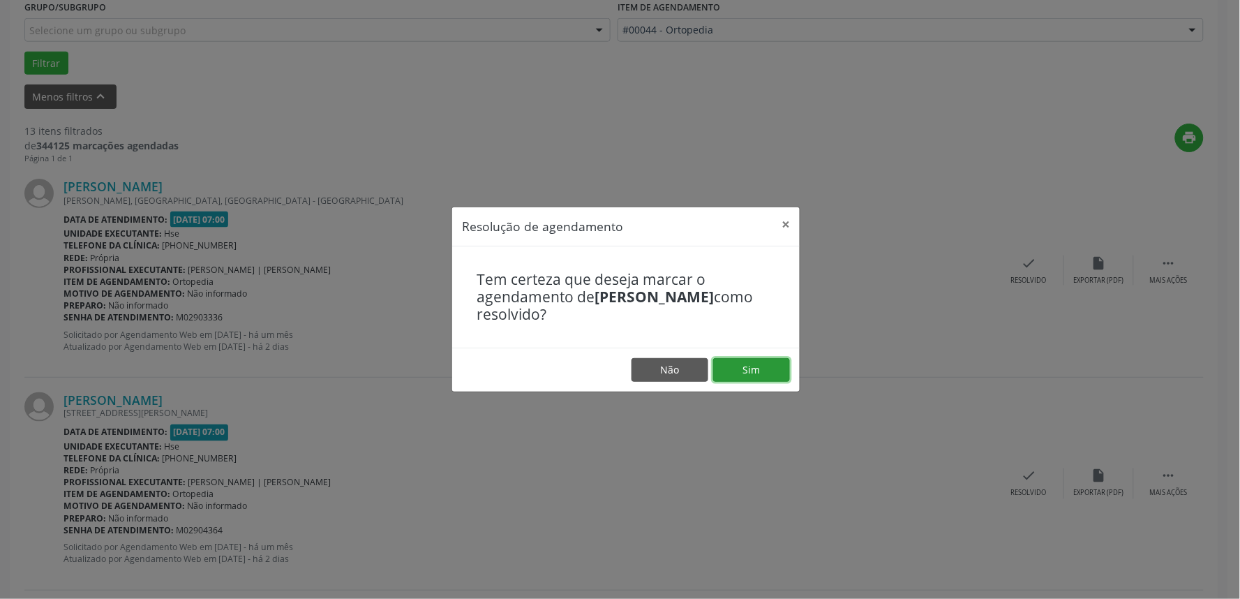
click at [744, 370] on button "Sim" at bounding box center [751, 370] width 77 height 24
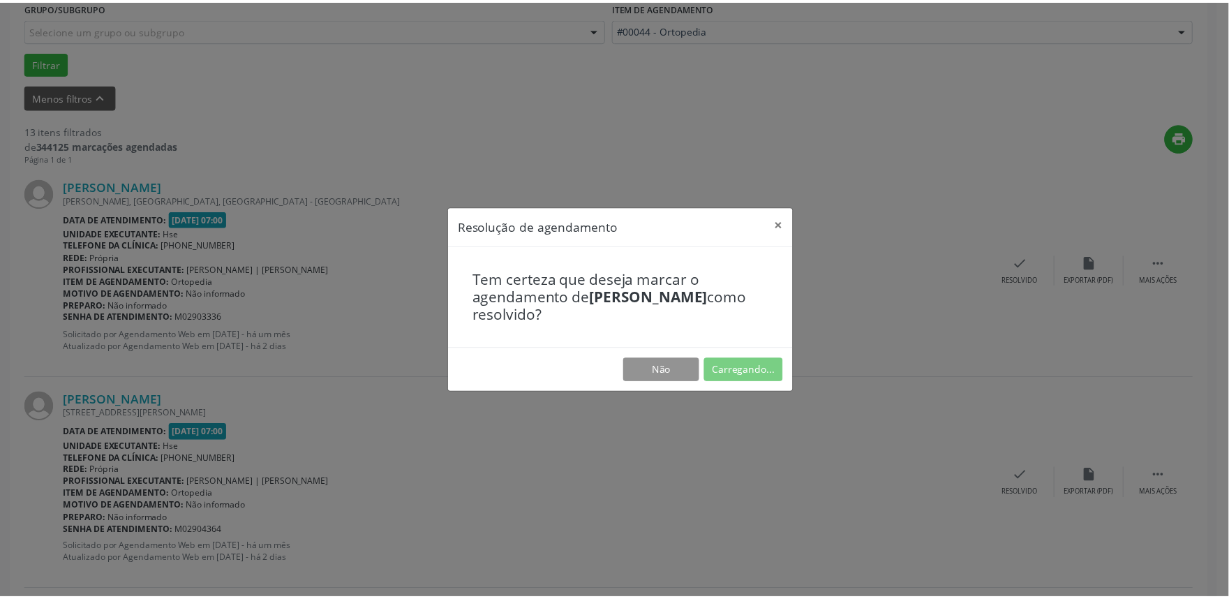
scroll to position [0, 0]
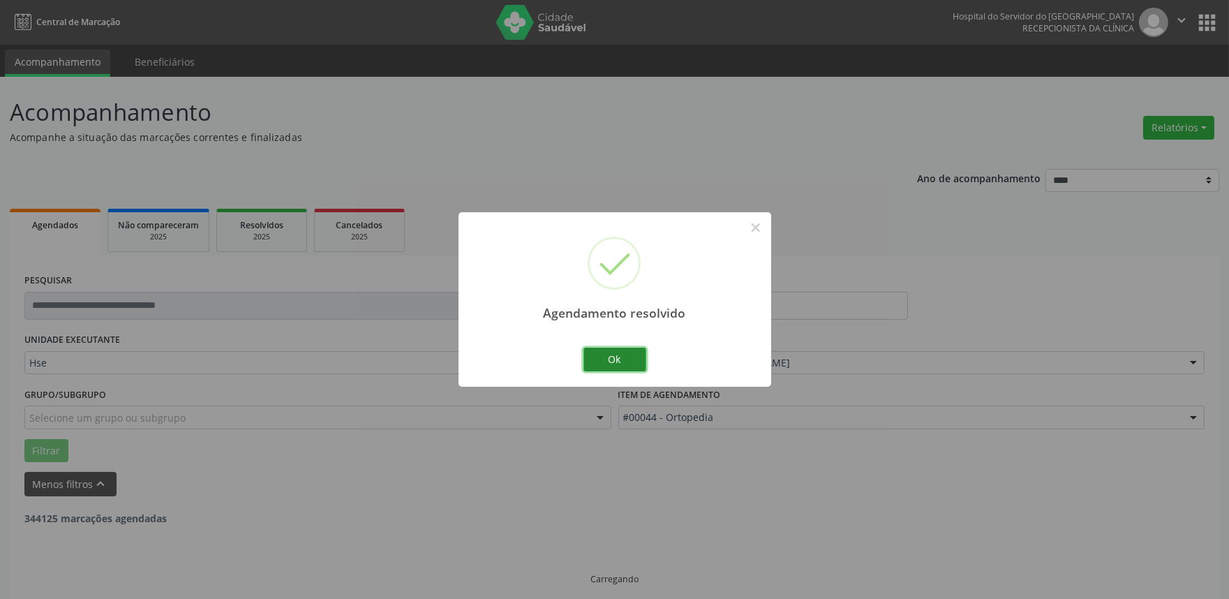
click at [627, 348] on button "Ok" at bounding box center [615, 360] width 63 height 24
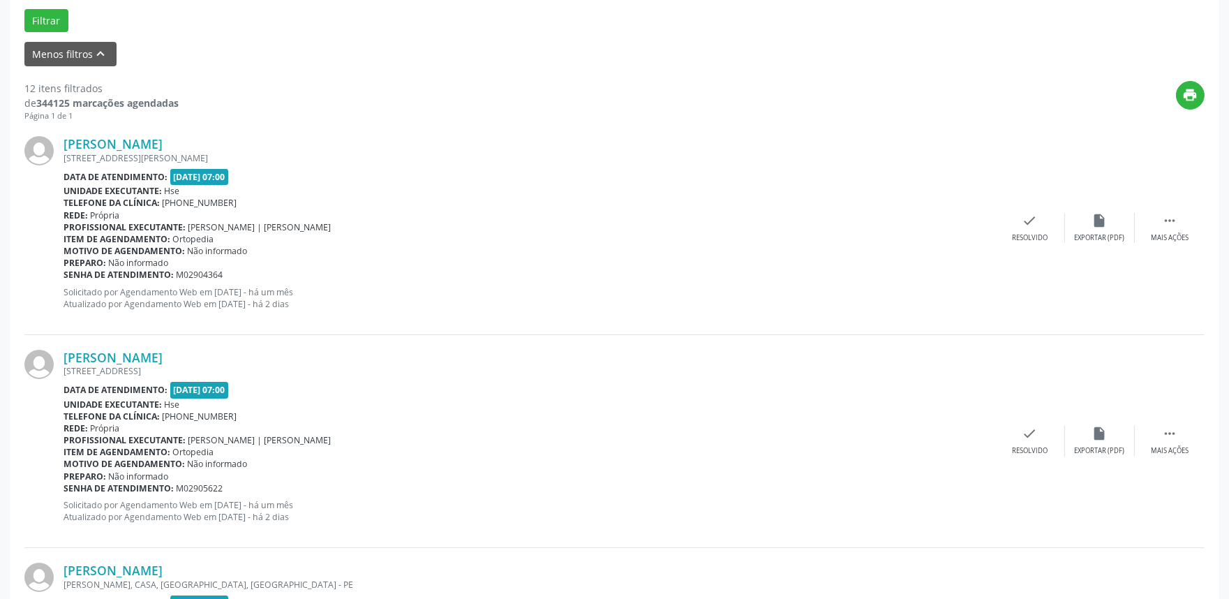
scroll to position [465, 0]
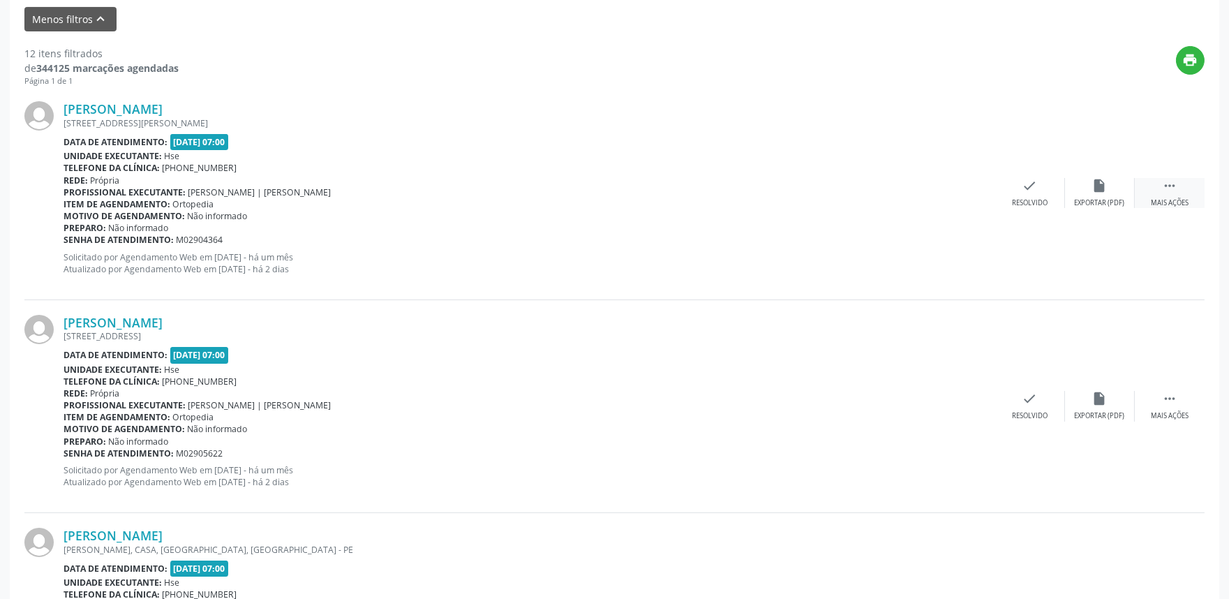
click at [1180, 181] on div " Mais ações" at bounding box center [1170, 193] width 70 height 30
click at [1107, 195] on div "alarm_off Não compareceu" at bounding box center [1100, 193] width 70 height 30
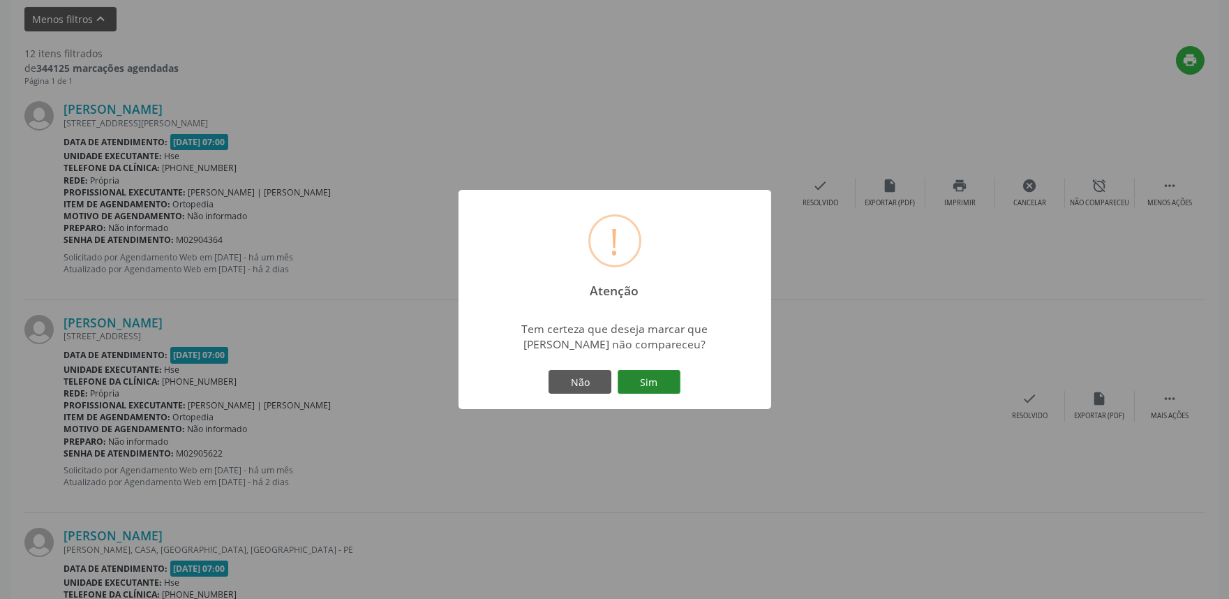
click at [647, 386] on button "Sim" at bounding box center [649, 382] width 63 height 24
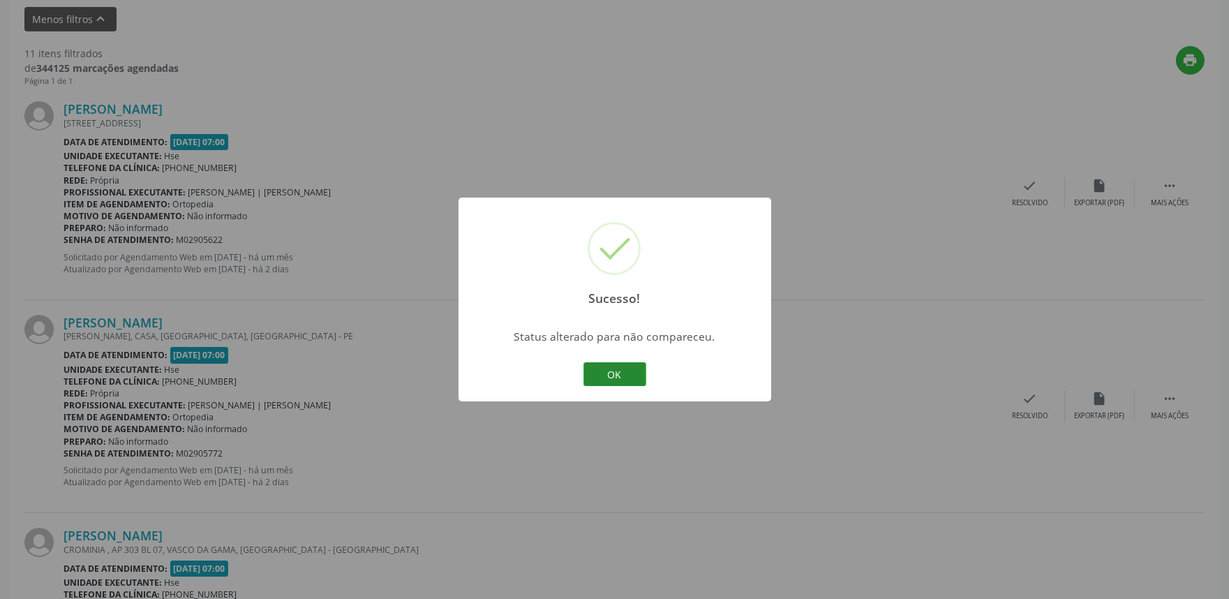
click at [622, 366] on button "OK" at bounding box center [615, 374] width 63 height 24
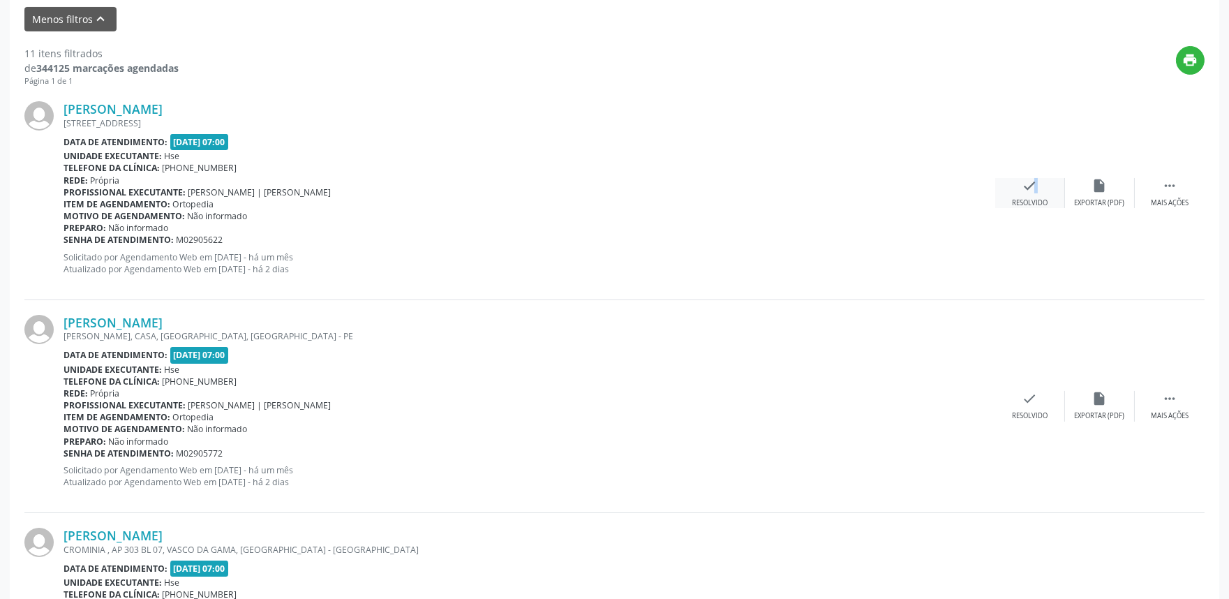
click at [1028, 191] on icon "check" at bounding box center [1030, 185] width 15 height 15
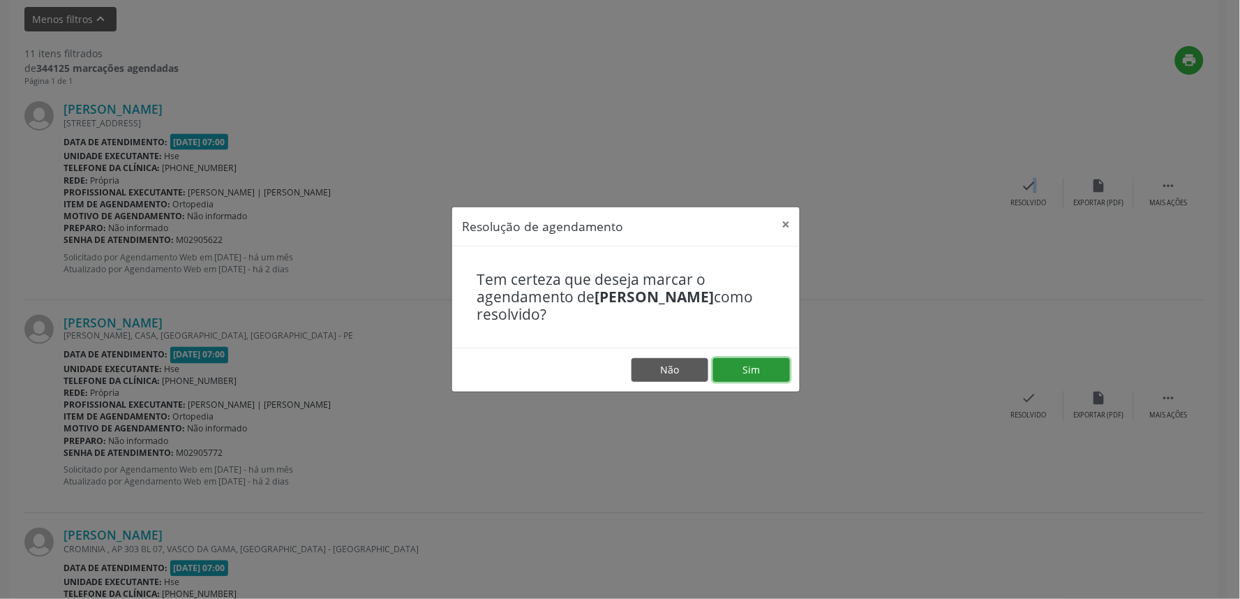
click at [751, 361] on button "Sim" at bounding box center [751, 370] width 77 height 24
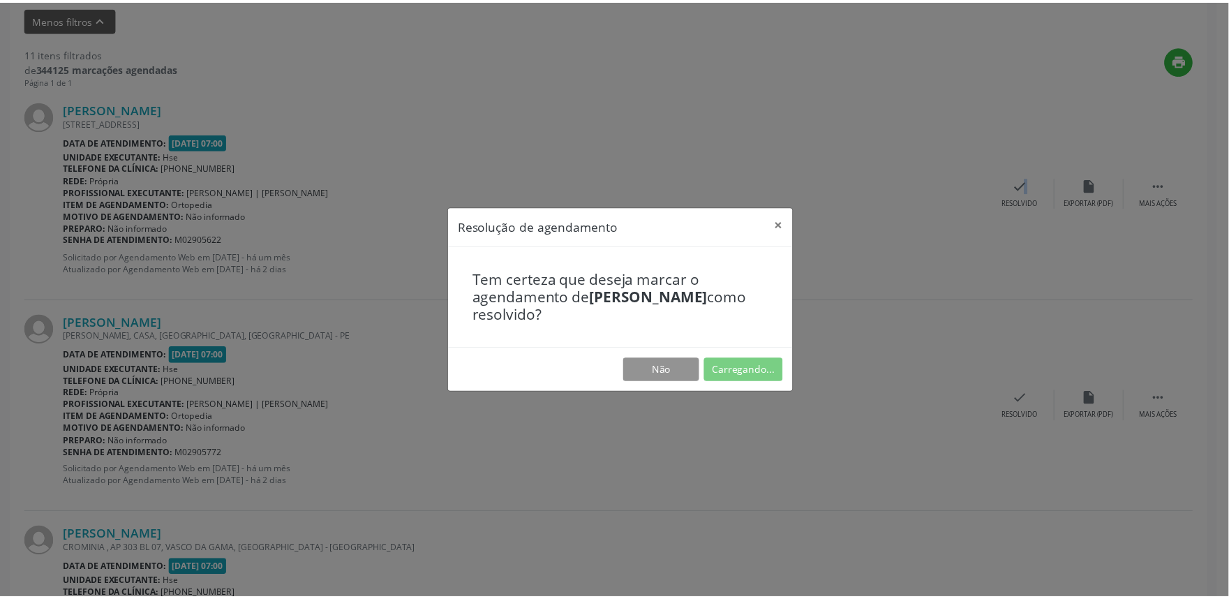
scroll to position [0, 0]
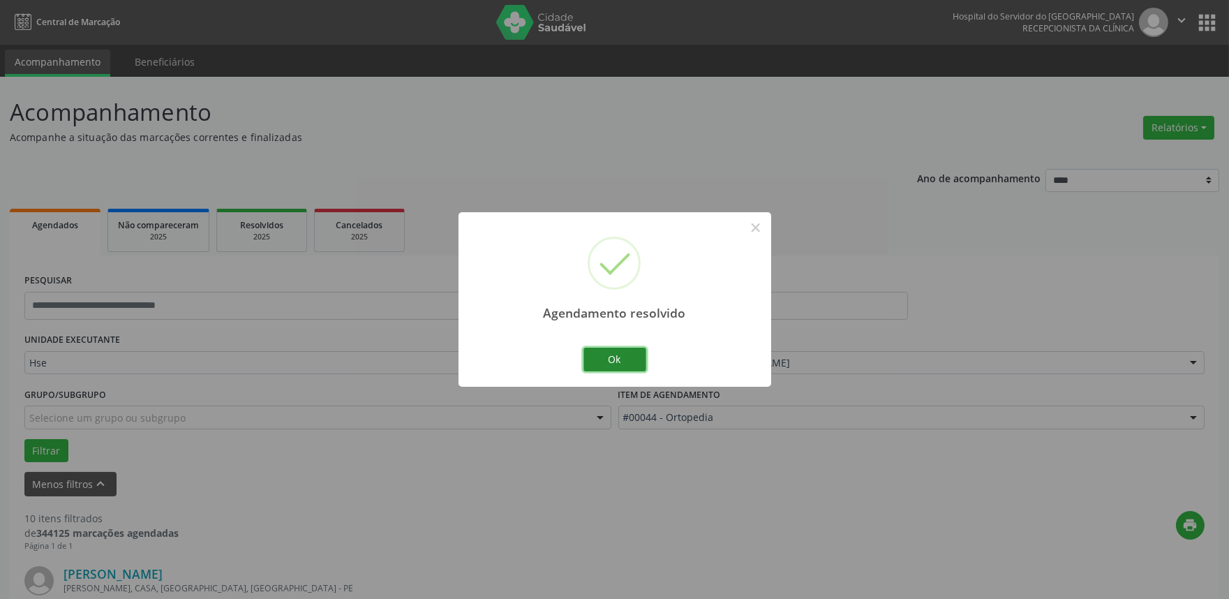
click at [619, 351] on button "Ok" at bounding box center [615, 360] width 63 height 24
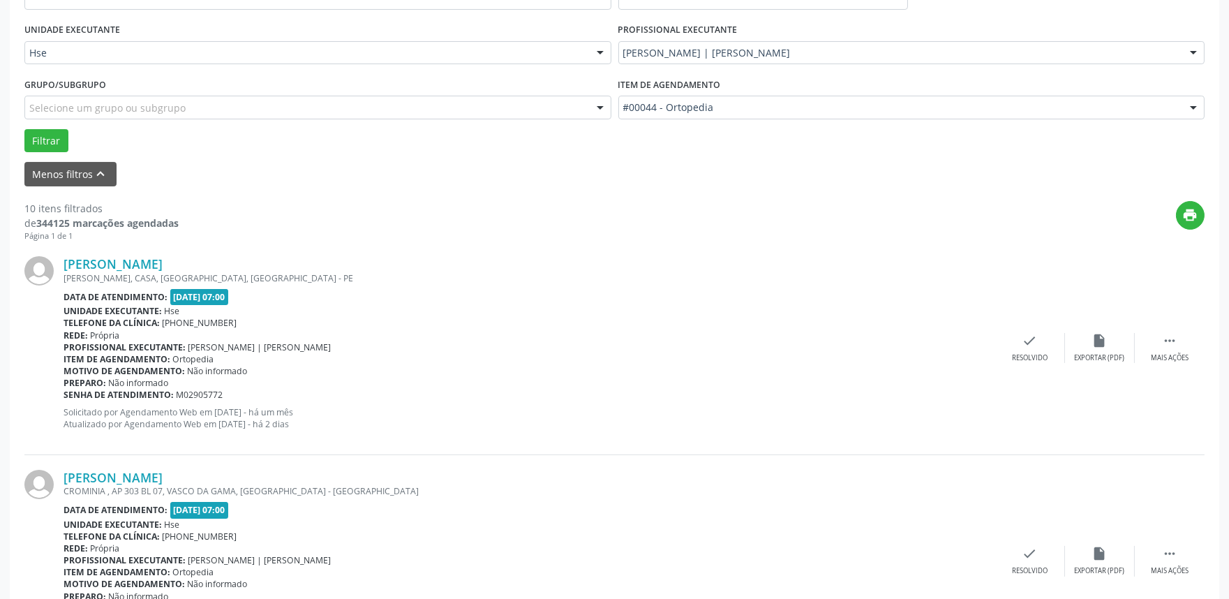
scroll to position [387, 0]
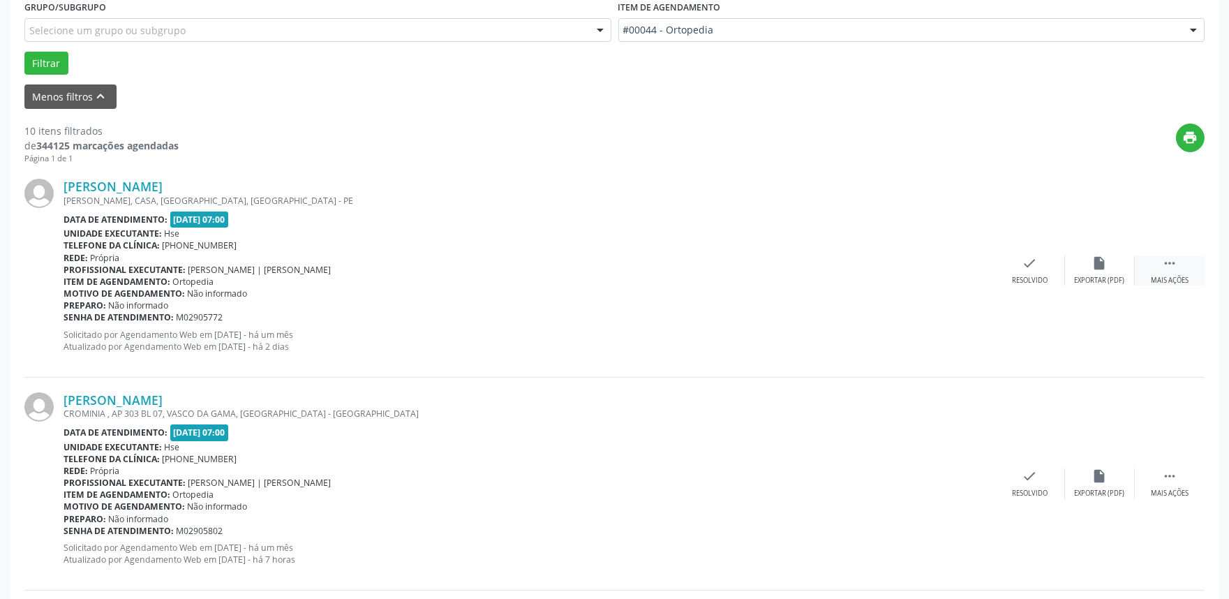
click at [1178, 266] on div " Mais ações" at bounding box center [1170, 270] width 70 height 30
click at [1099, 276] on div "Não compareceu" at bounding box center [1099, 281] width 59 height 10
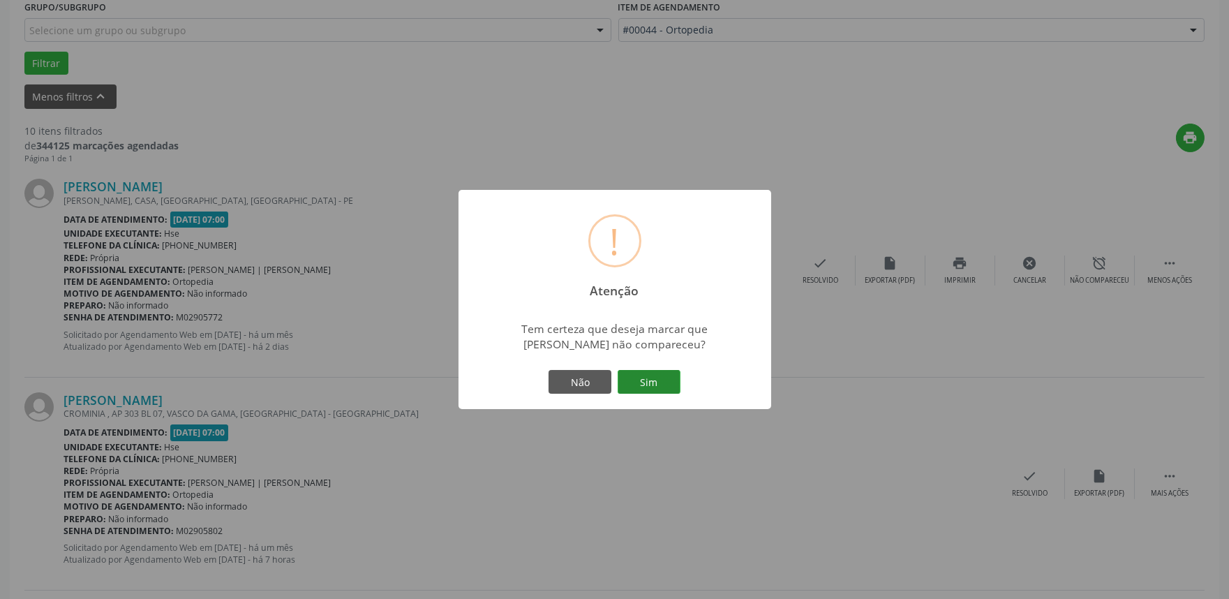
click at [639, 381] on button "Sim" at bounding box center [649, 382] width 63 height 24
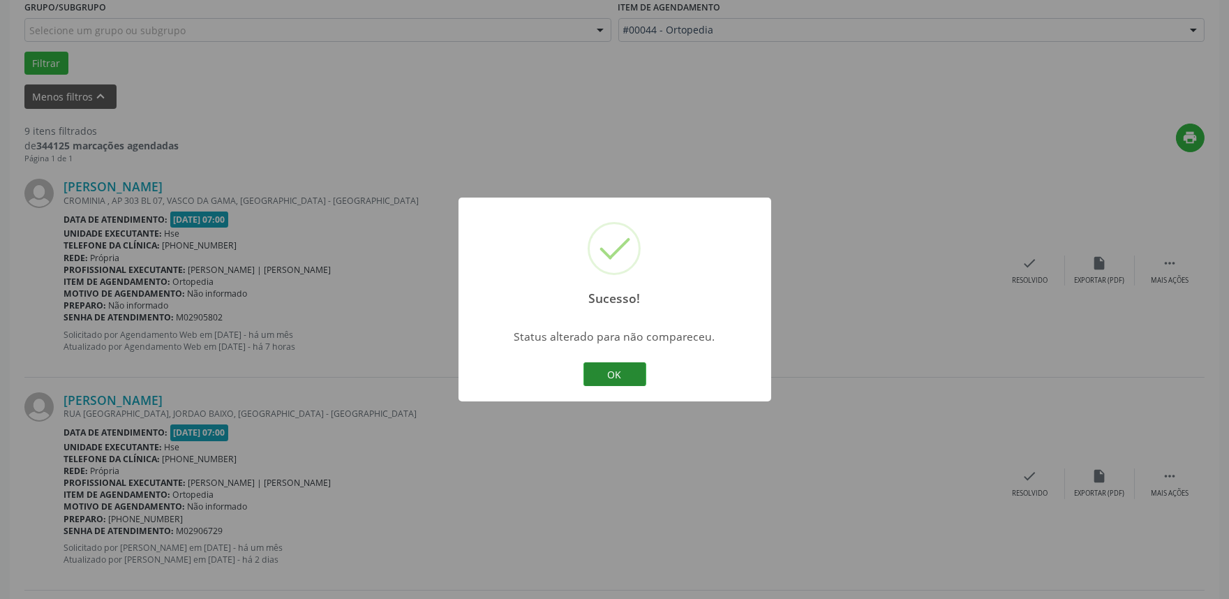
click at [608, 373] on button "OK" at bounding box center [615, 374] width 63 height 24
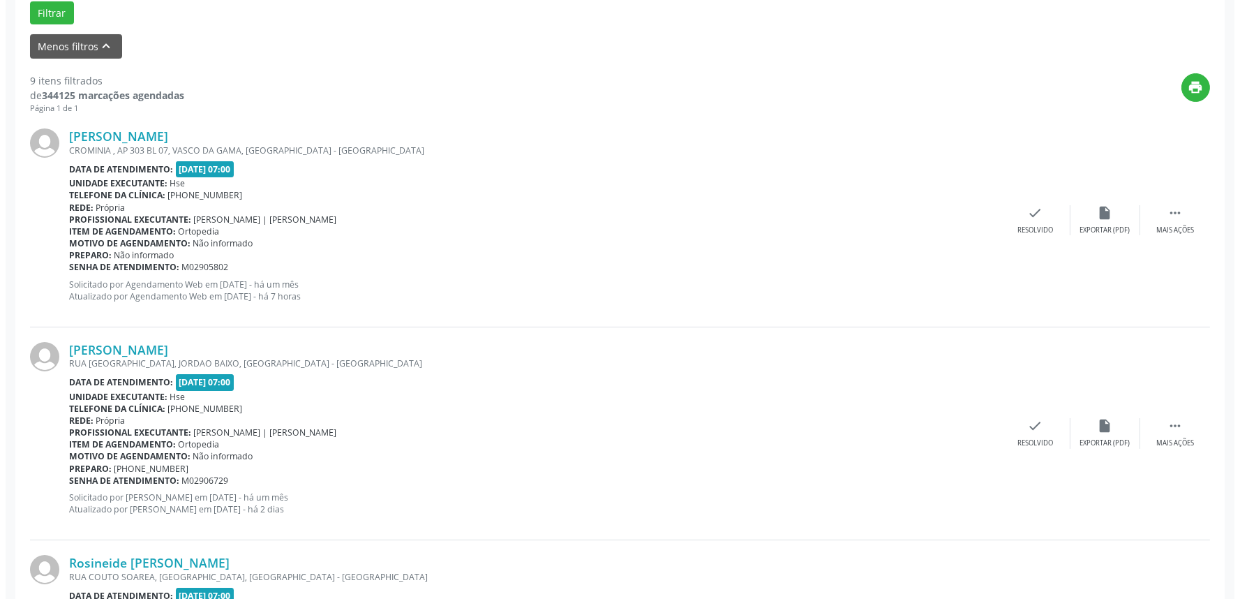
scroll to position [465, 0]
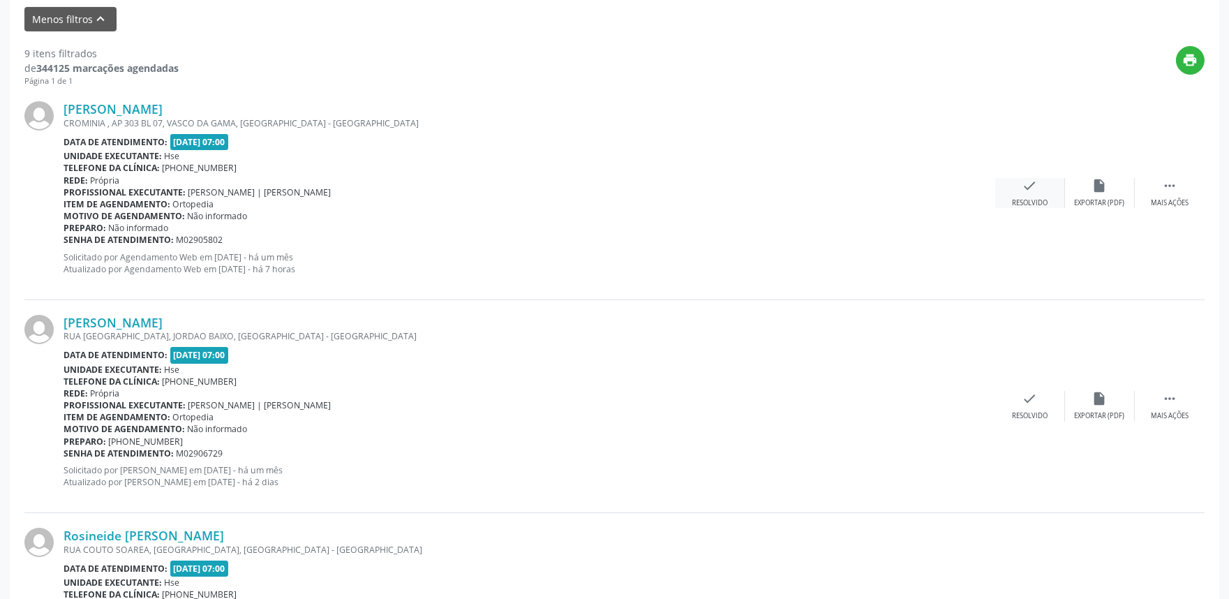
click at [1043, 196] on div "check Resolvido" at bounding box center [1030, 193] width 70 height 30
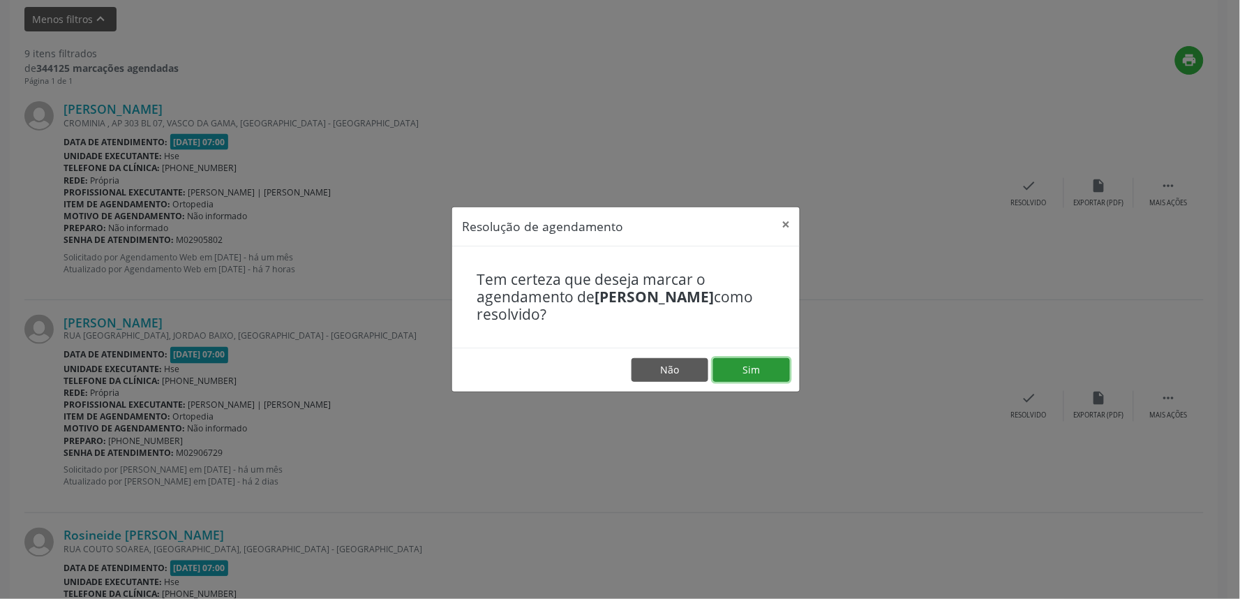
click at [750, 375] on button "Sim" at bounding box center [751, 370] width 77 height 24
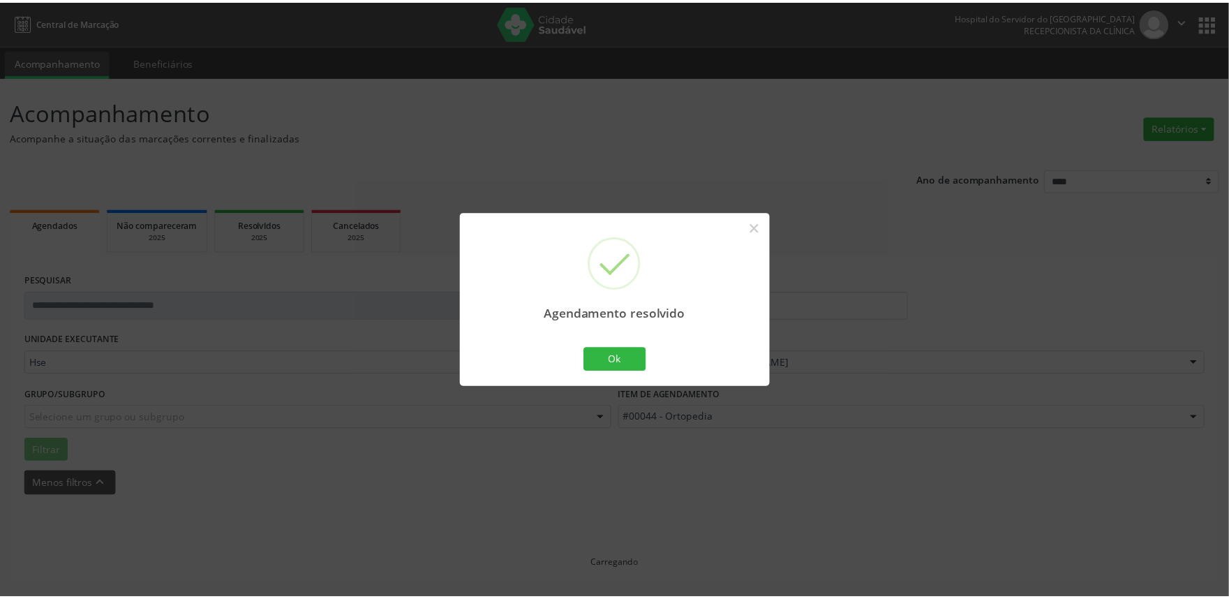
scroll to position [0, 0]
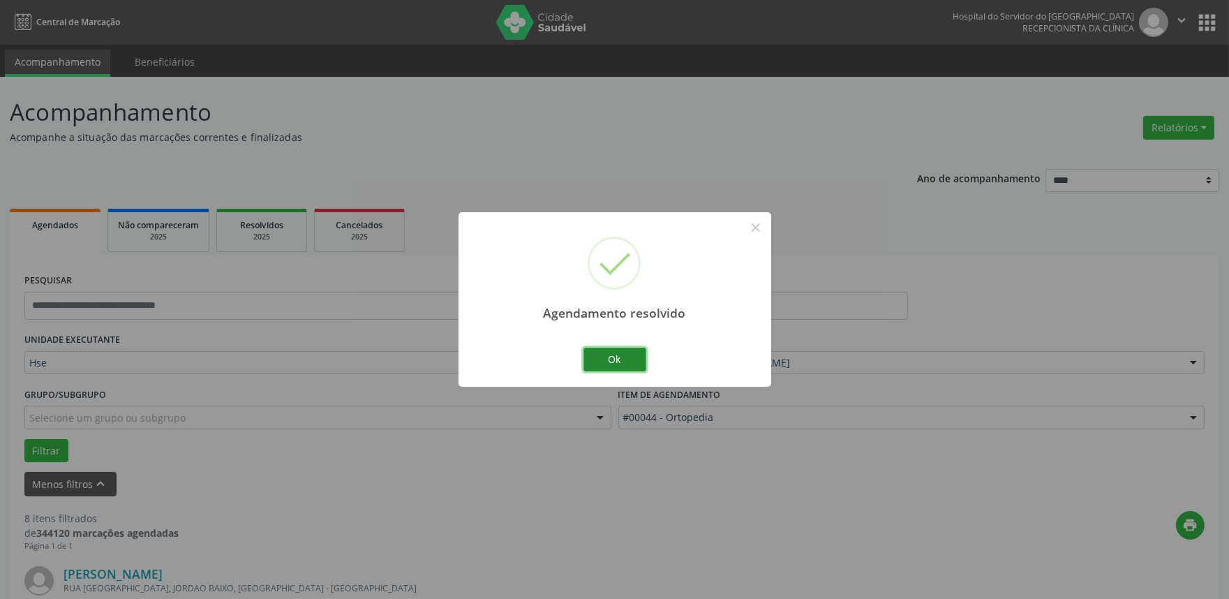
click at [598, 356] on button "Ok" at bounding box center [615, 360] width 63 height 24
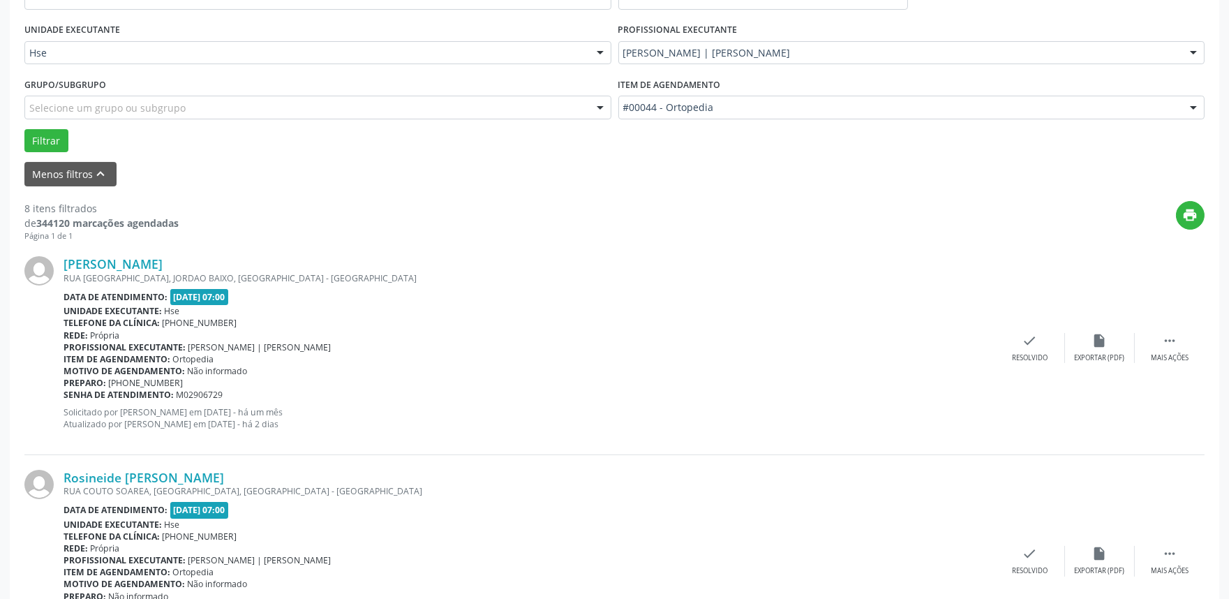
scroll to position [387, 0]
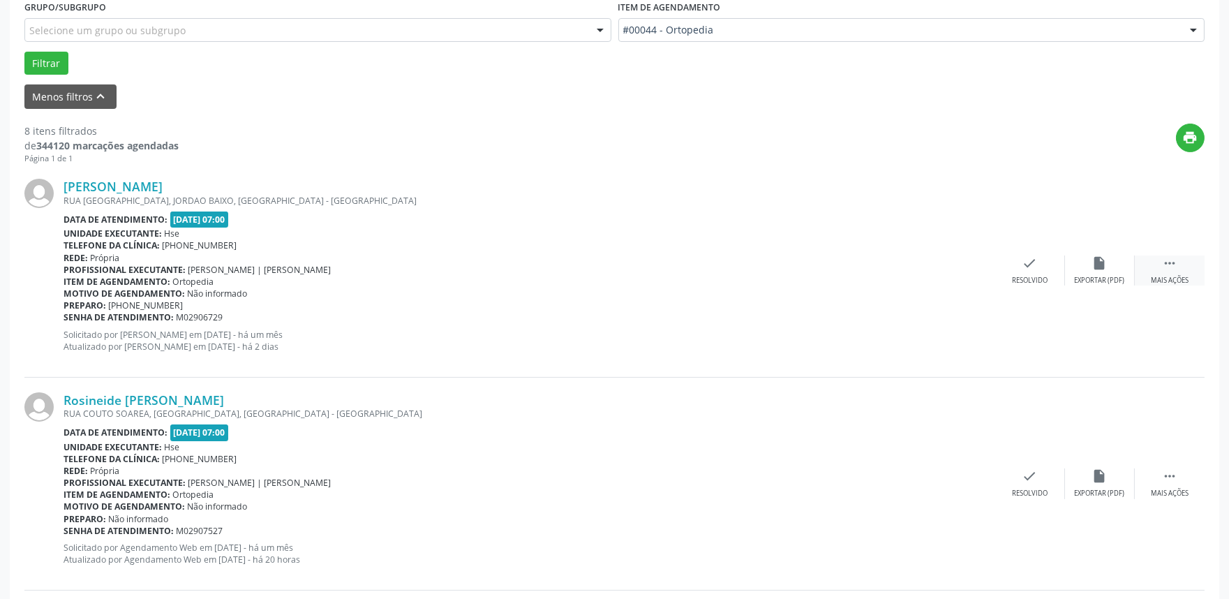
click at [1159, 279] on div "Mais ações" at bounding box center [1170, 281] width 38 height 10
click at [1082, 263] on div "alarm_off Não compareceu" at bounding box center [1100, 270] width 70 height 30
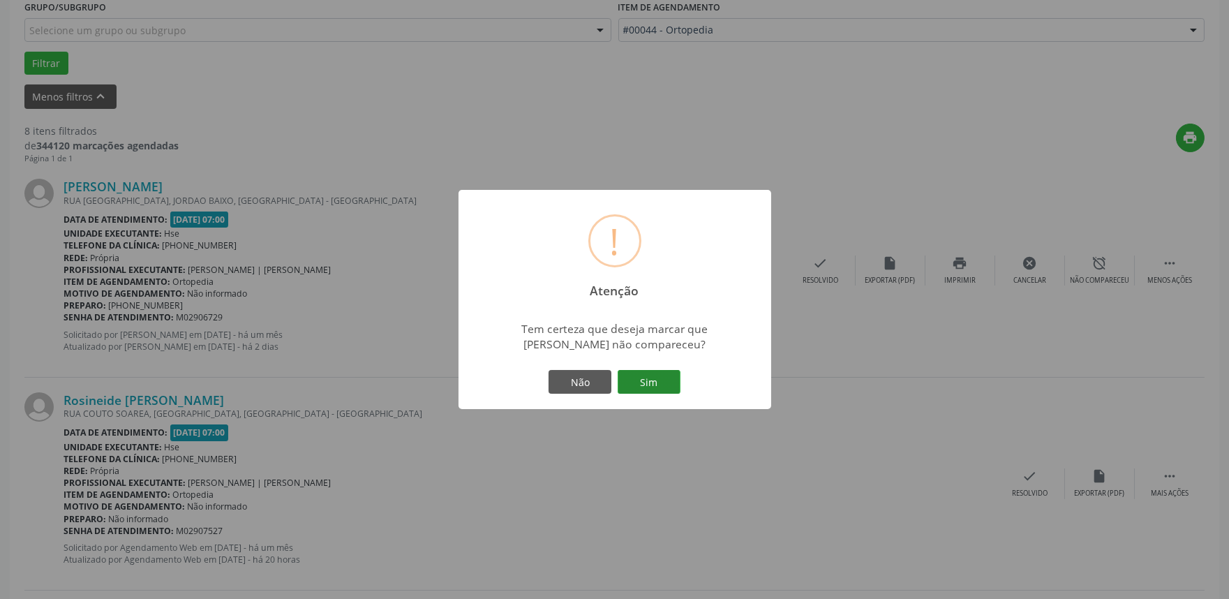
click at [646, 378] on button "Sim" at bounding box center [649, 382] width 63 height 24
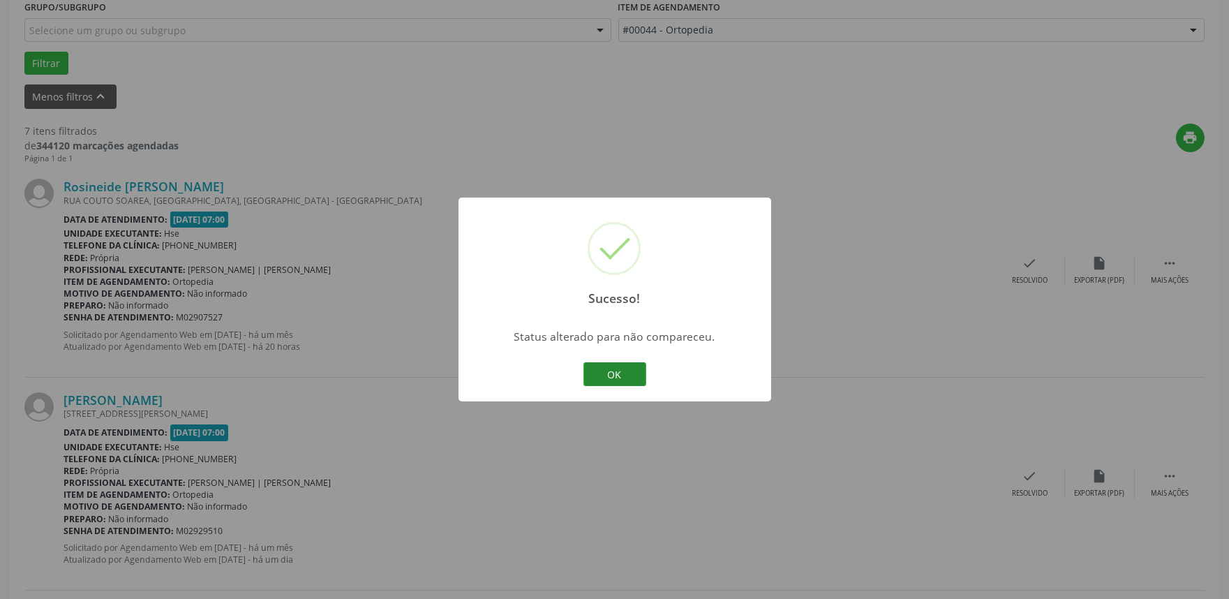
click at [624, 371] on button "OK" at bounding box center [615, 374] width 63 height 24
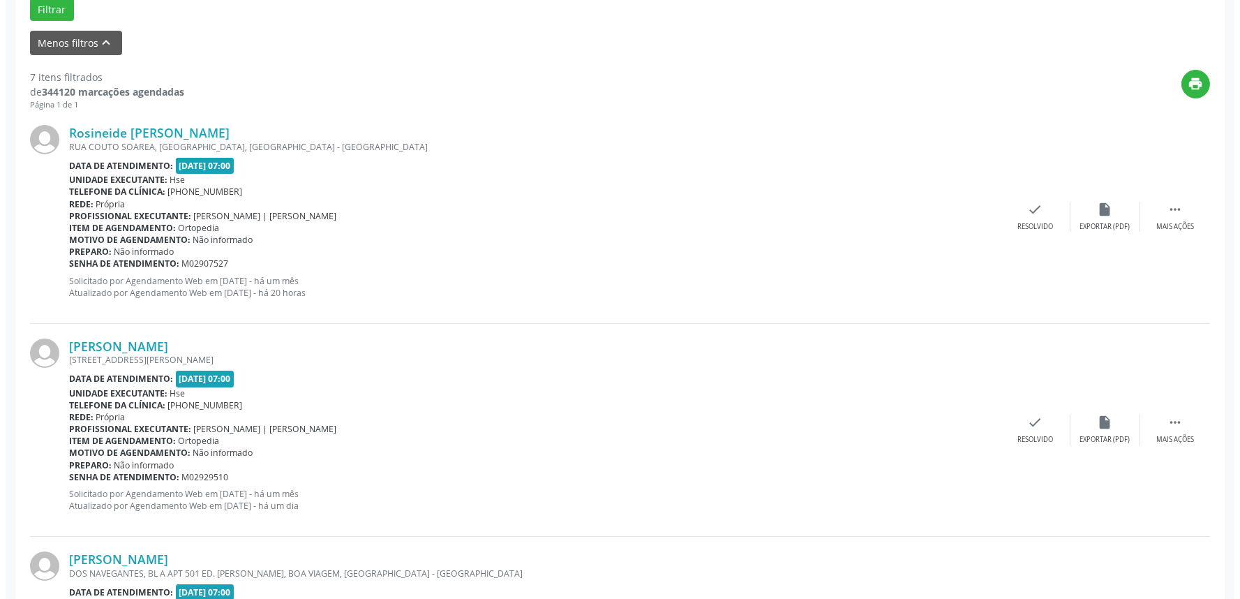
scroll to position [465, 0]
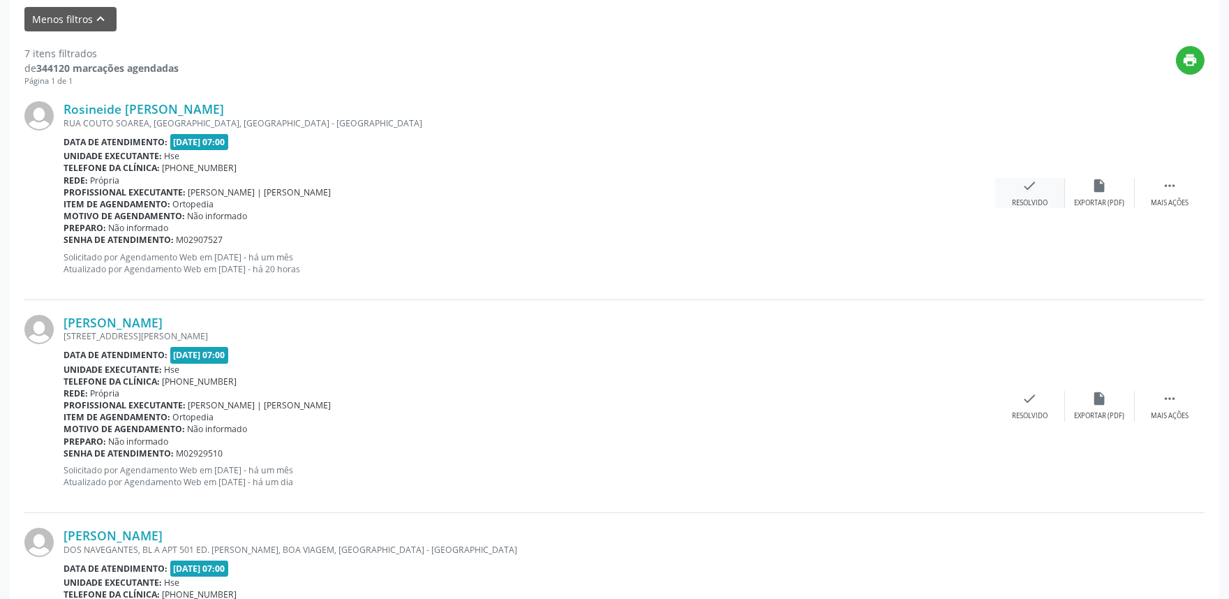
click at [1031, 184] on icon "check" at bounding box center [1030, 185] width 15 height 15
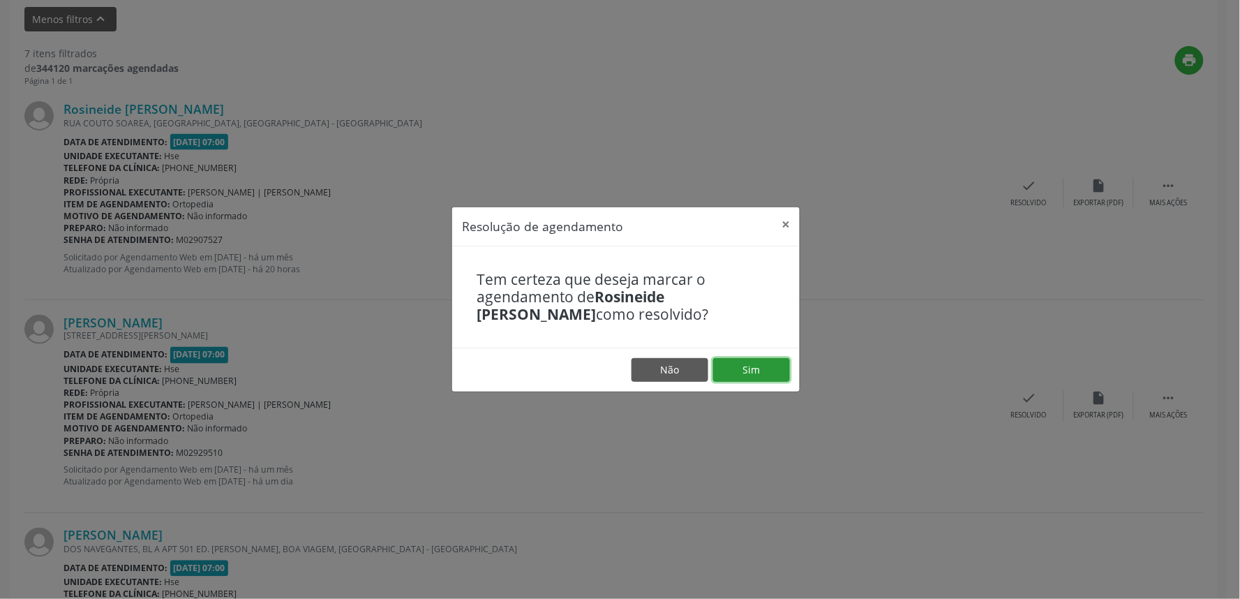
click at [741, 368] on button "Sim" at bounding box center [751, 370] width 77 height 24
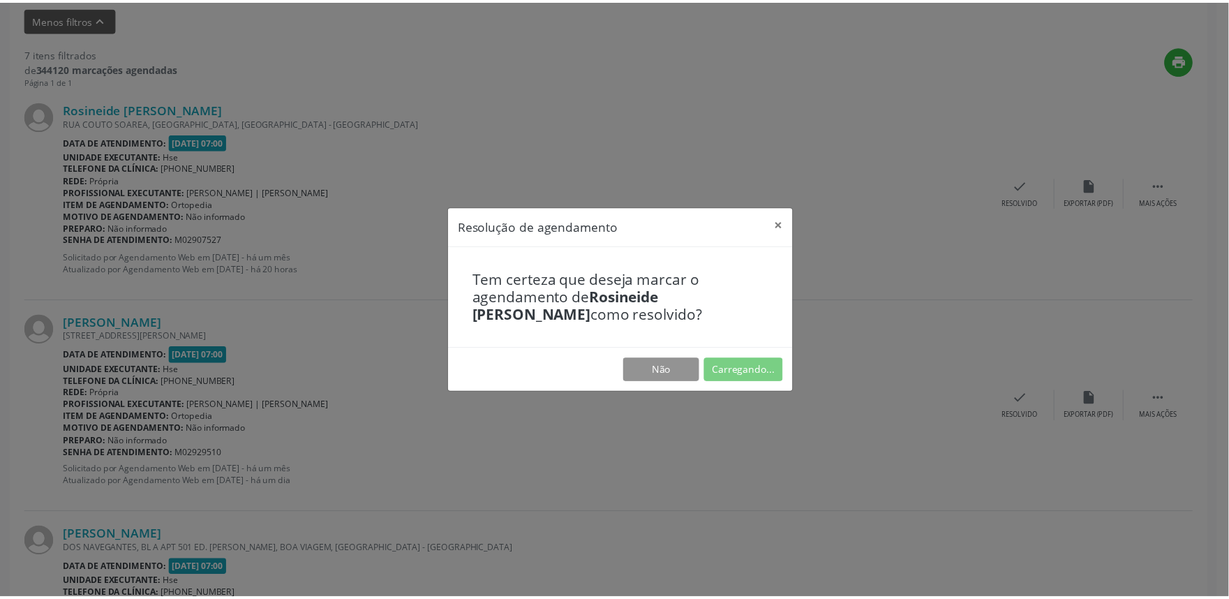
scroll to position [0, 0]
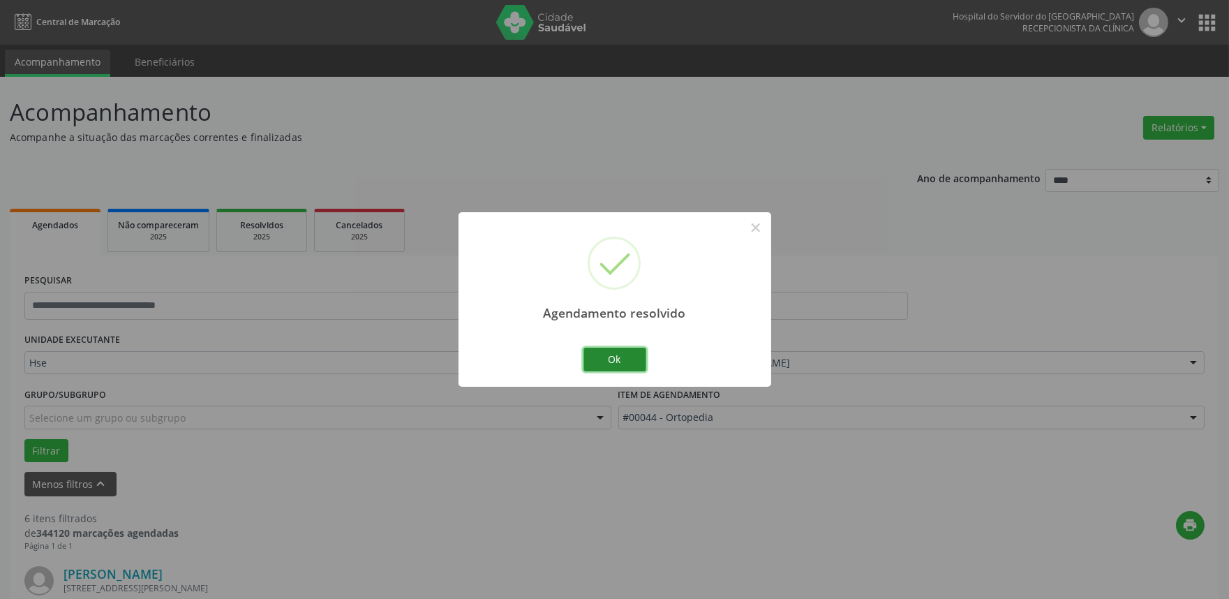
click at [600, 357] on button "Ok" at bounding box center [615, 360] width 63 height 24
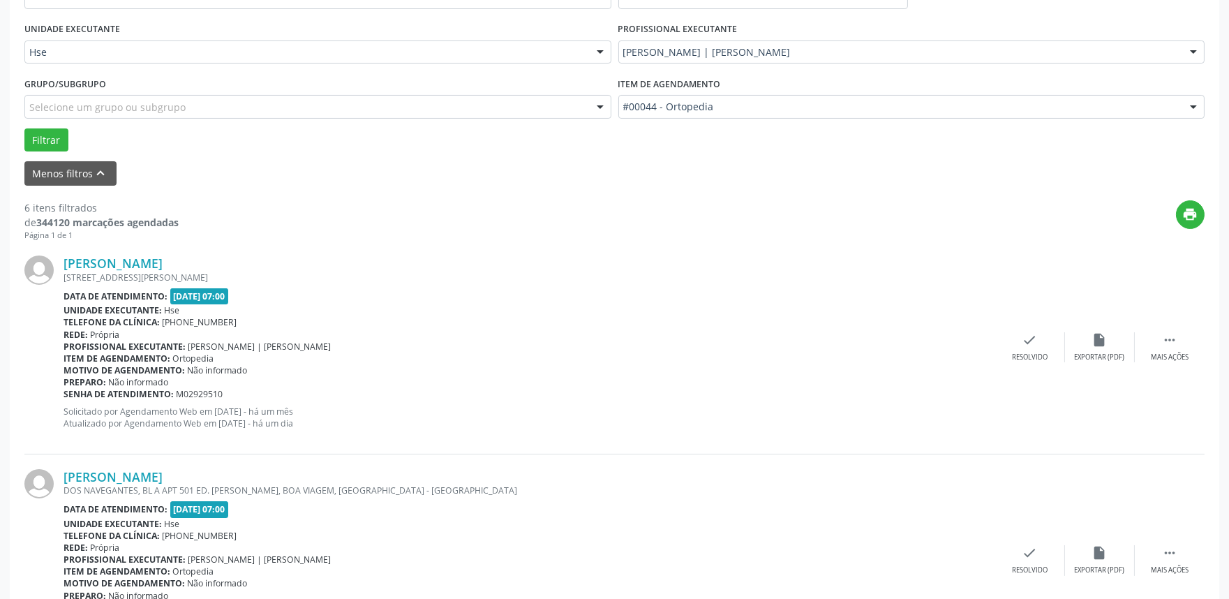
scroll to position [387, 0]
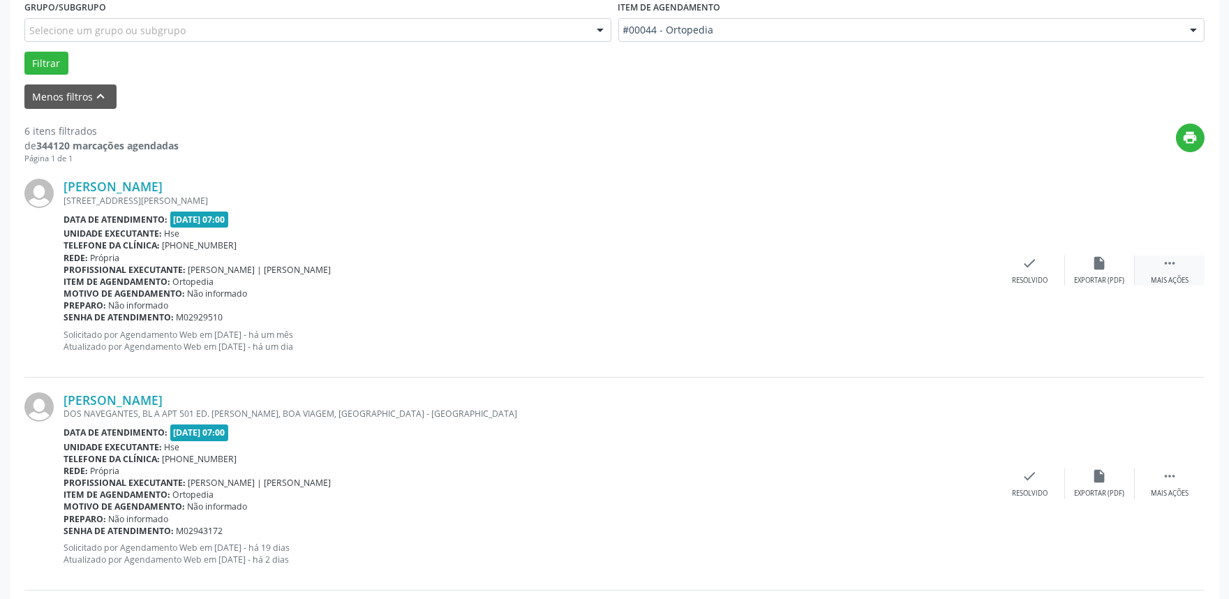
click at [1173, 257] on icon "" at bounding box center [1169, 262] width 15 height 15
click at [1085, 276] on div "Não compareceu" at bounding box center [1099, 281] width 59 height 10
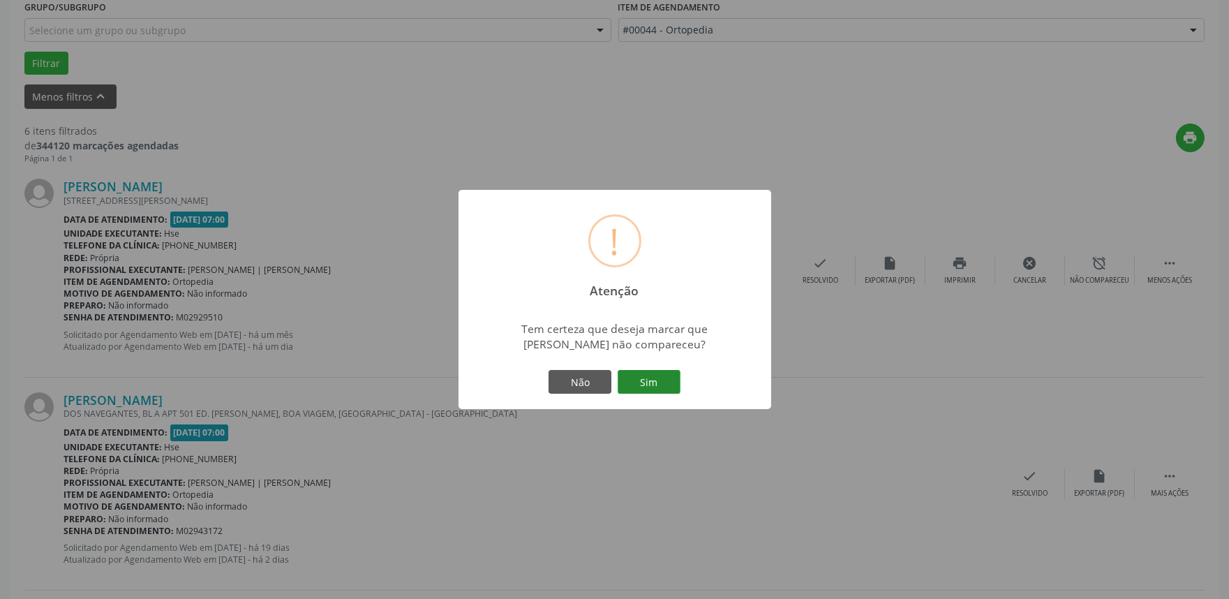
click at [647, 391] on button "Sim" at bounding box center [649, 382] width 63 height 24
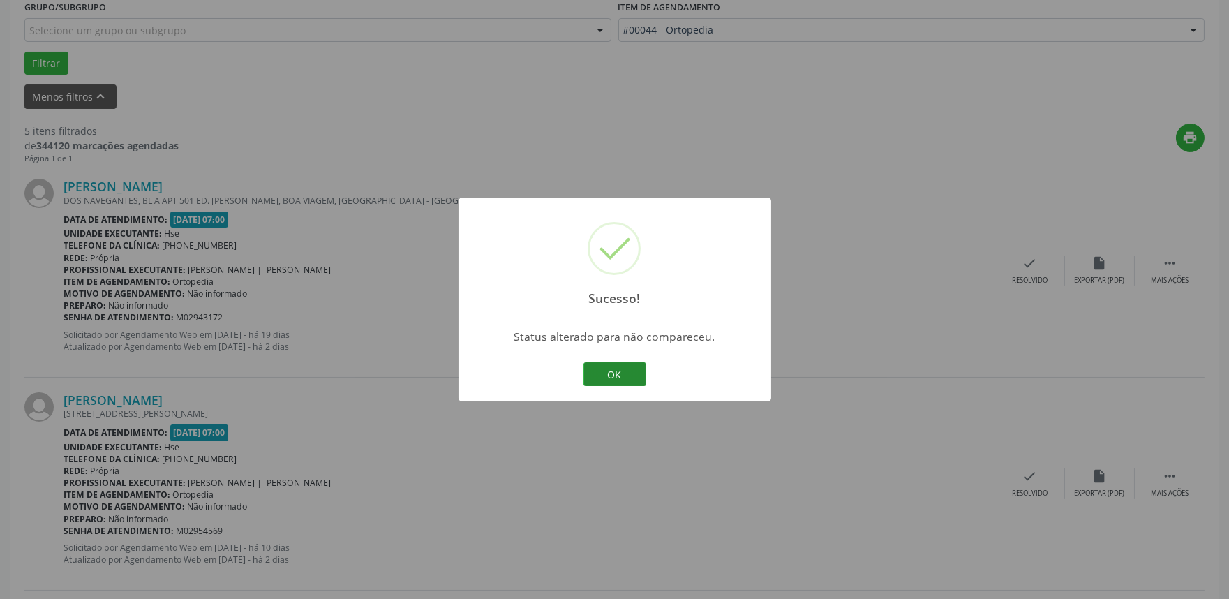
click at [609, 378] on button "OK" at bounding box center [615, 374] width 63 height 24
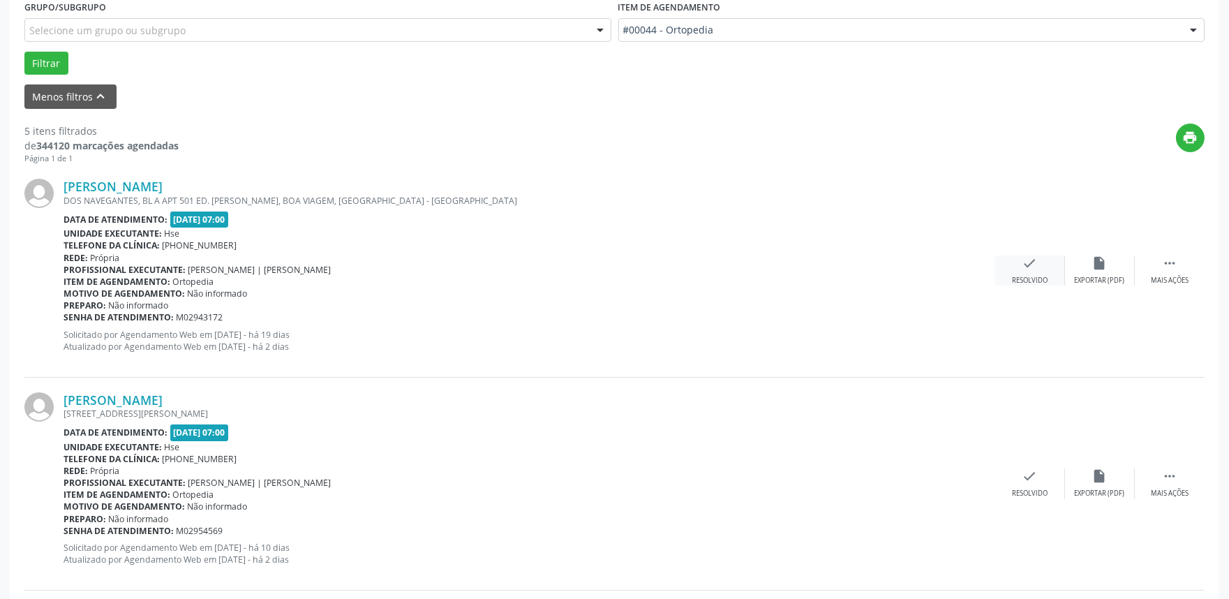
click at [1041, 269] on div "check Resolvido" at bounding box center [1030, 270] width 70 height 30
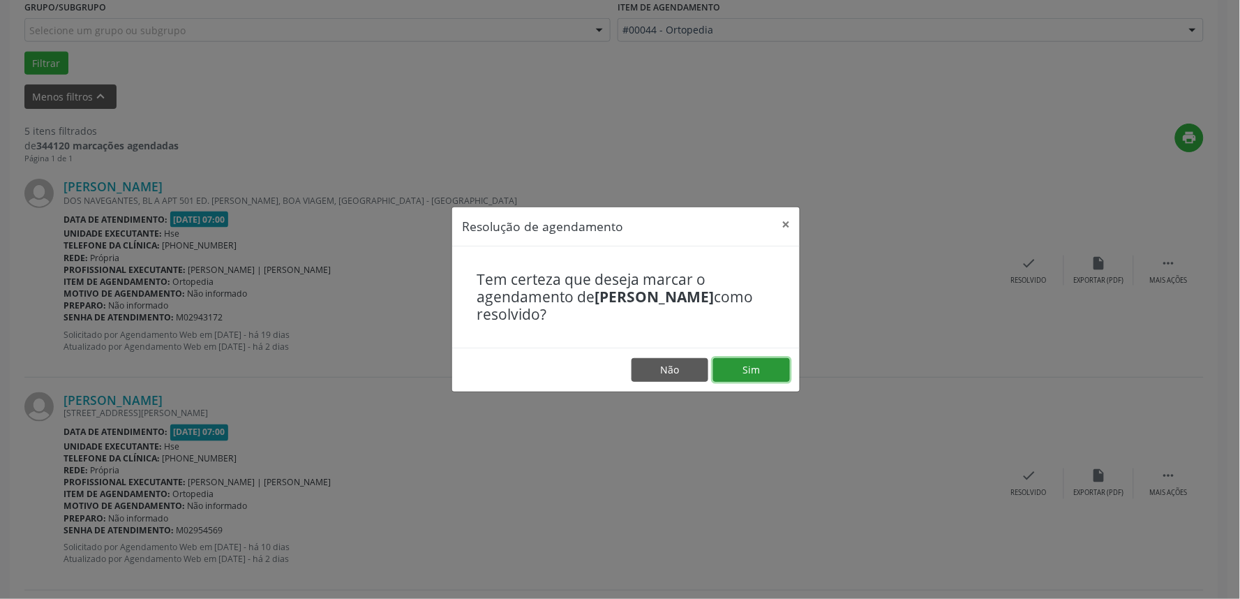
click at [749, 365] on button "Sim" at bounding box center [751, 370] width 77 height 24
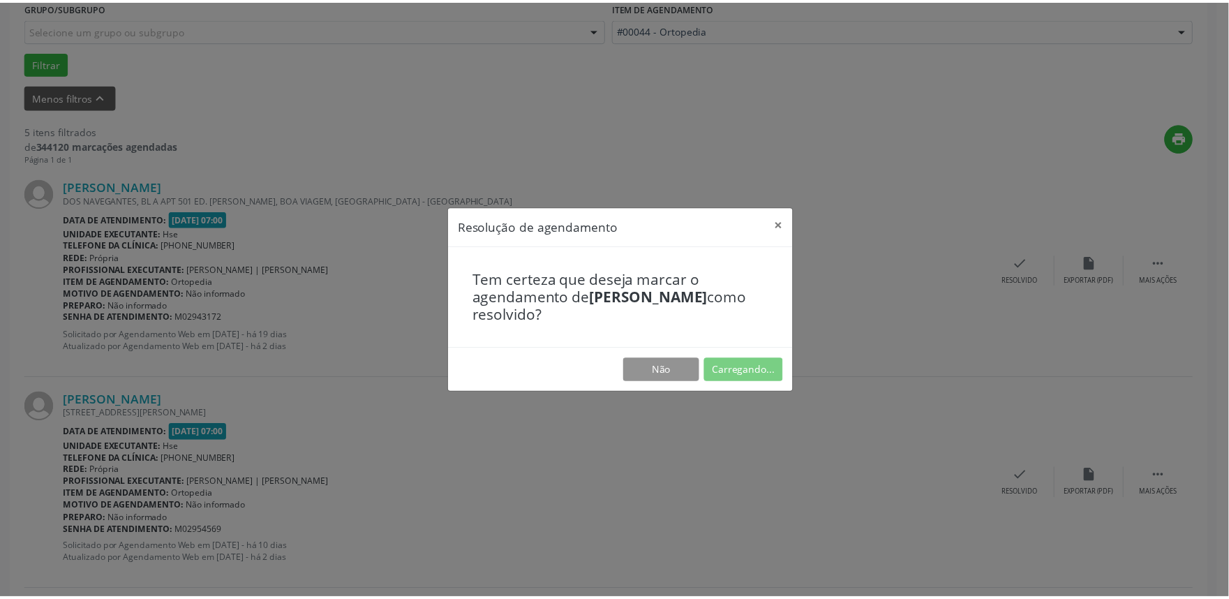
scroll to position [0, 0]
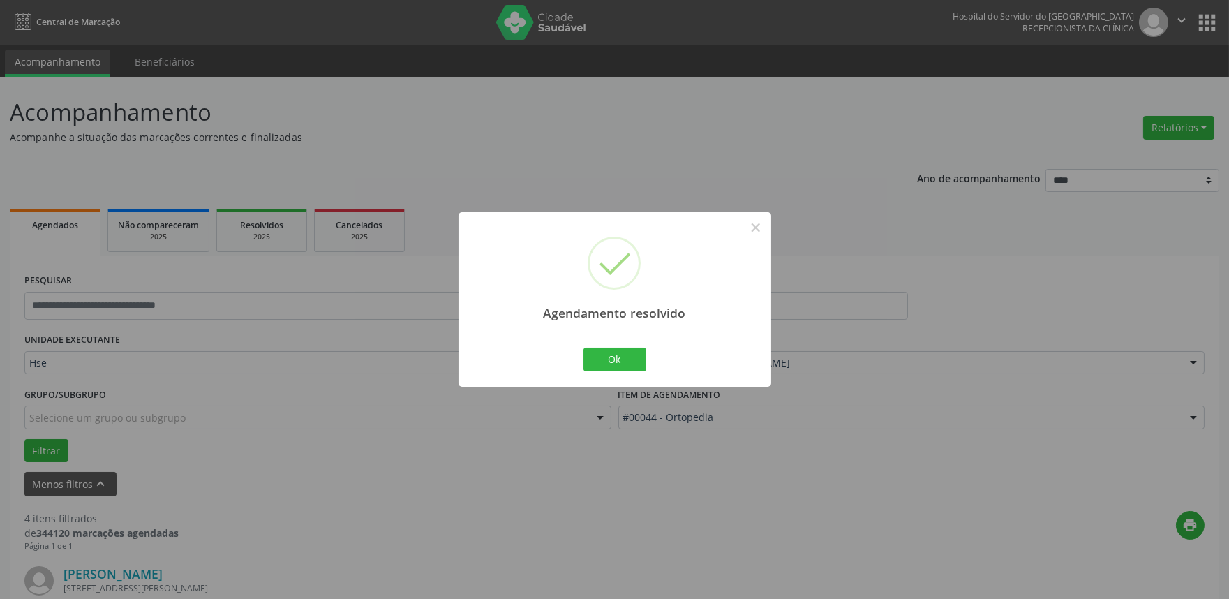
click at [605, 346] on div "Ok Cancel" at bounding box center [614, 359] width 69 height 29
click at [605, 363] on button "Ok" at bounding box center [615, 360] width 63 height 24
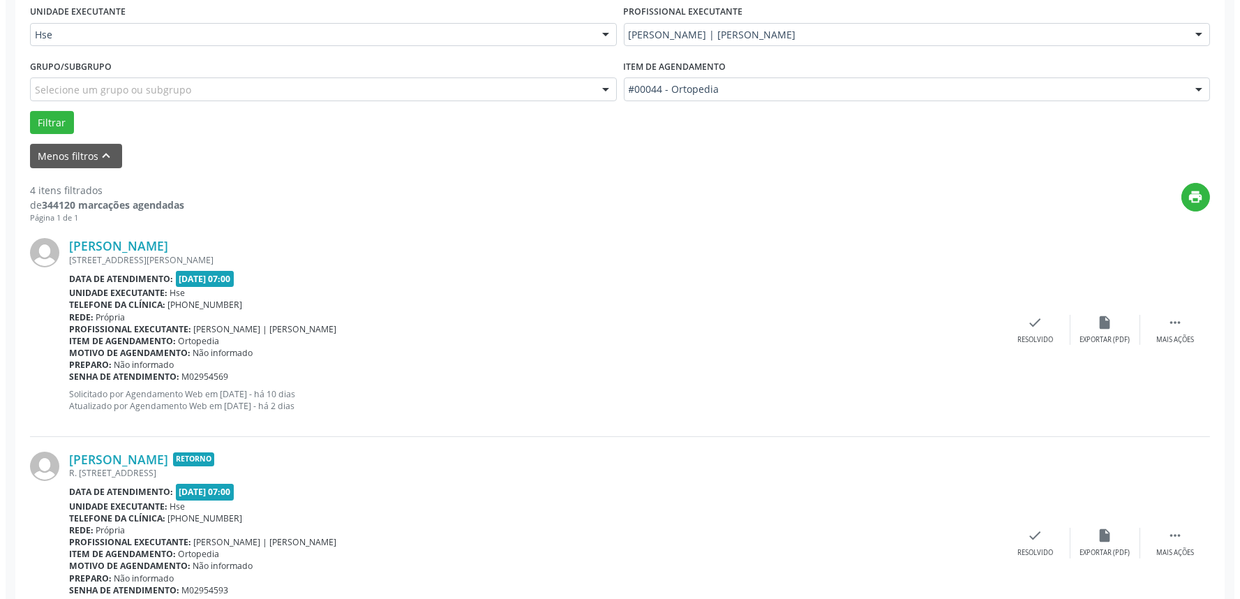
scroll to position [387, 0]
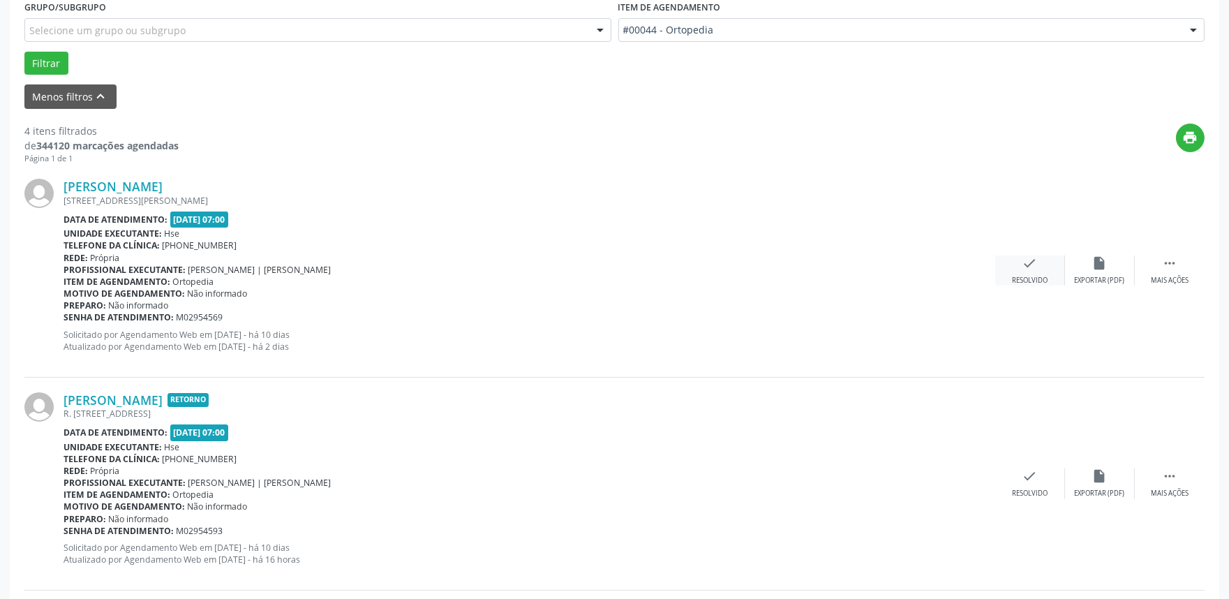
click at [1056, 272] on div "check Resolvido" at bounding box center [1030, 270] width 70 height 30
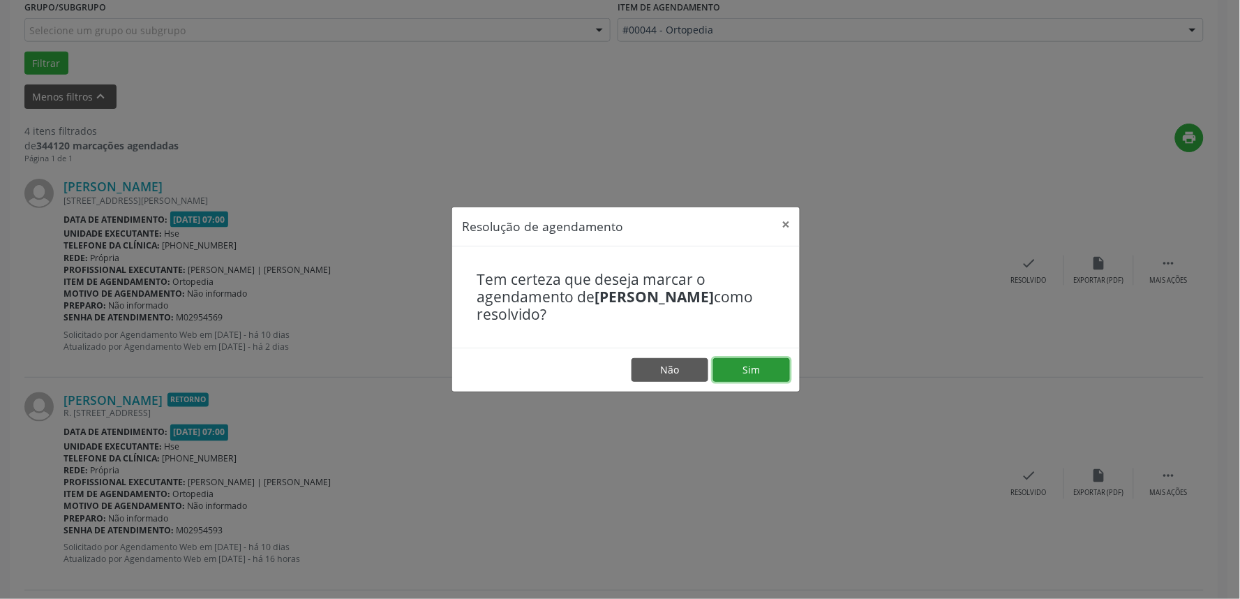
click at [769, 366] on button "Sim" at bounding box center [751, 370] width 77 height 24
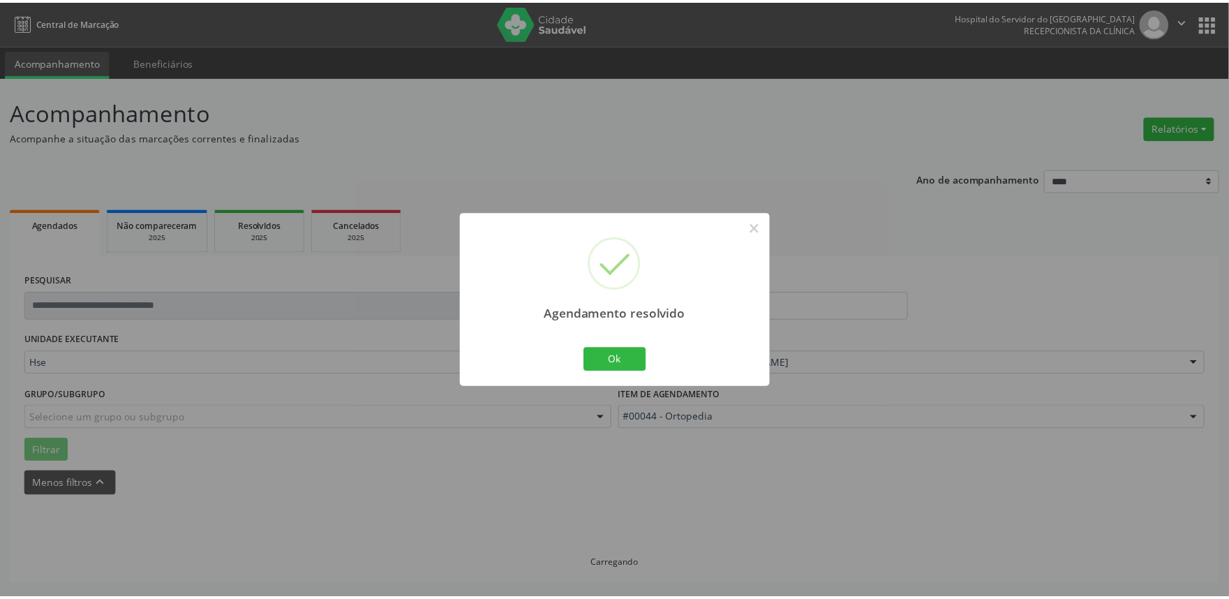
scroll to position [0, 0]
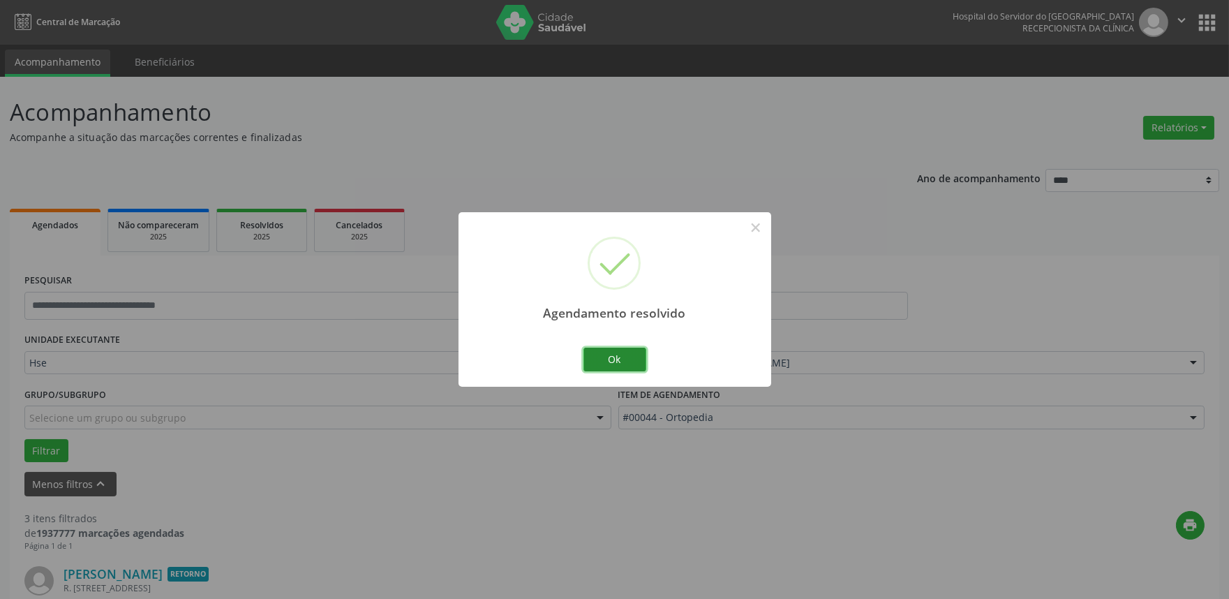
click at [629, 358] on button "Ok" at bounding box center [615, 360] width 63 height 24
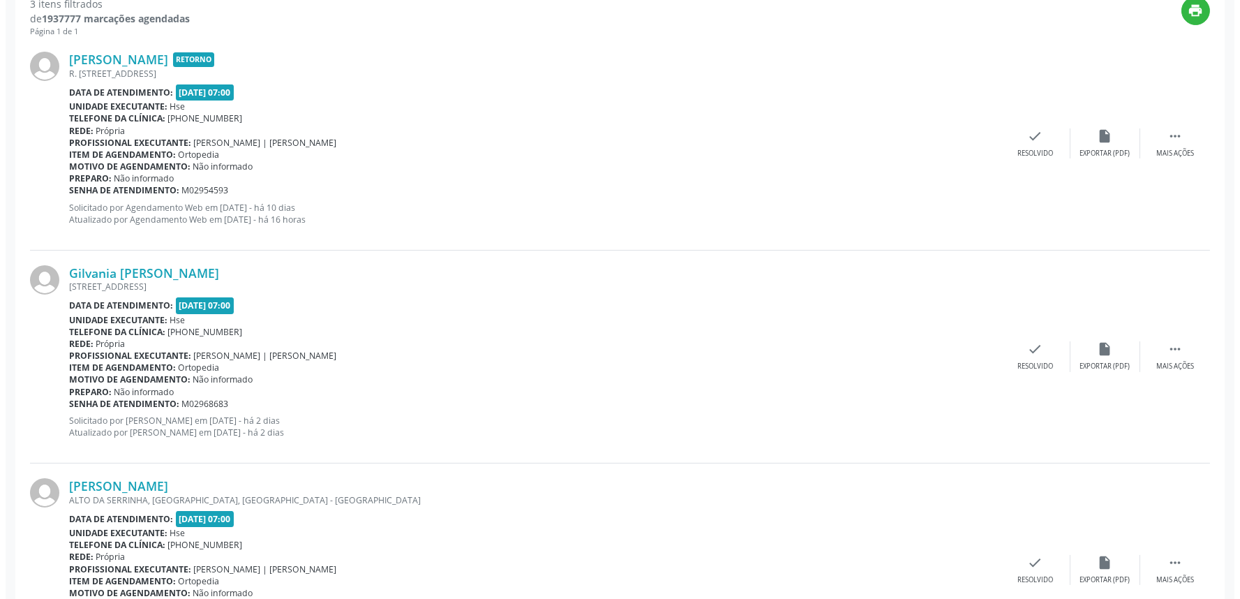
scroll to position [542, 0]
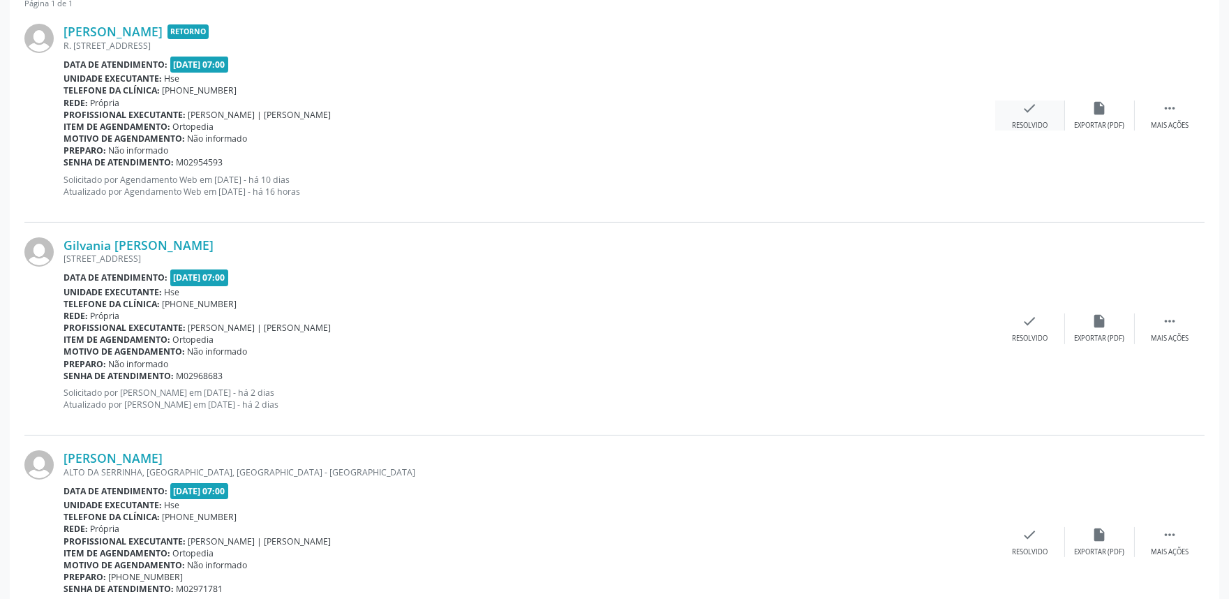
click at [1024, 121] on div "Resolvido" at bounding box center [1030, 126] width 36 height 10
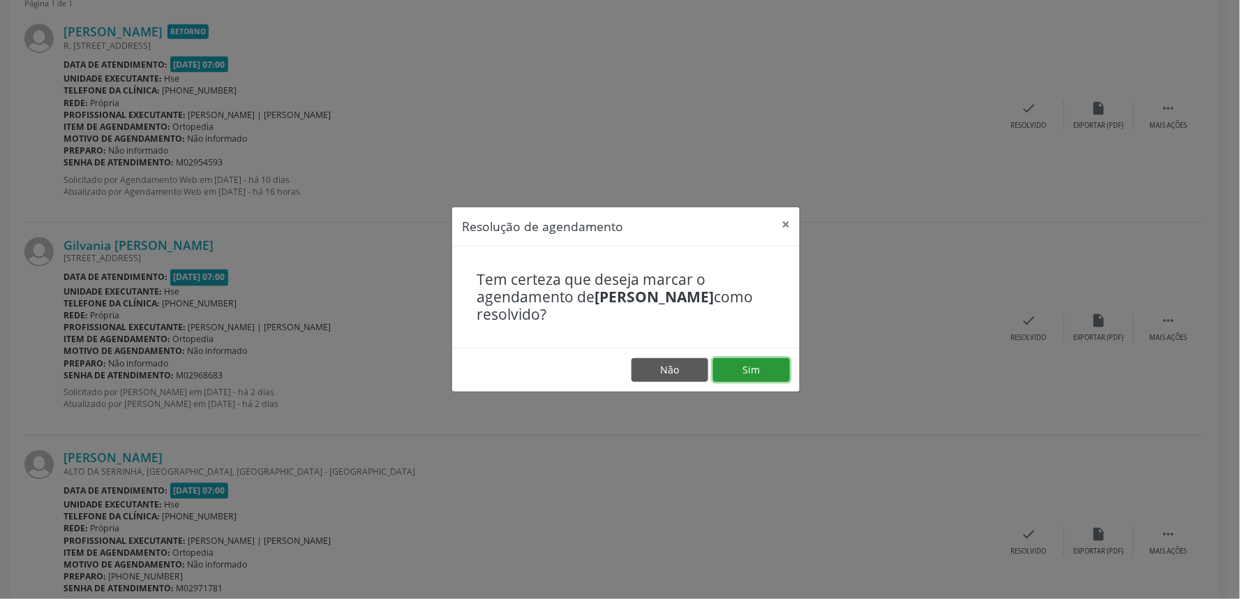
click at [748, 364] on button "Sim" at bounding box center [751, 370] width 77 height 24
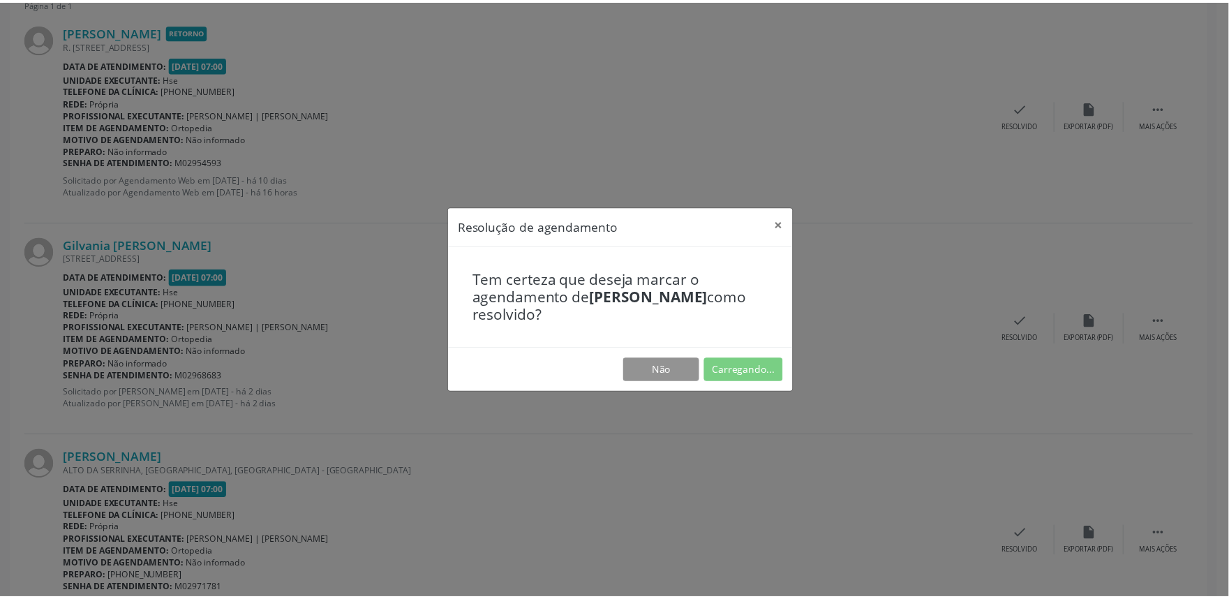
scroll to position [0, 0]
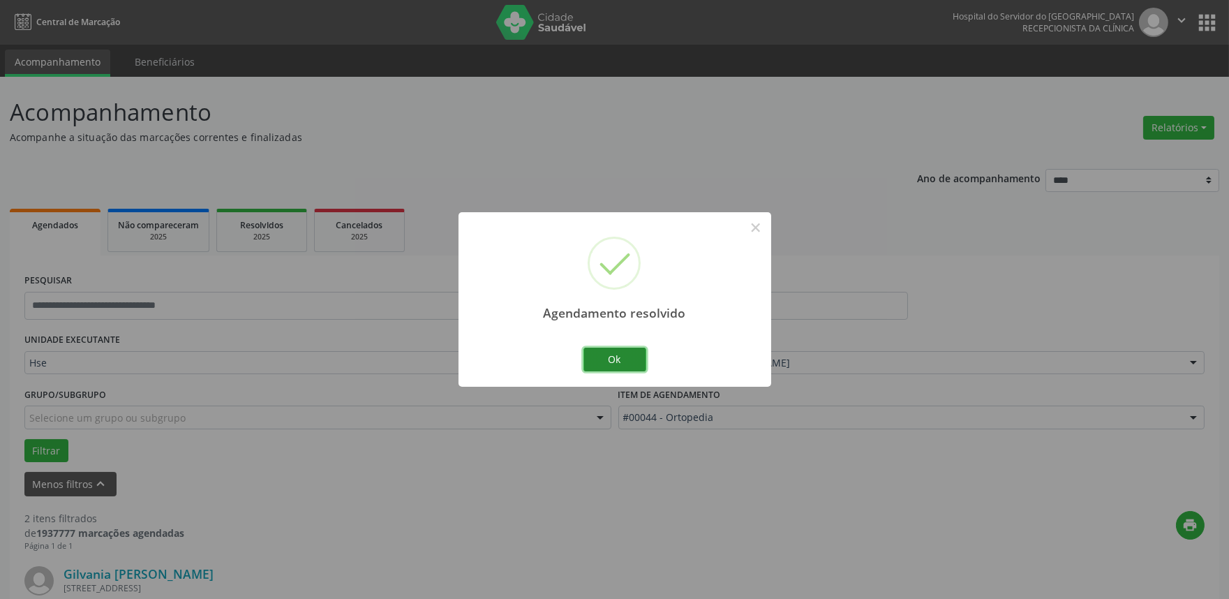
click at [628, 359] on button "Ok" at bounding box center [615, 360] width 63 height 24
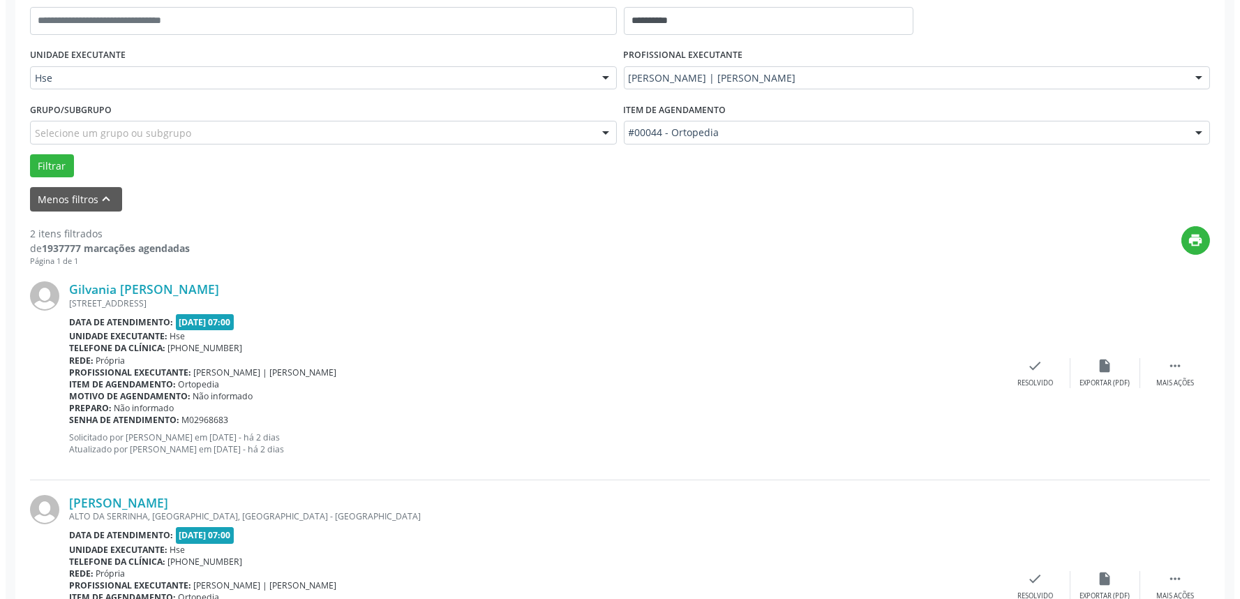
scroll to position [310, 0]
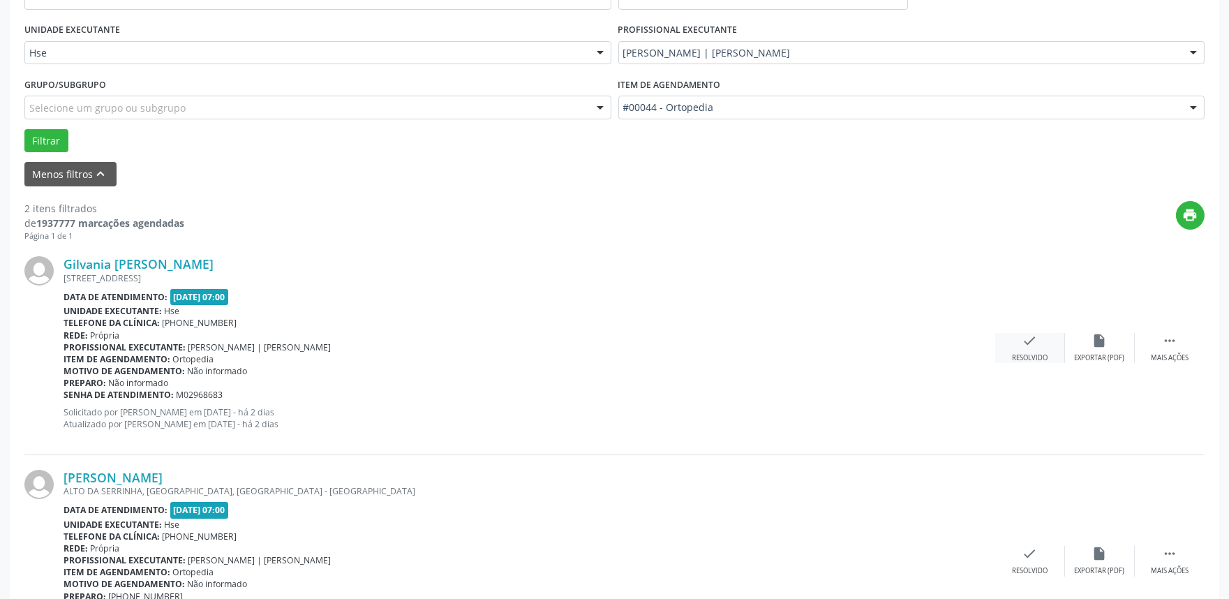
click at [1044, 353] on div "Resolvido" at bounding box center [1030, 358] width 36 height 10
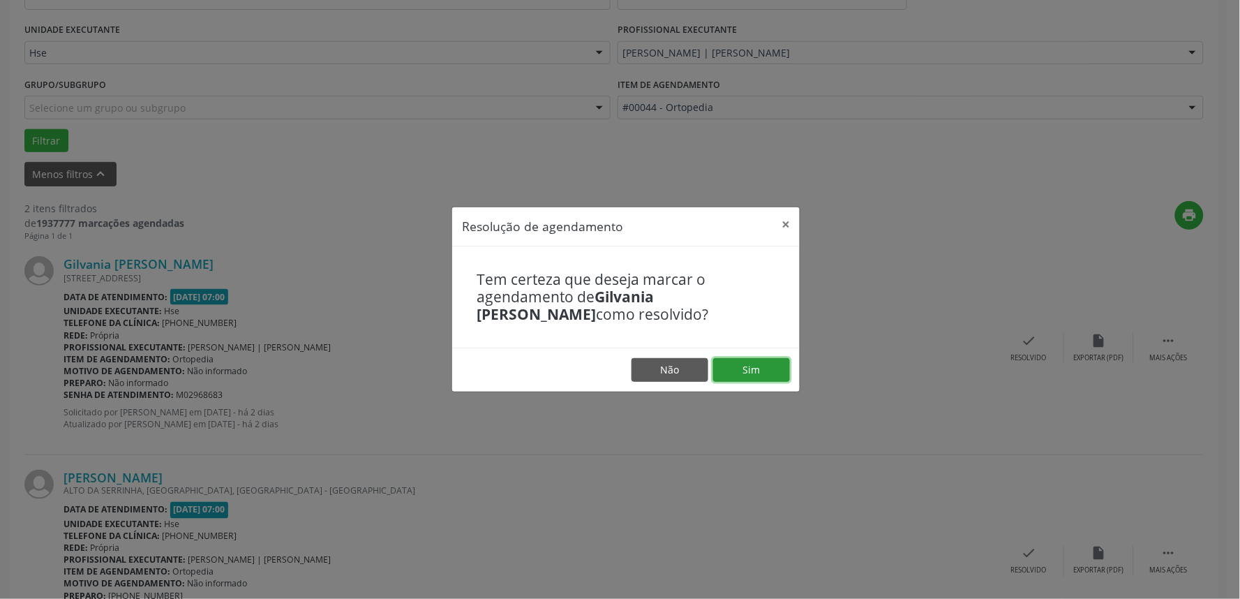
click at [747, 370] on button "Sim" at bounding box center [751, 370] width 77 height 24
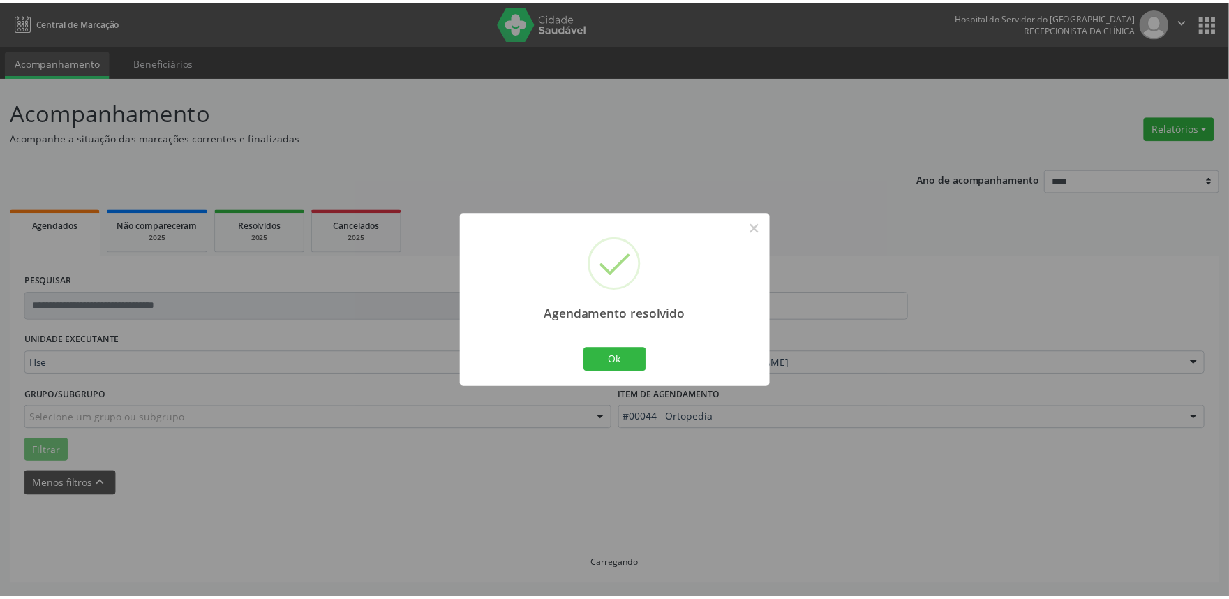
scroll to position [0, 0]
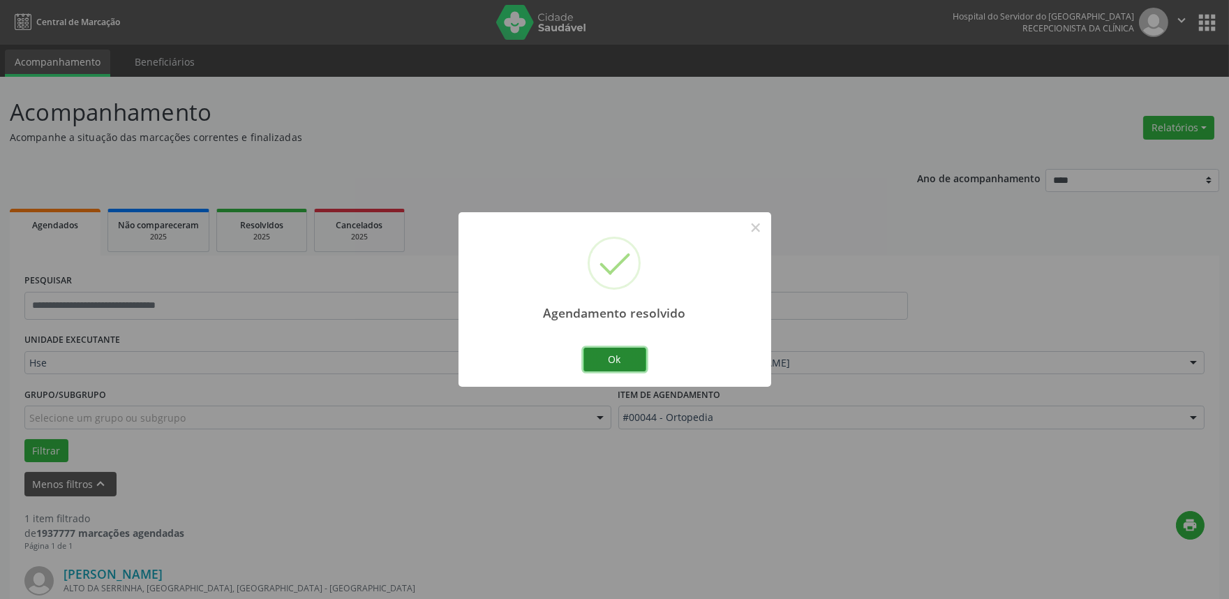
click at [633, 361] on button "Ok" at bounding box center [615, 360] width 63 height 24
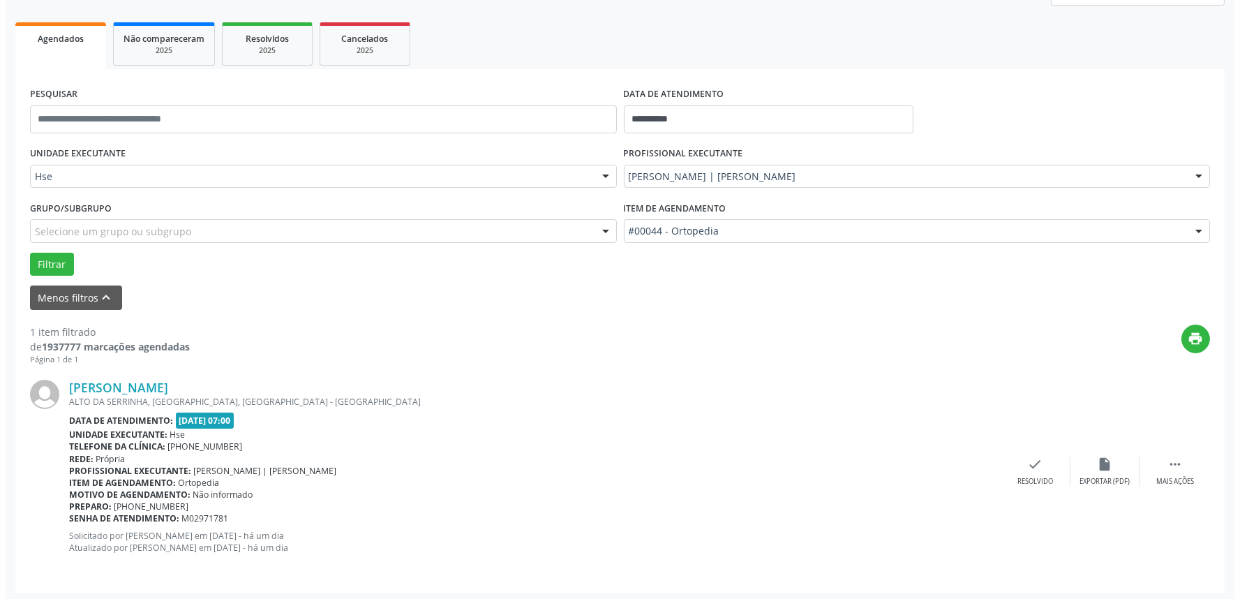
scroll to position [188, 0]
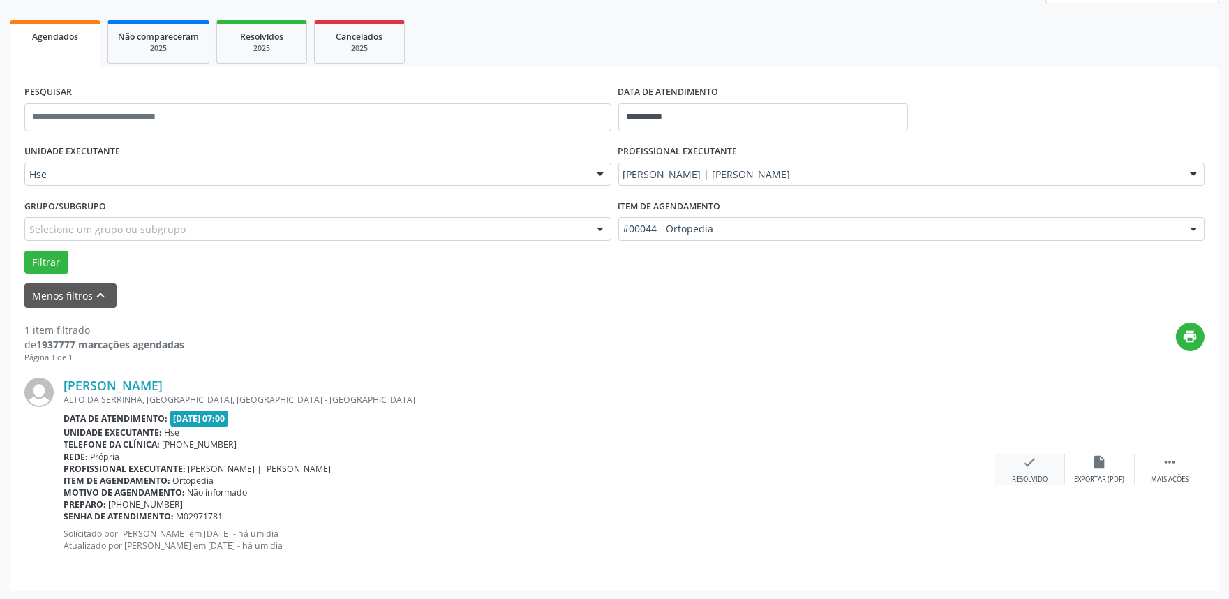
click at [1017, 459] on div "check Resolvido" at bounding box center [1030, 469] width 70 height 30
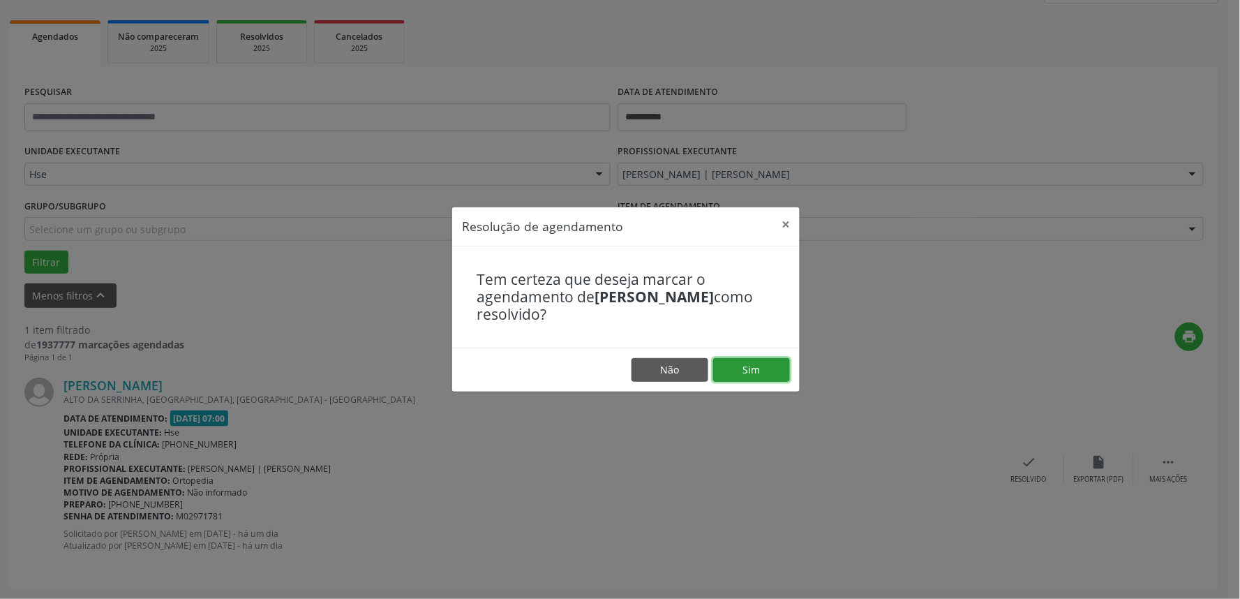
click at [741, 360] on button "Sim" at bounding box center [751, 370] width 77 height 24
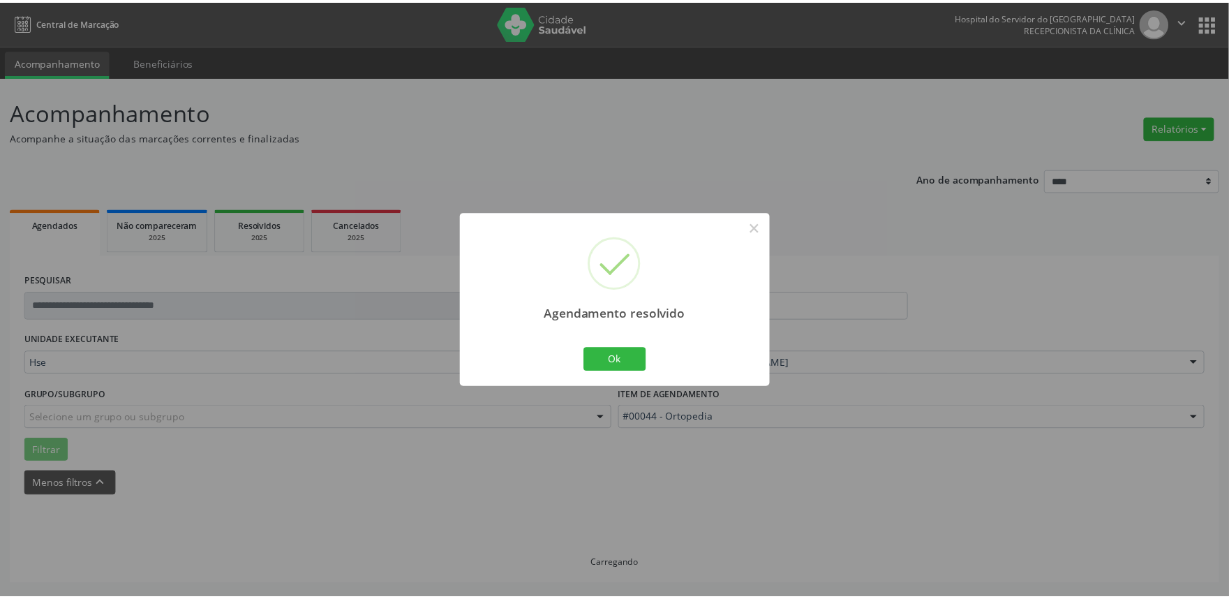
scroll to position [0, 0]
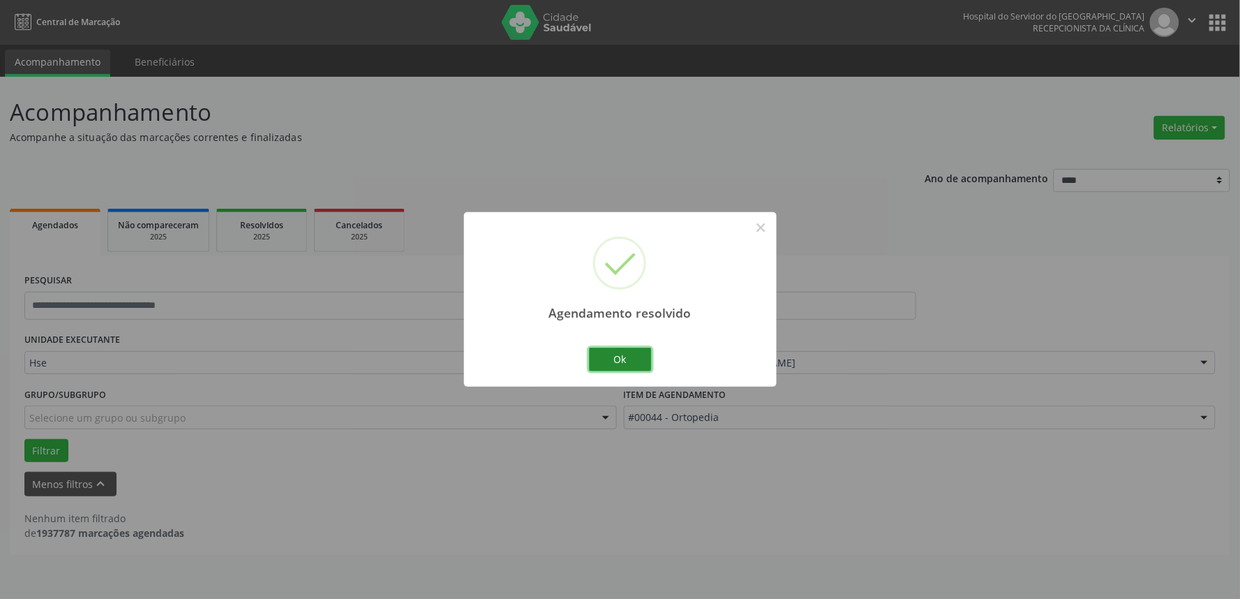
click at [611, 357] on button "Ok" at bounding box center [620, 360] width 63 height 24
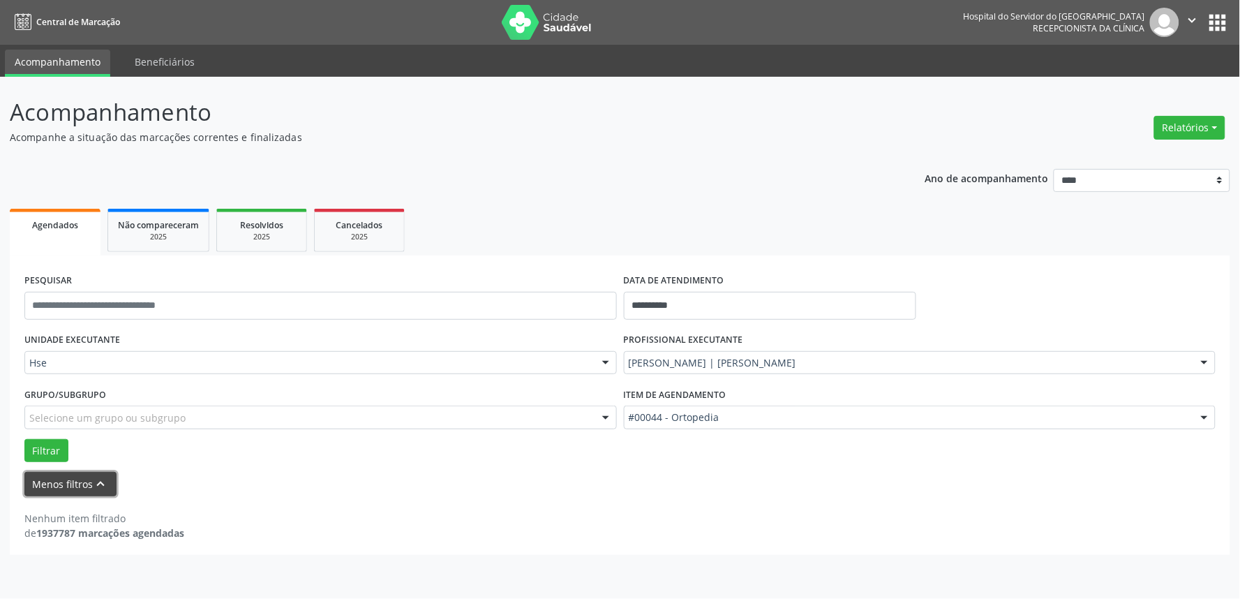
click at [89, 482] on button "Menos filtros keyboard_arrow_up" at bounding box center [70, 484] width 92 height 24
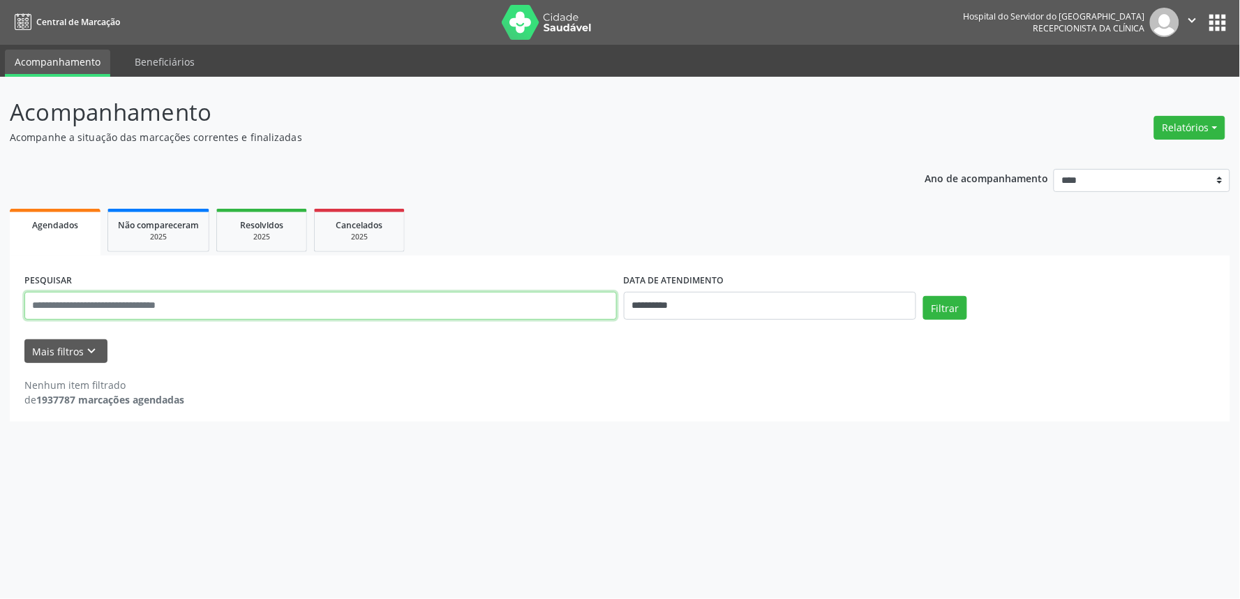
click at [165, 311] on input "text" at bounding box center [320, 306] width 593 height 28
type input "**********"
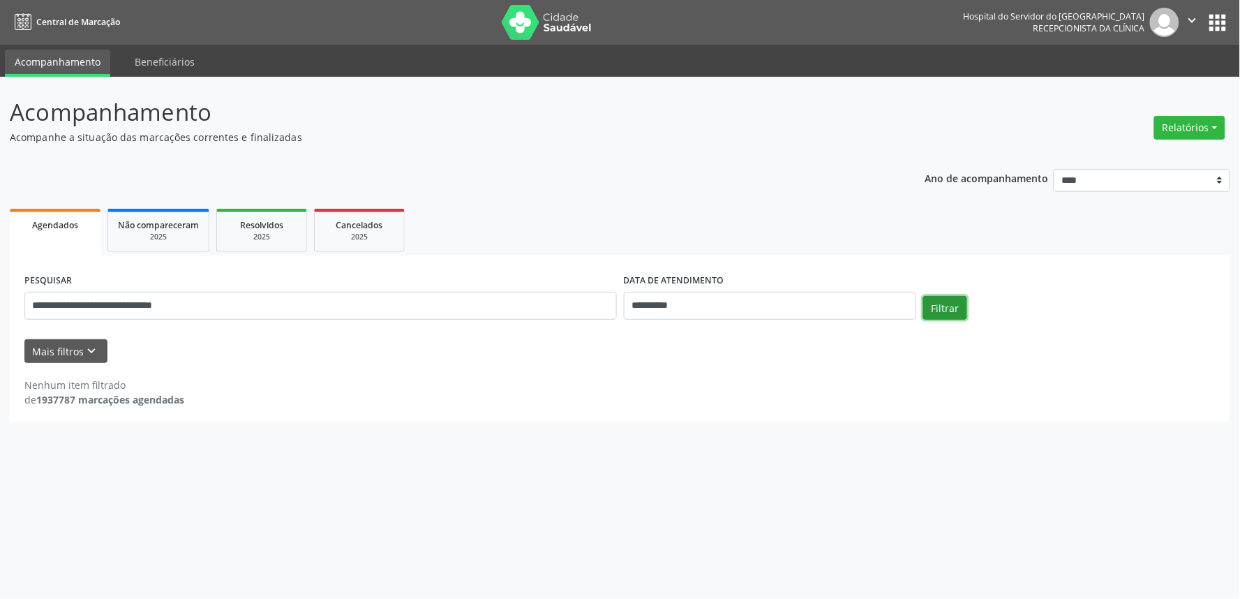
click at [952, 312] on button "Filtrar" at bounding box center [946, 308] width 44 height 24
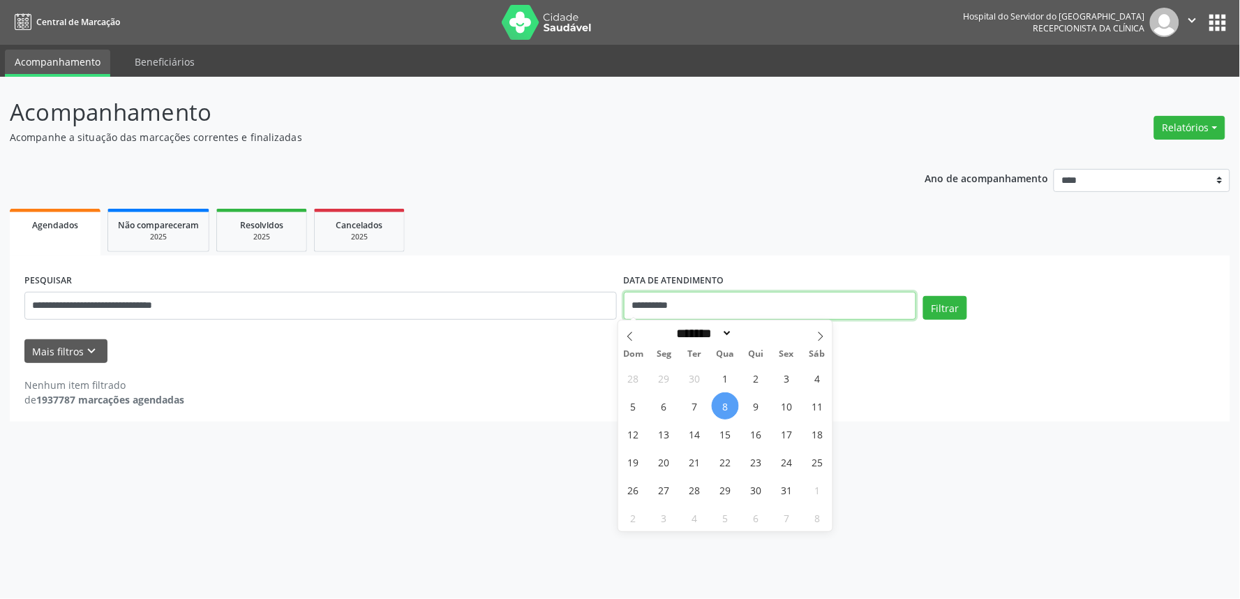
drag, startPoint x: 503, startPoint y: 343, endPoint x: 381, endPoint y: 357, distance: 122.9
click at [388, 359] on form "**********" at bounding box center [620, 316] width 1192 height 93
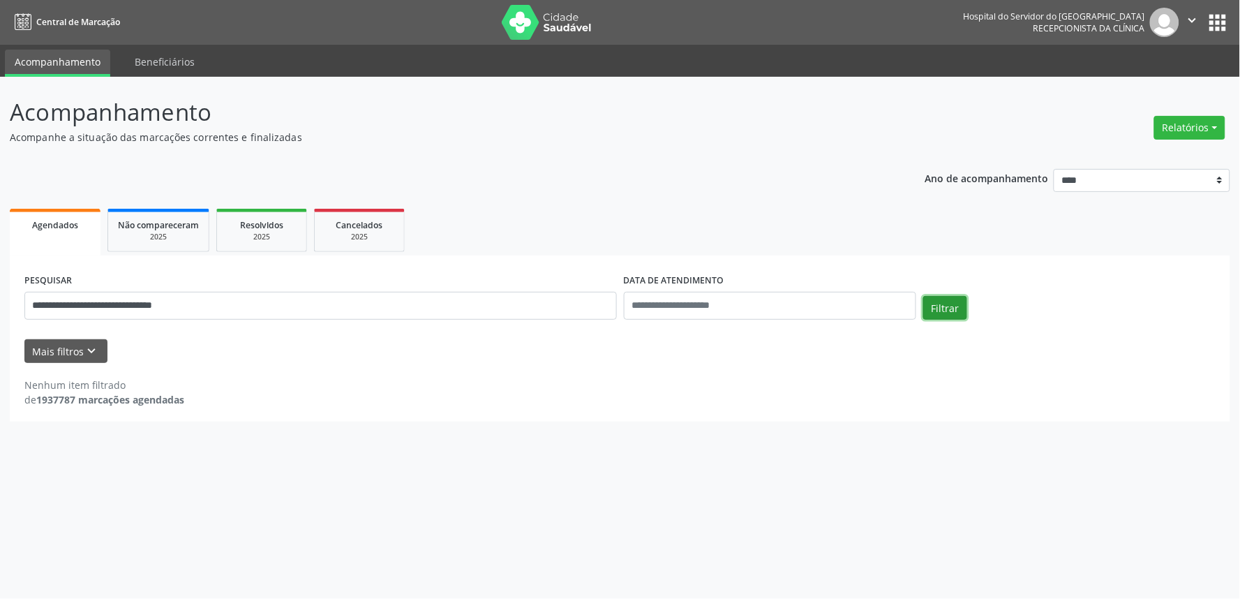
click at [952, 303] on button "Filtrar" at bounding box center [946, 308] width 44 height 24
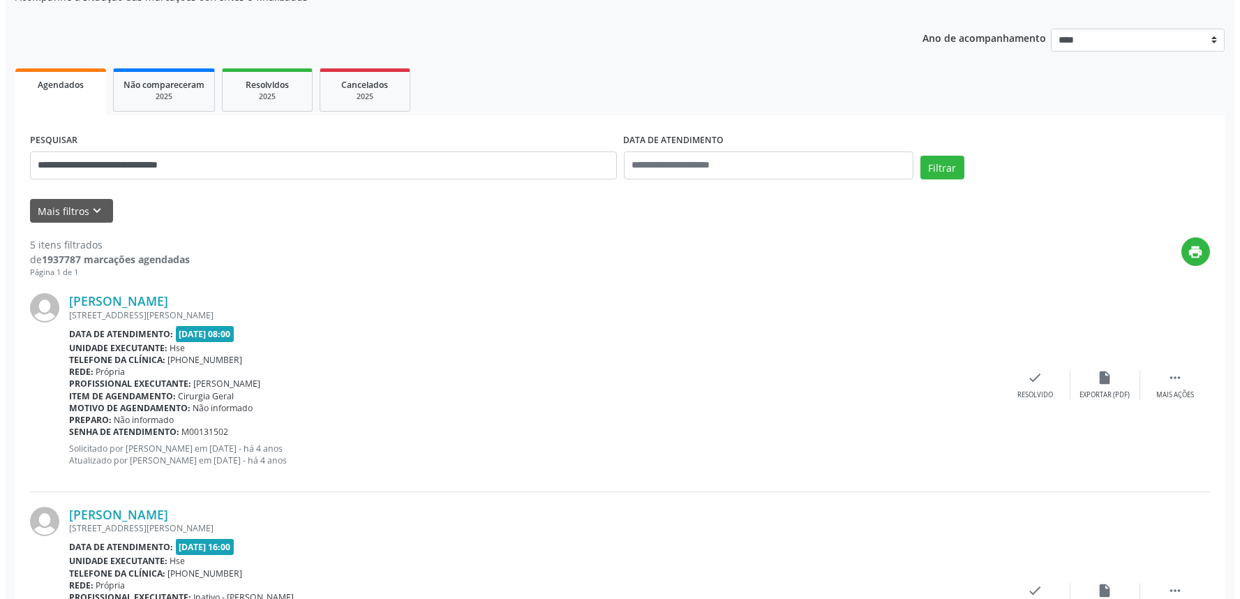
scroll to position [310, 0]
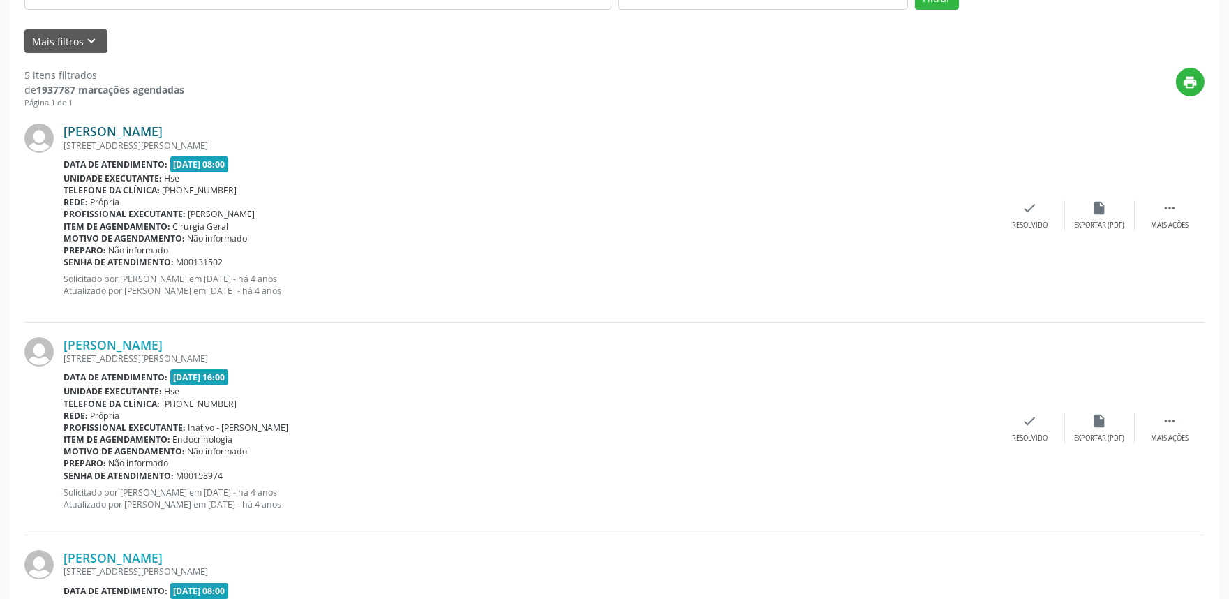
click at [163, 124] on link "[PERSON_NAME]" at bounding box center [113, 131] width 99 height 15
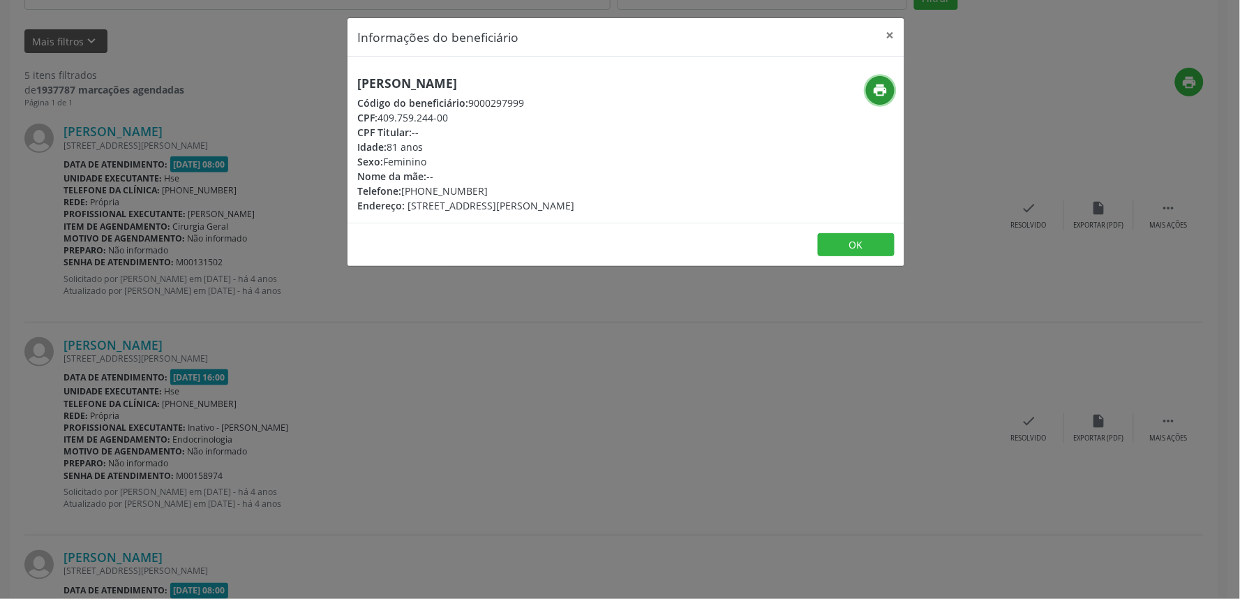
click at [873, 82] on icon "print" at bounding box center [880, 89] width 15 height 15
